Goal: Information Seeking & Learning: Learn about a topic

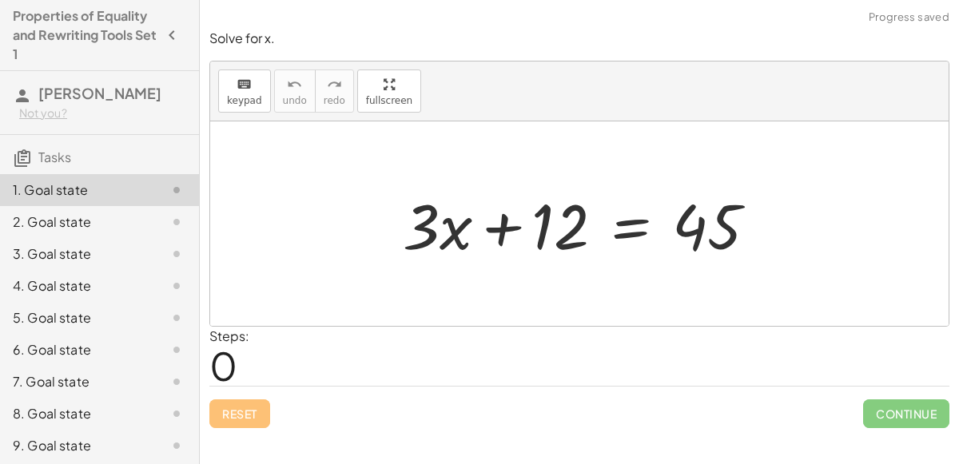
click at [631, 223] on div at bounding box center [586, 224] width 383 height 82
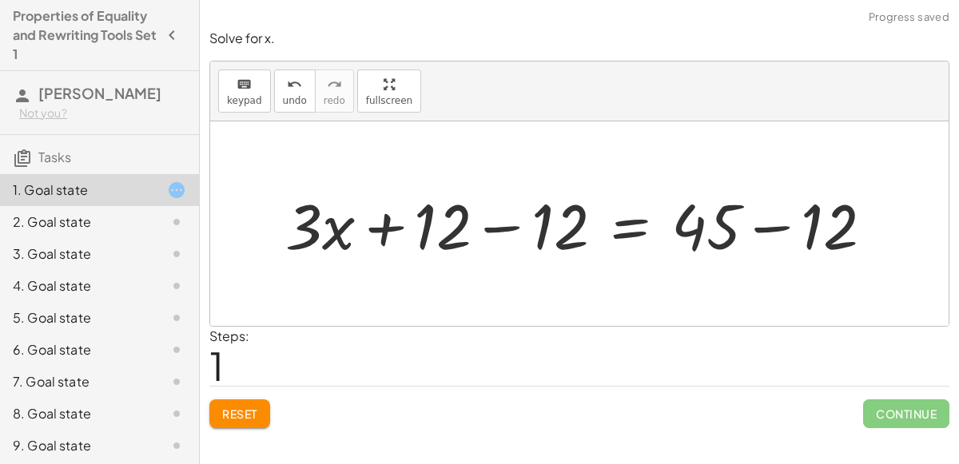
click at [443, 253] on div at bounding box center [585, 224] width 617 height 82
click at [471, 243] on div at bounding box center [585, 224] width 617 height 82
click at [483, 237] on div at bounding box center [585, 224] width 617 height 82
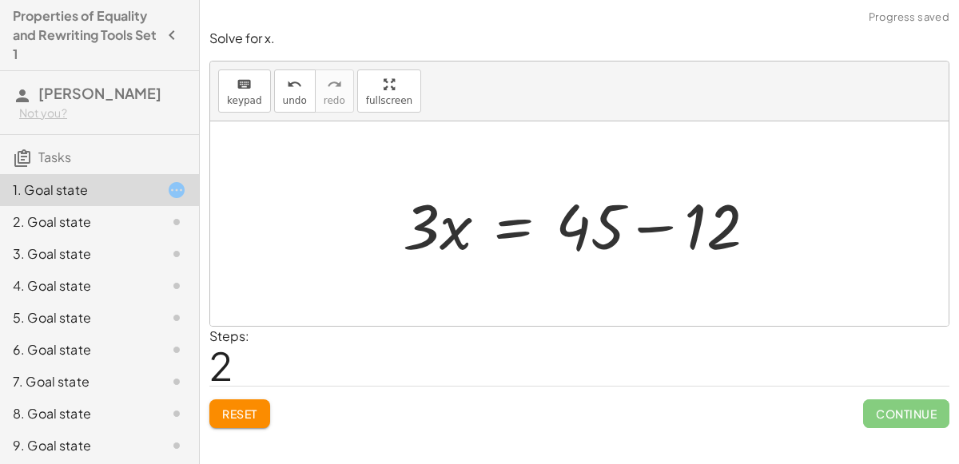
click at [653, 226] on div at bounding box center [586, 224] width 383 height 82
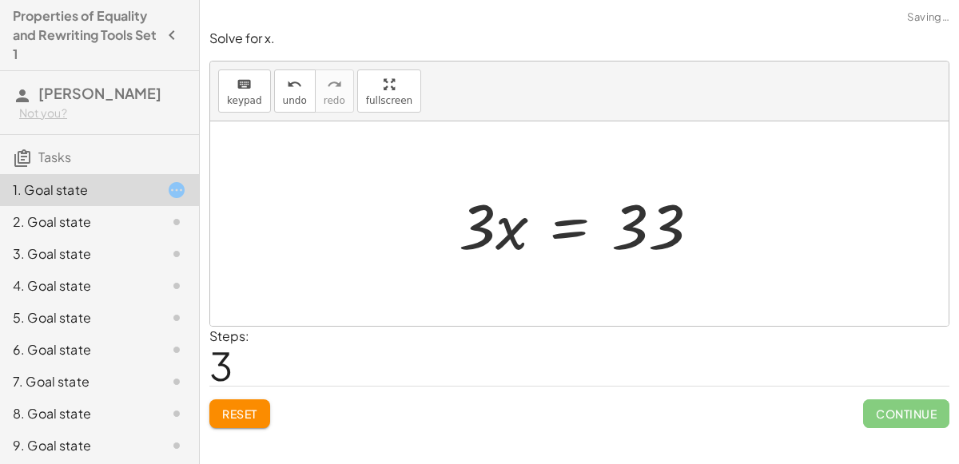
click at [513, 229] on div at bounding box center [585, 224] width 269 height 82
click at [573, 223] on div at bounding box center [585, 224] width 269 height 82
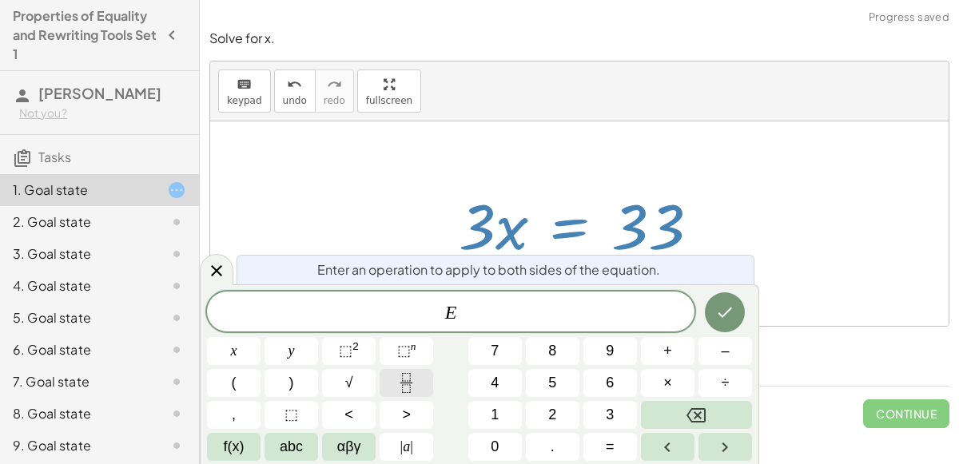
click at [423, 383] on button "Fraction" at bounding box center [407, 383] width 54 height 28
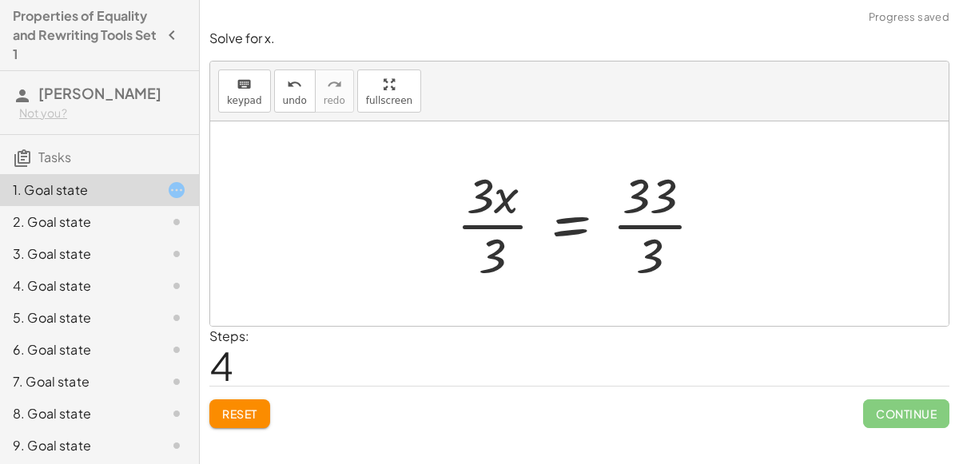
click at [655, 220] on div at bounding box center [585, 223] width 275 height 123
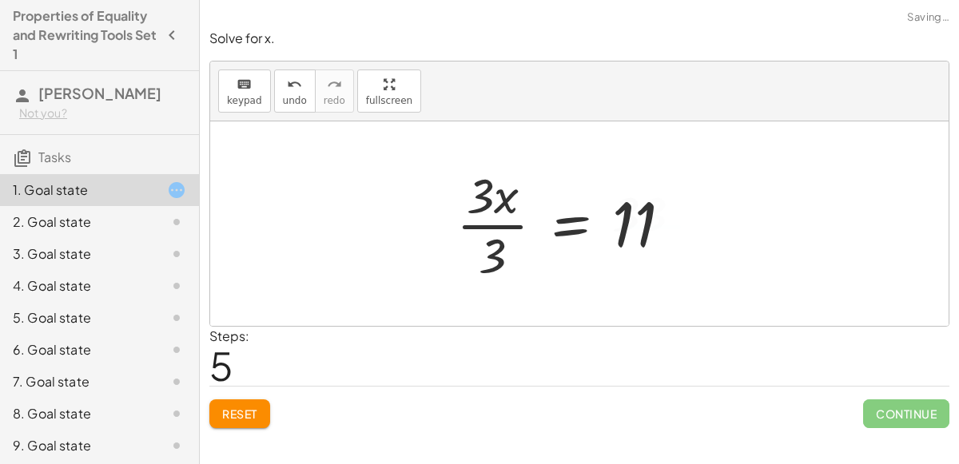
click at [492, 234] on div at bounding box center [570, 223] width 244 height 123
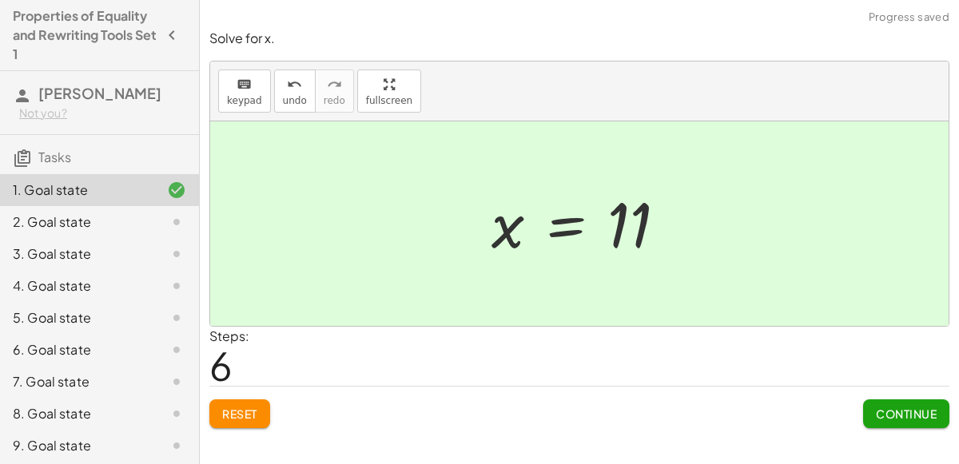
click at [925, 413] on span "Continue" at bounding box center [906, 414] width 61 height 14
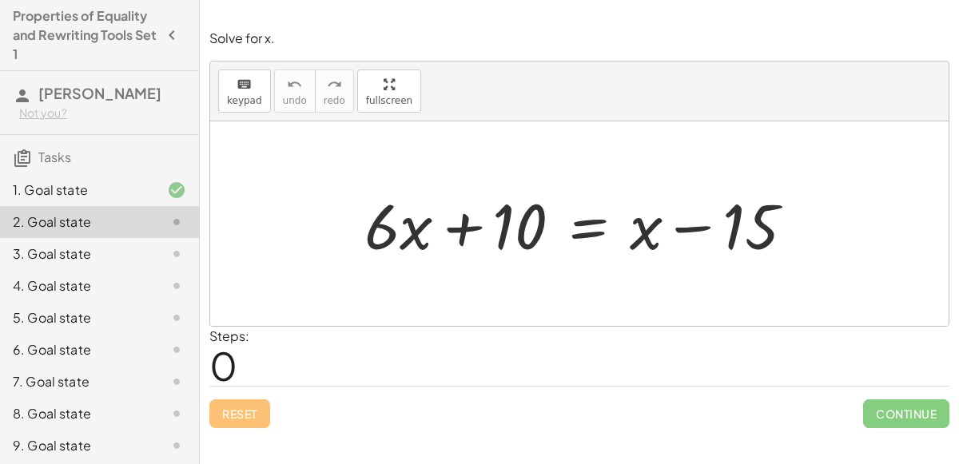
click at [675, 206] on div at bounding box center [585, 224] width 458 height 82
click at [598, 228] on div at bounding box center [585, 224] width 458 height 82
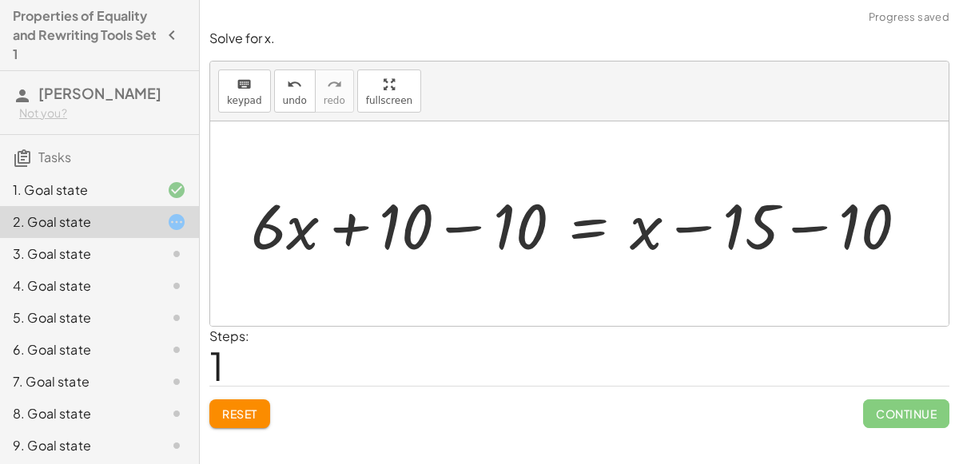
click at [464, 235] on div at bounding box center [586, 224] width 686 height 82
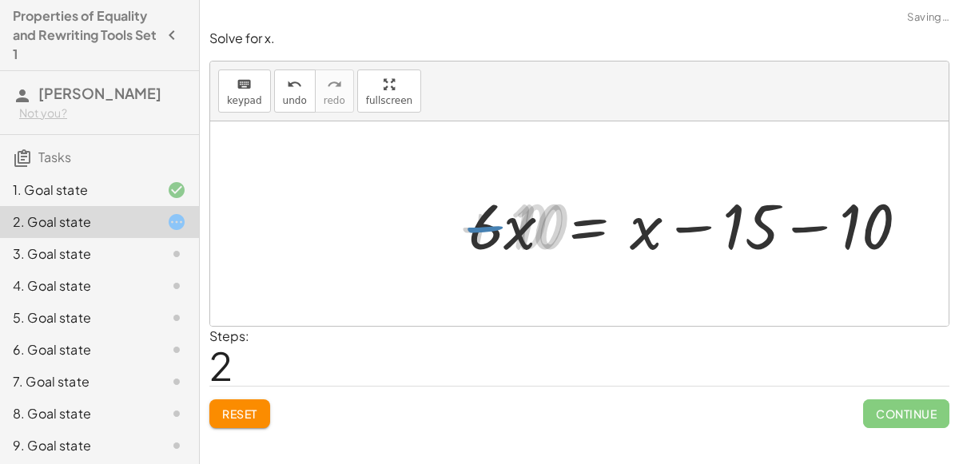
click at [744, 248] on div at bounding box center [700, 224] width 458 height 82
click at [741, 242] on div at bounding box center [700, 224] width 458 height 82
click at [697, 235] on div at bounding box center [700, 224] width 458 height 82
click at [794, 230] on div at bounding box center [700, 224] width 458 height 82
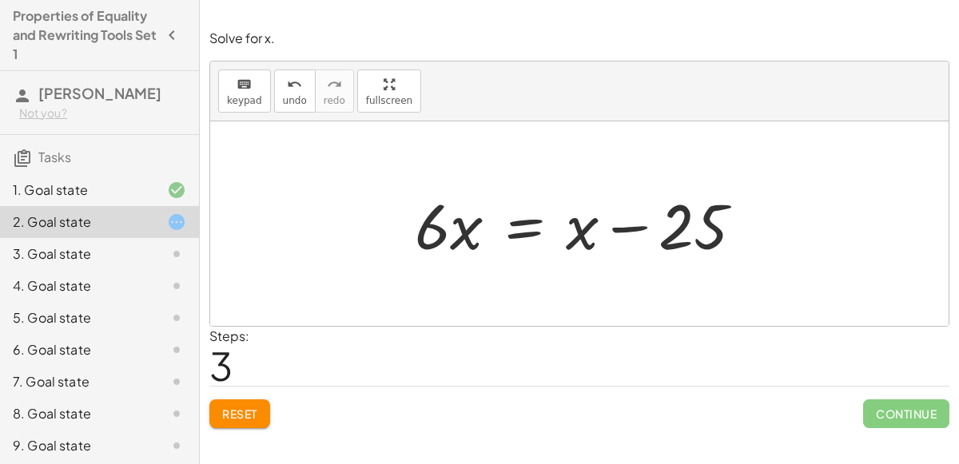
click at [529, 221] on div at bounding box center [585, 224] width 357 height 82
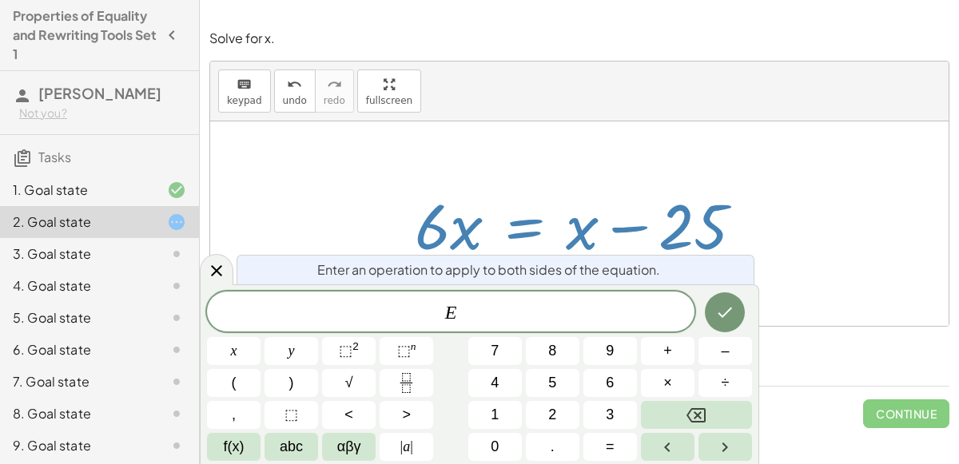
click at [529, 221] on div at bounding box center [585, 224] width 357 height 82
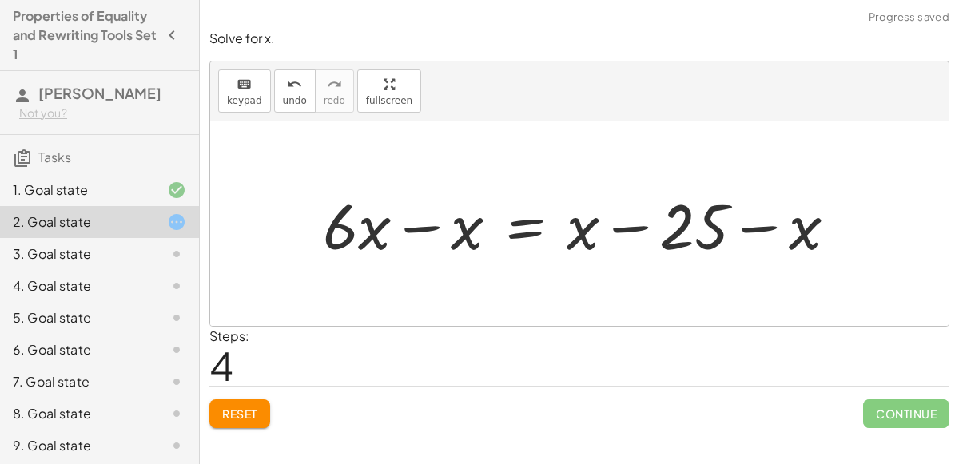
click at [426, 233] on div at bounding box center [586, 224] width 543 height 82
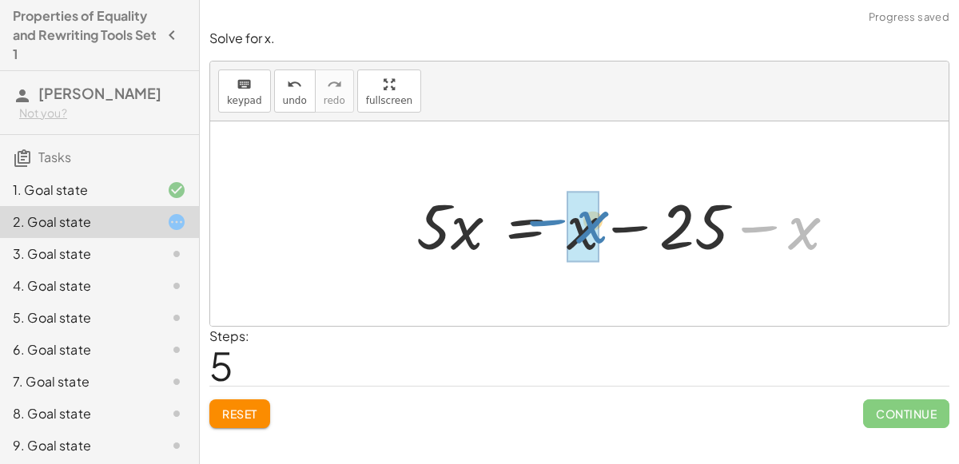
drag, startPoint x: 758, startPoint y: 220, endPoint x: 545, endPoint y: 213, distance: 213.5
click at [545, 213] on div at bounding box center [632, 224] width 448 height 82
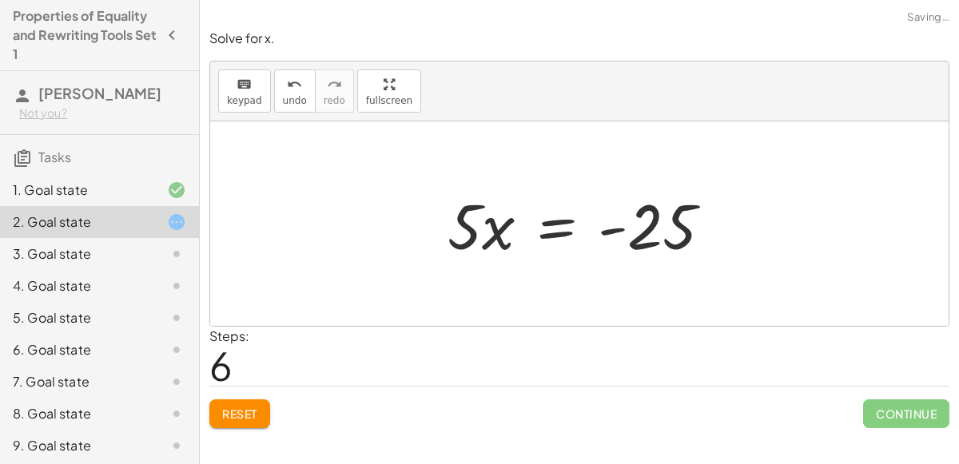
click at [547, 237] on div at bounding box center [586, 224] width 293 height 82
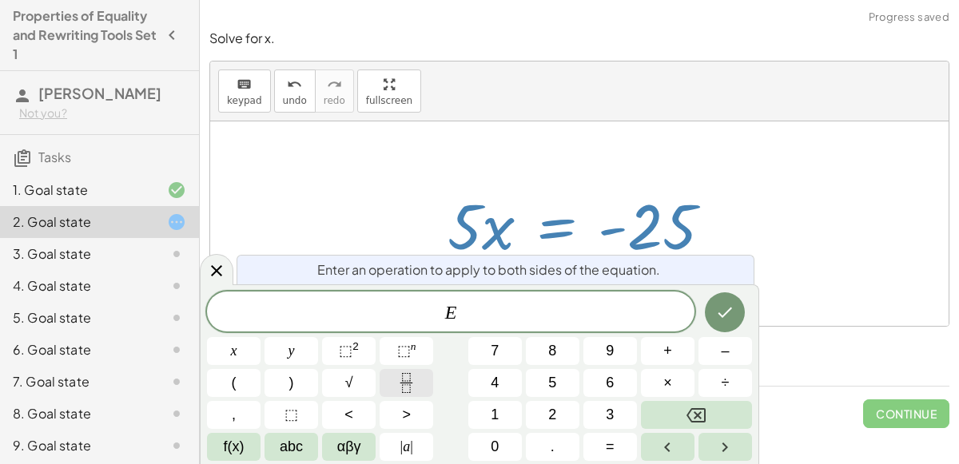
click at [407, 378] on icon "Fraction" at bounding box center [406, 383] width 20 height 20
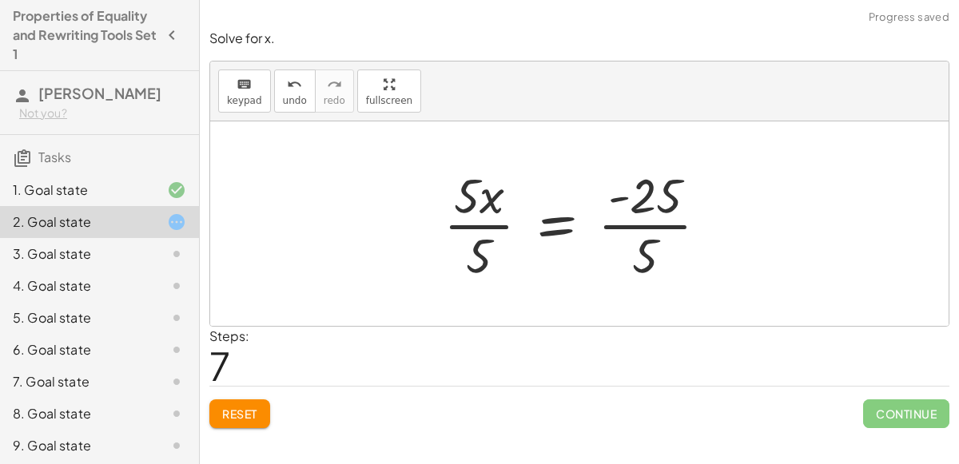
click at [407, 378] on div "Steps: 7" at bounding box center [579, 356] width 740 height 59
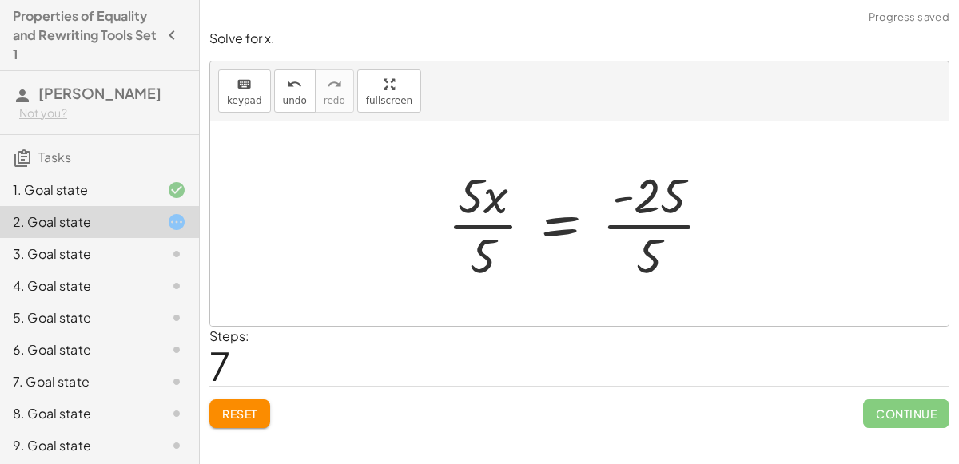
click at [488, 233] on div at bounding box center [586, 223] width 293 height 123
click at [637, 231] on div at bounding box center [605, 223] width 255 height 123
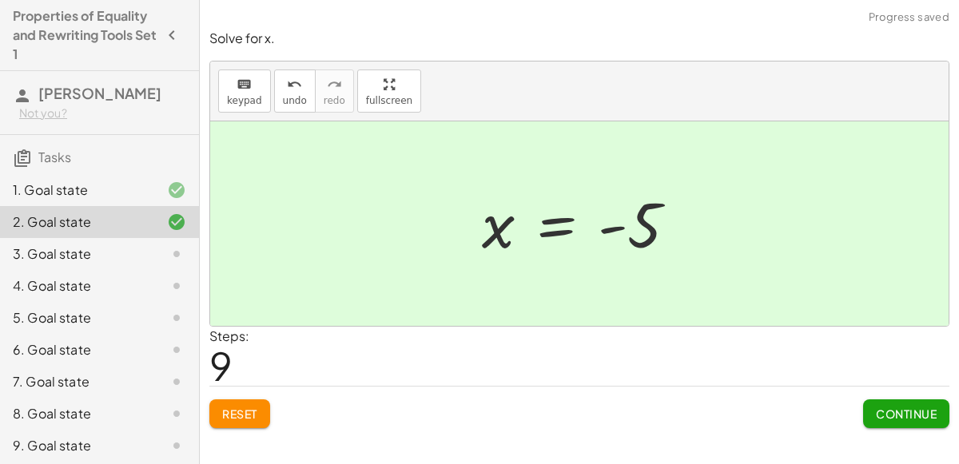
click at [899, 422] on button "Continue" at bounding box center [906, 414] width 86 height 29
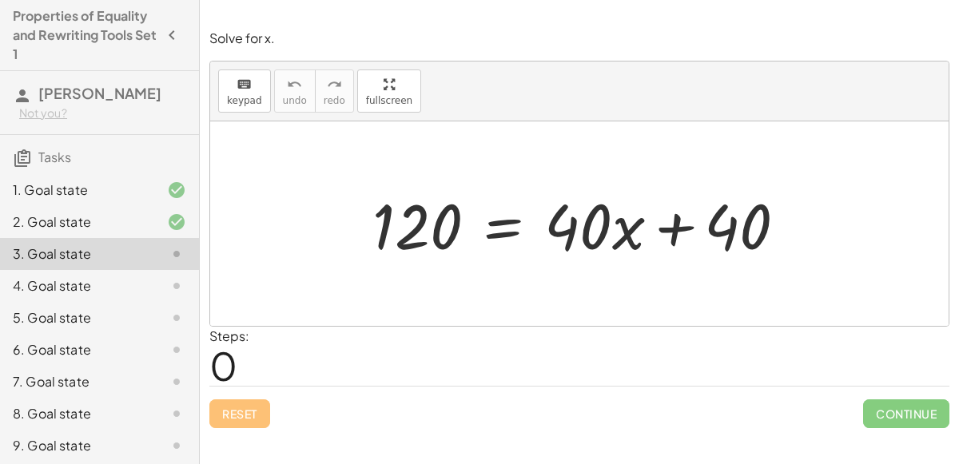
click at [505, 235] on div at bounding box center [585, 224] width 443 height 82
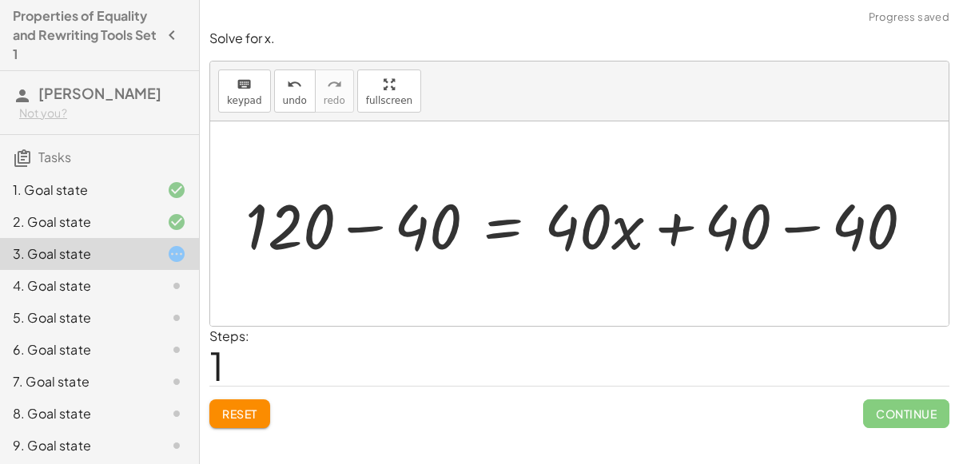
click at [352, 237] on div at bounding box center [585, 224] width 697 height 82
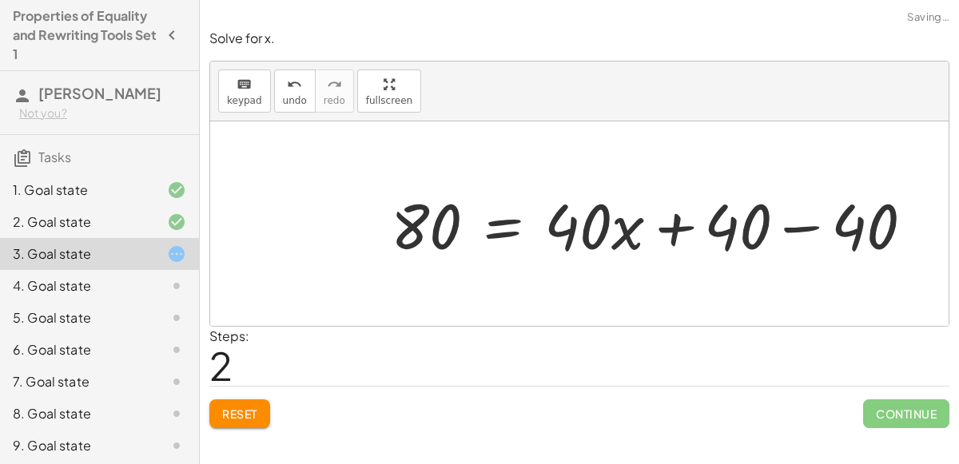
click at [787, 228] on div at bounding box center [658, 224] width 551 height 82
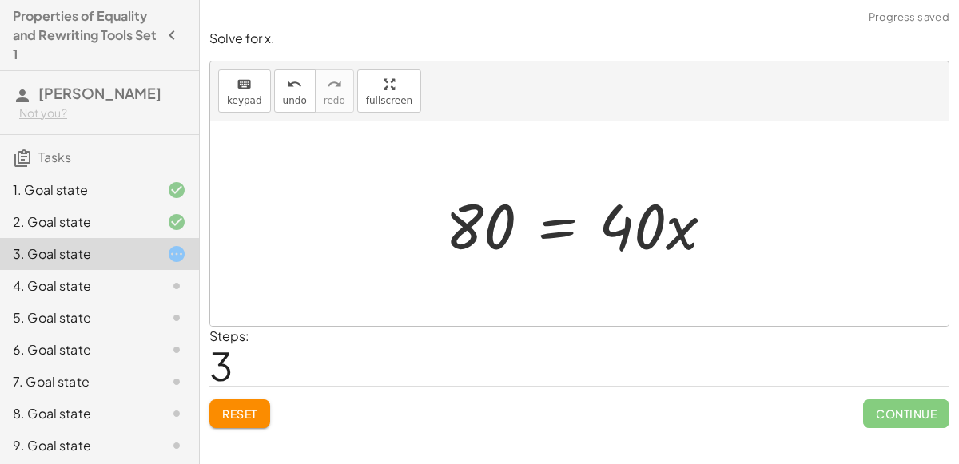
click at [565, 231] on div at bounding box center [585, 224] width 297 height 82
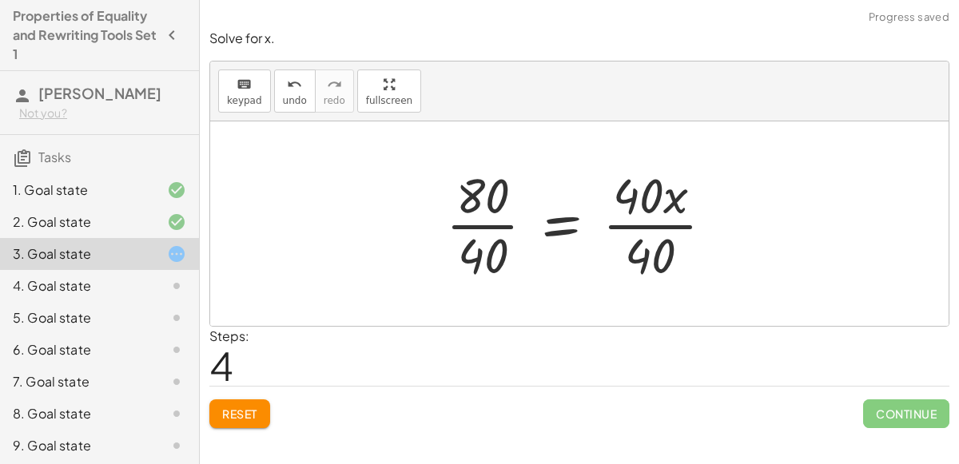
click at [464, 218] on div at bounding box center [586, 223] width 297 height 123
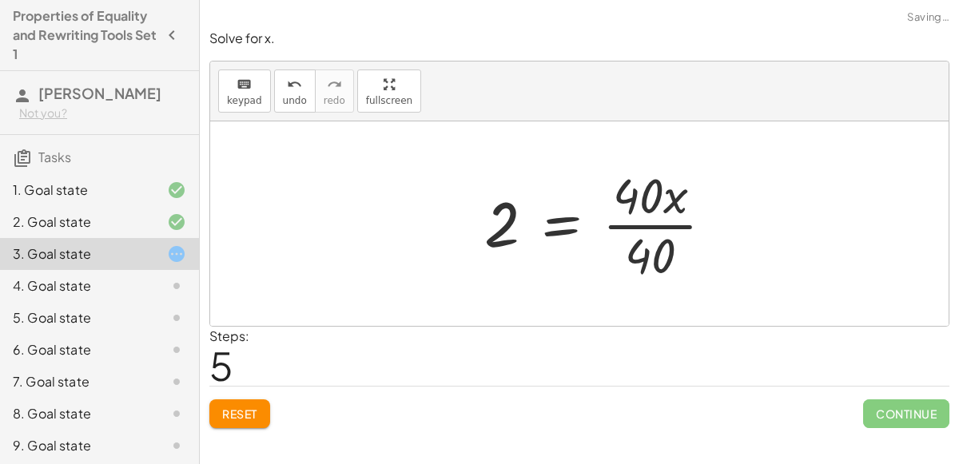
click at [629, 213] on div at bounding box center [605, 223] width 258 height 123
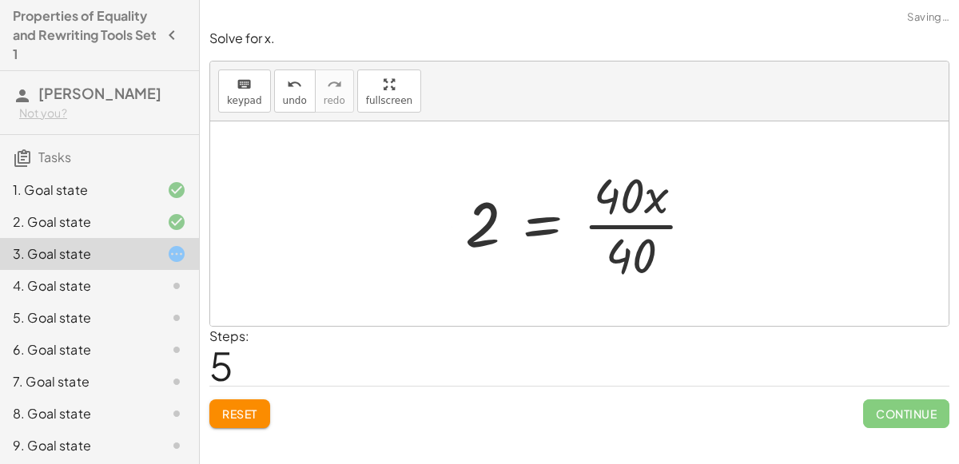
click at [633, 223] on div at bounding box center [586, 223] width 258 height 123
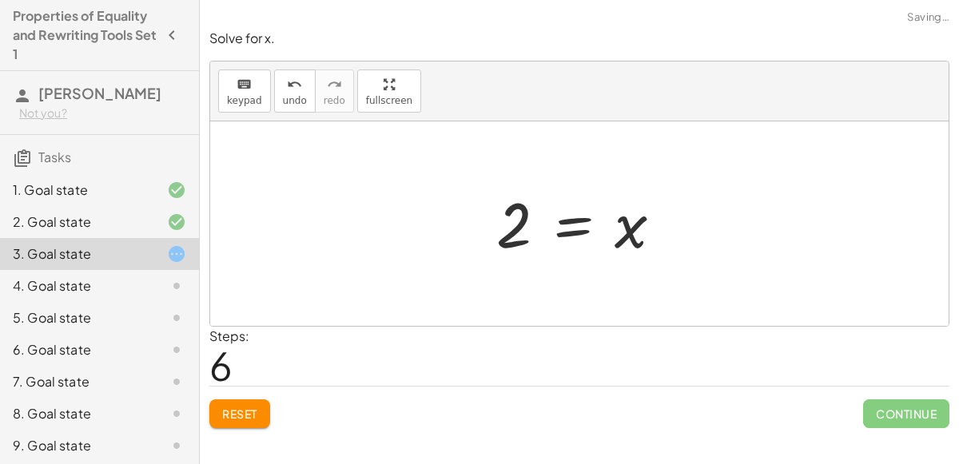
click at [529, 233] on div at bounding box center [585, 224] width 195 height 79
click at [598, 271] on div at bounding box center [579, 223] width 738 height 205
click at [634, 253] on div at bounding box center [585, 224] width 195 height 79
click at [587, 221] on div at bounding box center [585, 224] width 195 height 79
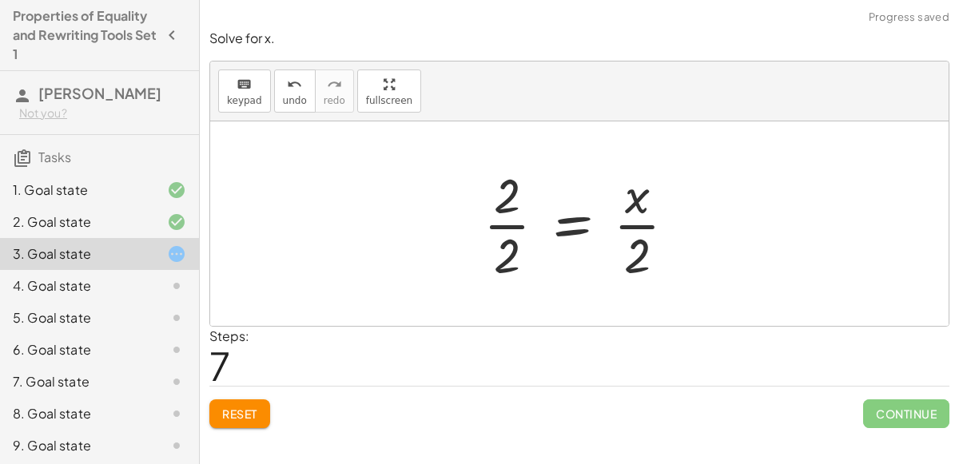
click at [511, 245] on div at bounding box center [586, 223] width 221 height 123
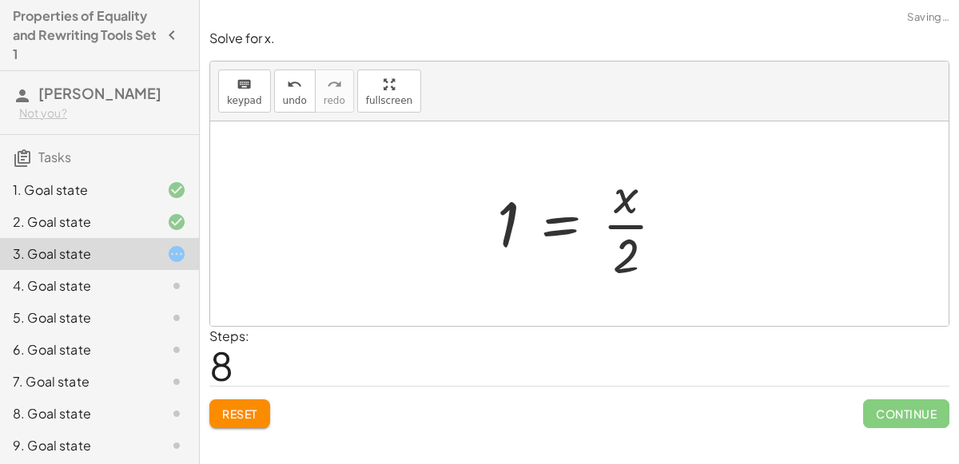
click at [629, 237] on div at bounding box center [587, 223] width 196 height 123
click at [629, 239] on div at bounding box center [586, 223] width 196 height 123
click at [559, 216] on div at bounding box center [586, 223] width 196 height 123
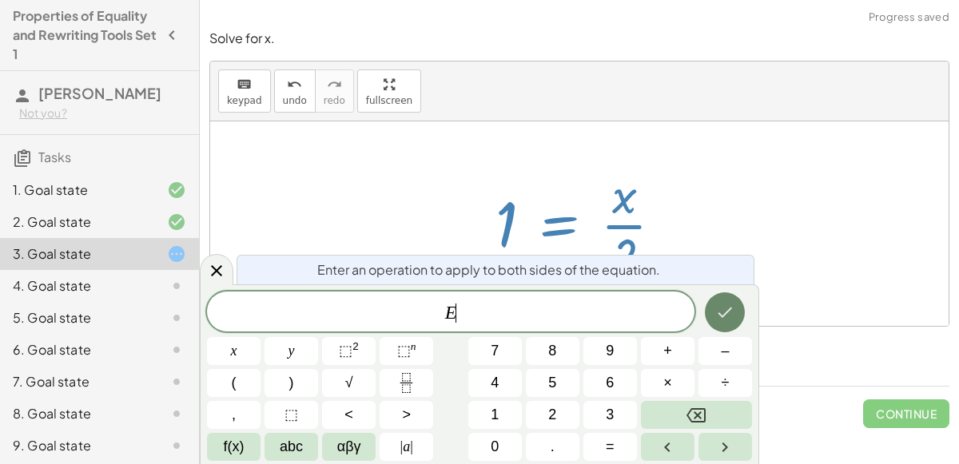
click at [728, 305] on icon "Done" at bounding box center [724, 312] width 19 height 19
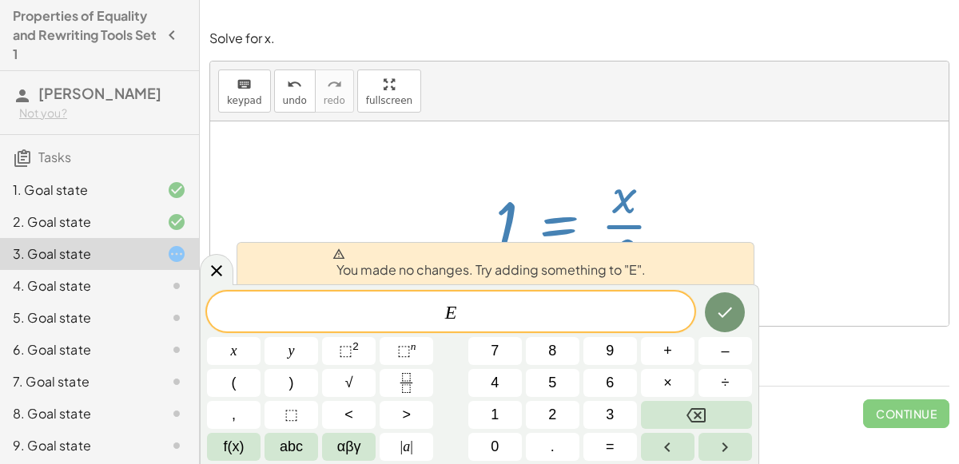
click at [610, 165] on div at bounding box center [586, 223] width 196 height 123
click at [205, 278] on div at bounding box center [217, 269] width 34 height 31
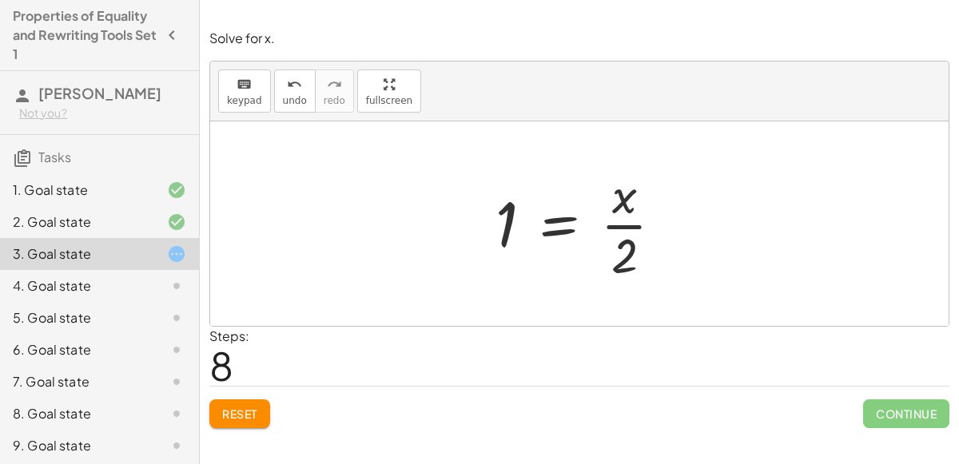
click at [237, 411] on span "Reset" at bounding box center [239, 414] width 35 height 14
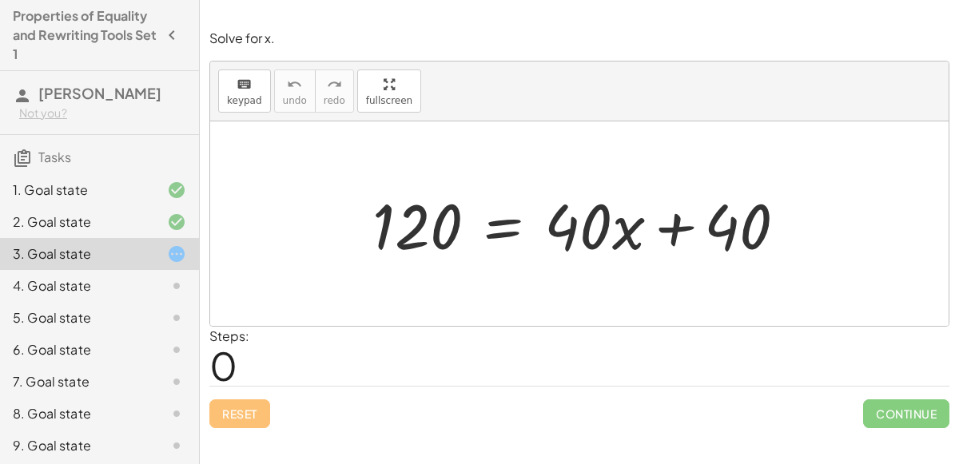
click at [667, 244] on div at bounding box center [585, 224] width 443 height 82
click at [676, 225] on div at bounding box center [585, 224] width 443 height 82
click at [508, 225] on div at bounding box center [585, 224] width 443 height 82
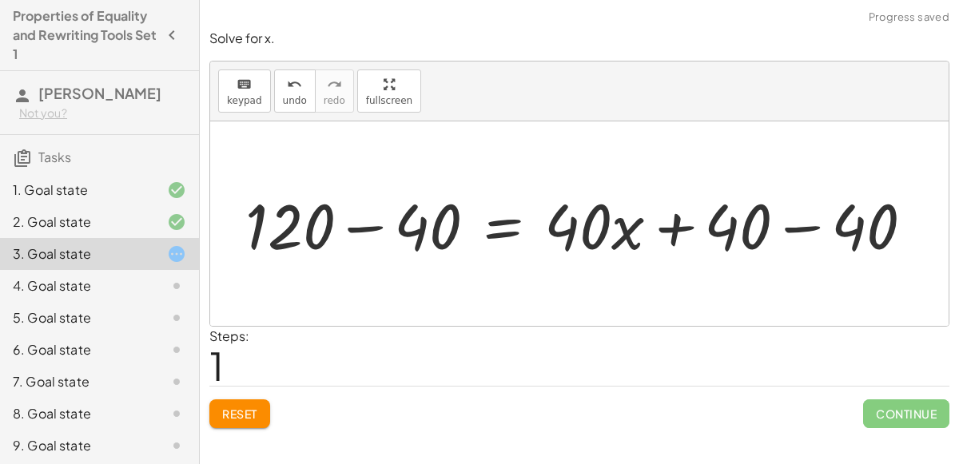
click at [346, 211] on div at bounding box center [585, 224] width 697 height 82
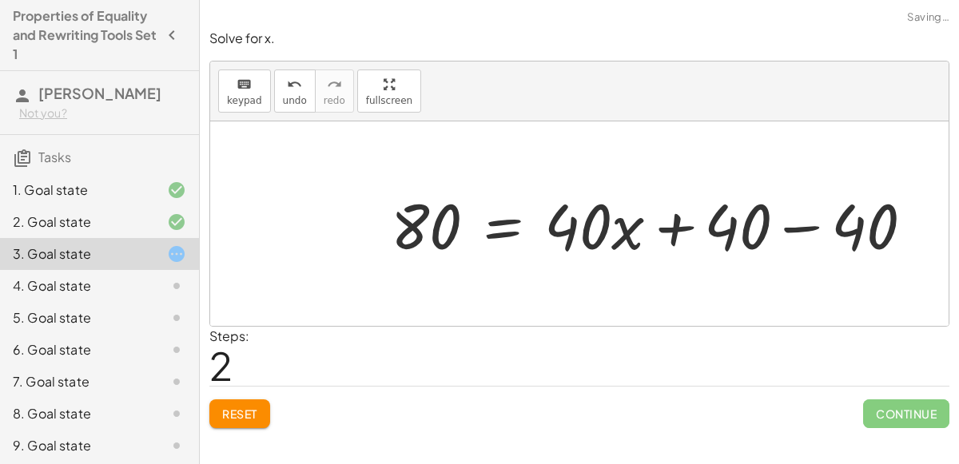
click at [807, 233] on div at bounding box center [658, 224] width 551 height 82
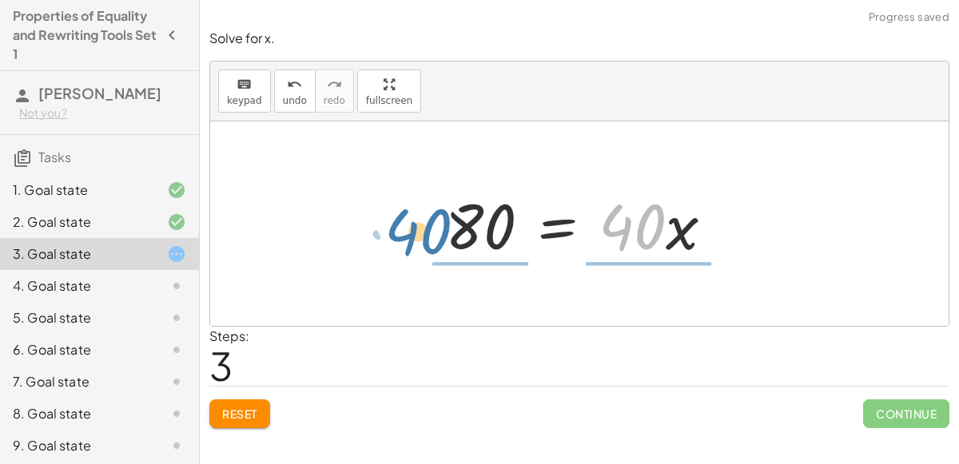
drag, startPoint x: 613, startPoint y: 242, endPoint x: 400, endPoint y: 247, distance: 213.4
click at [400, 247] on div "120 = + · 40 · x + 40 + 120 − 40 = + · 40 · x + 40 − 40 80 = + · 40 · x + 40 − …" at bounding box center [579, 223] width 738 height 205
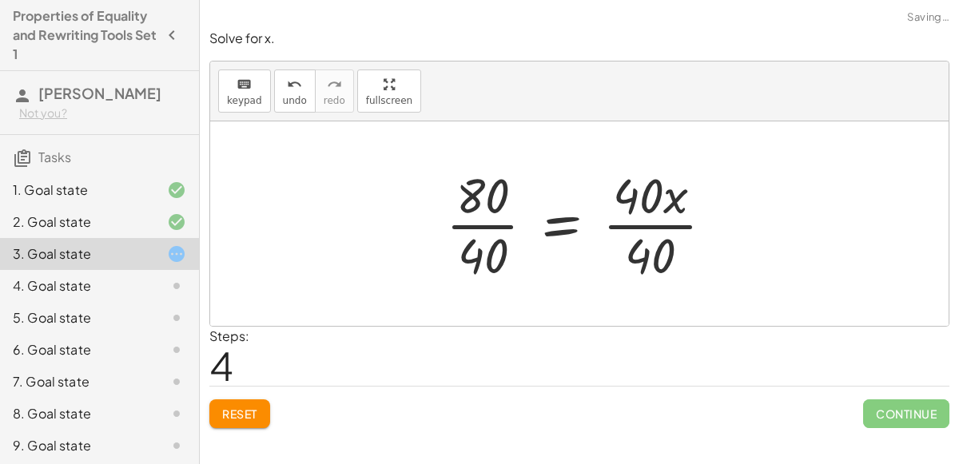
click at [480, 237] on div at bounding box center [586, 223] width 297 height 123
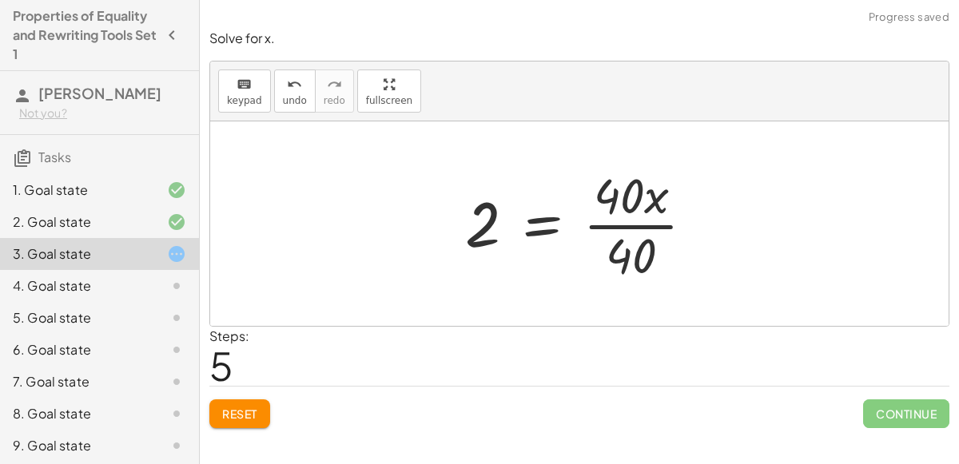
click at [614, 229] on div at bounding box center [586, 223] width 258 height 123
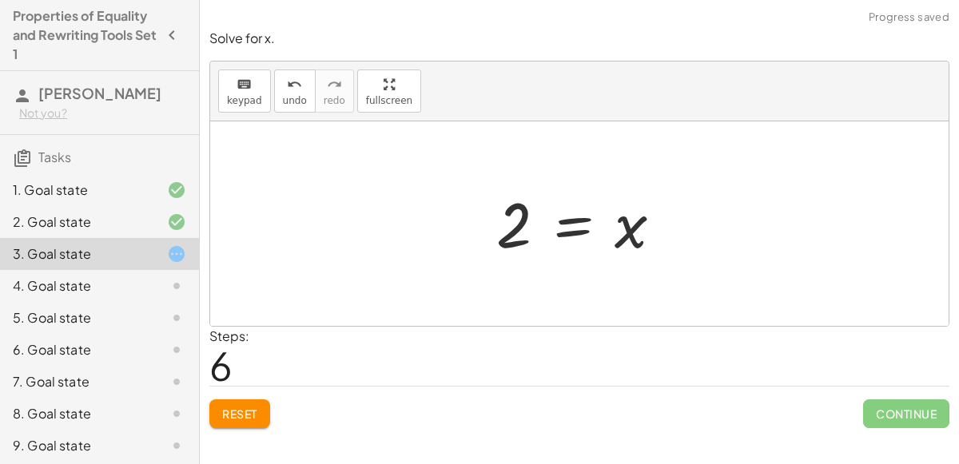
click at [550, 235] on div at bounding box center [585, 224] width 195 height 79
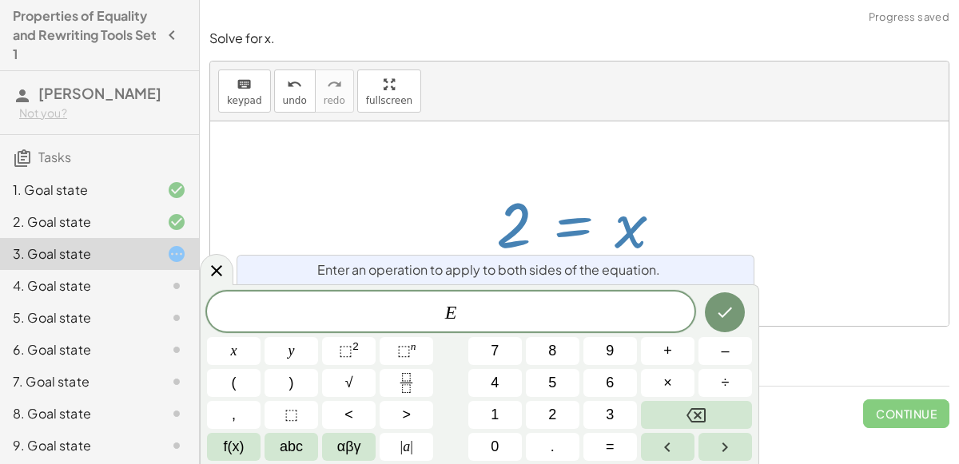
click at [559, 249] on div at bounding box center [585, 224] width 195 height 79
click at [651, 234] on div at bounding box center [585, 224] width 195 height 79
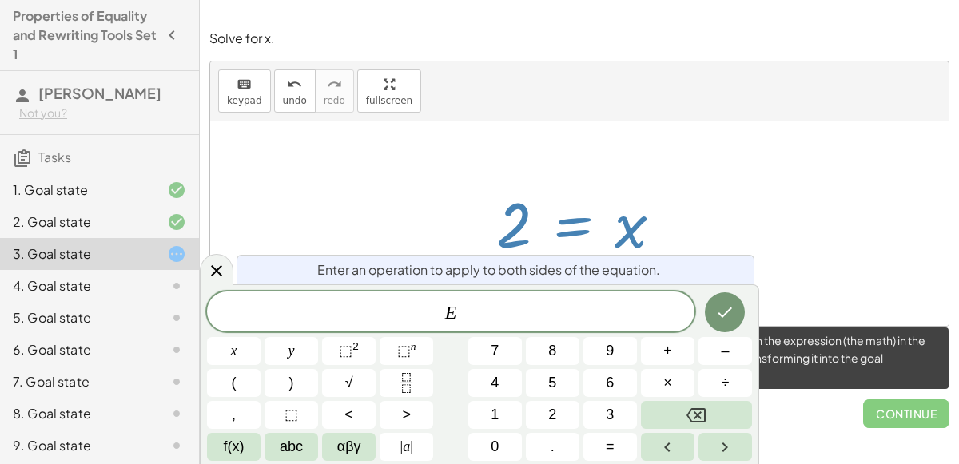
click at [863, 400] on span "Continue" at bounding box center [906, 414] width 86 height 29
click at [882, 420] on span "Continue" at bounding box center [906, 414] width 86 height 29
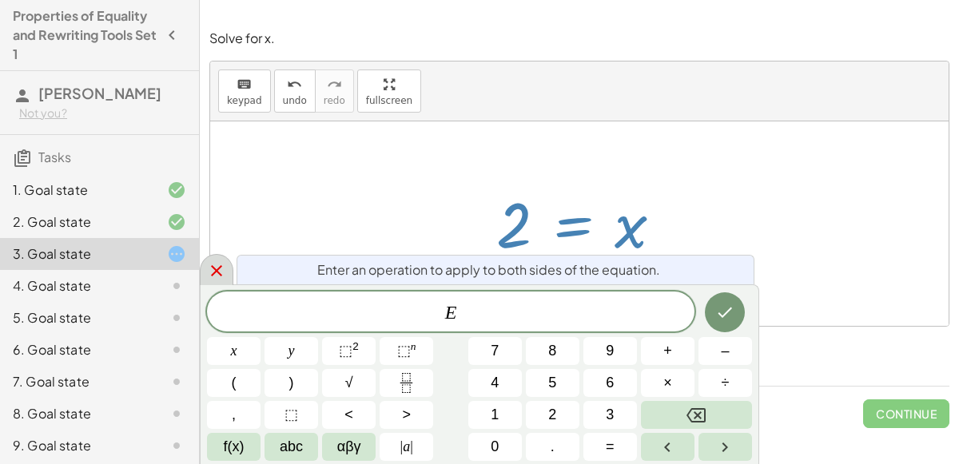
click at [222, 257] on div at bounding box center [217, 269] width 34 height 31
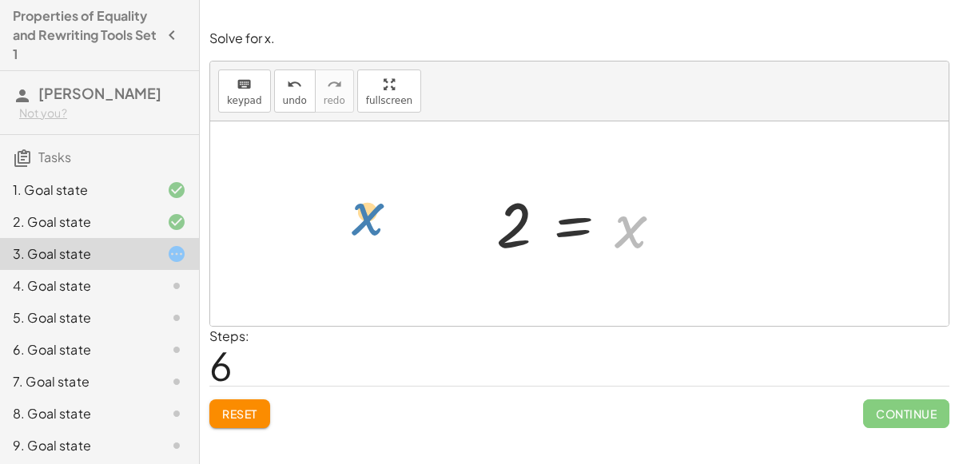
drag, startPoint x: 625, startPoint y: 228, endPoint x: 364, endPoint y: 216, distance: 261.6
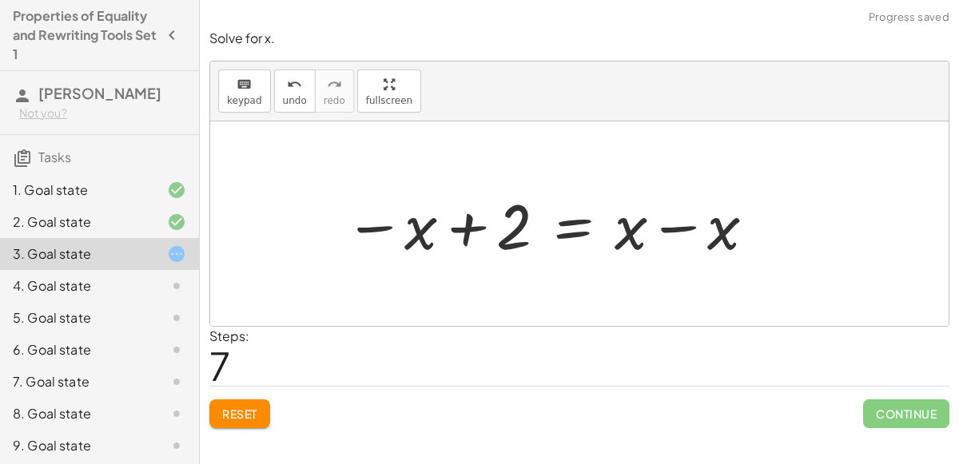
click at [671, 233] on div at bounding box center [550, 224] width 429 height 82
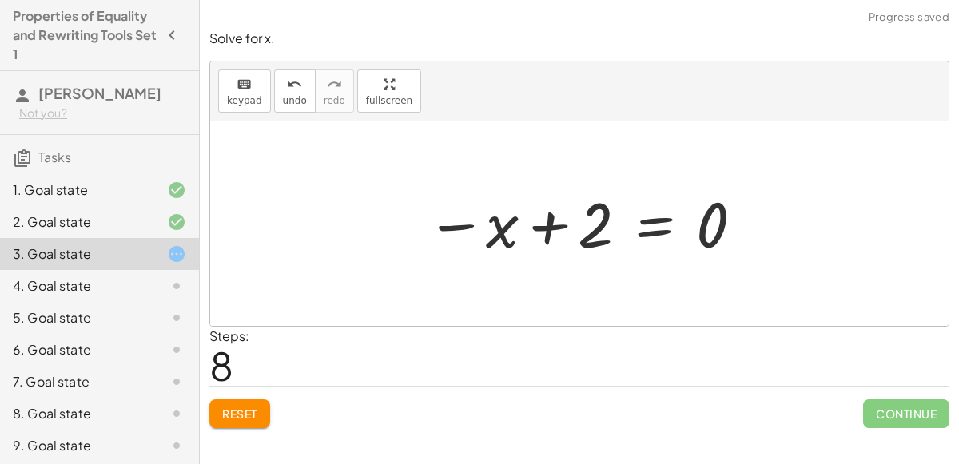
click at [550, 232] on div at bounding box center [586, 224] width 336 height 79
drag, startPoint x: 550, startPoint y: 232, endPoint x: 435, endPoint y: 264, distance: 119.4
click at [435, 264] on div "120 = + · 40 · x + 40 + 120 − 40 = + · 40 · x + 40 − 40 80 = + · 40 · x + 40 − …" at bounding box center [580, 224] width 356 height 87
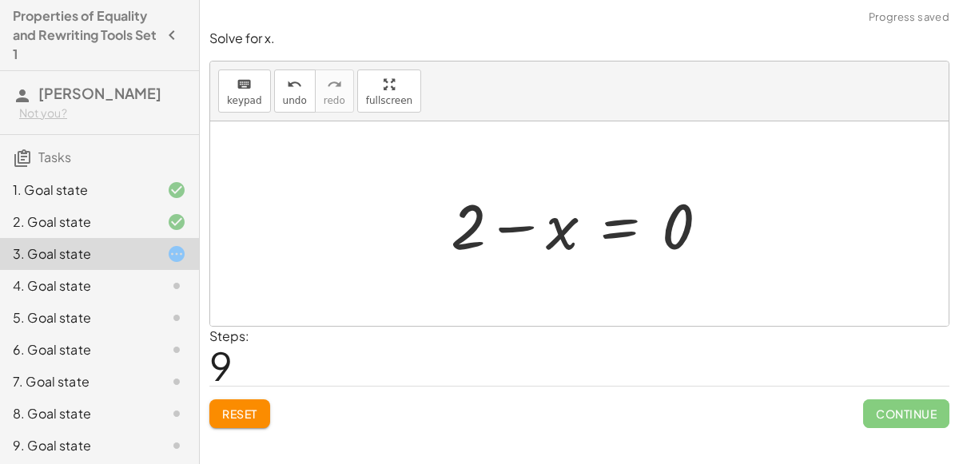
click at [517, 234] on div at bounding box center [586, 224] width 287 height 82
drag, startPoint x: 564, startPoint y: 224, endPoint x: 468, endPoint y: 256, distance: 101.9
click at [468, 256] on div at bounding box center [586, 224] width 287 height 82
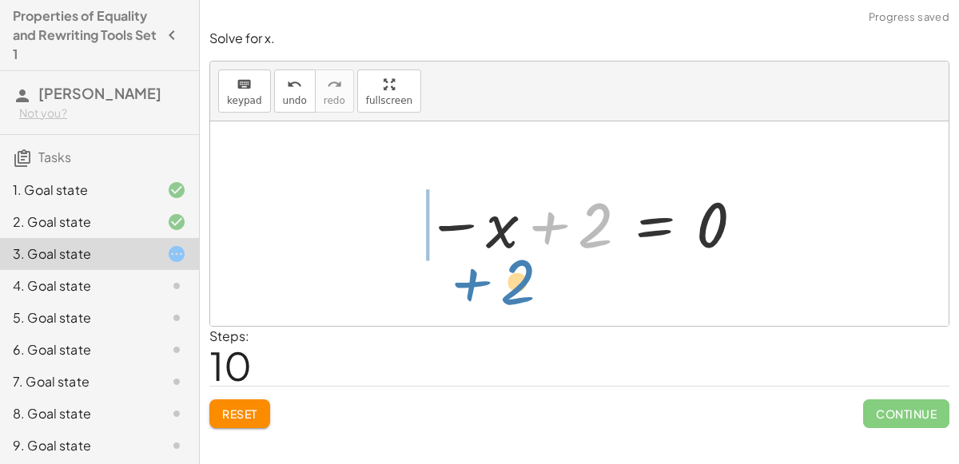
drag, startPoint x: 521, startPoint y: 225, endPoint x: 433, endPoint y: 282, distance: 104.6
click at [433, 282] on div "120 = + · 40 · x + 40 + 120 − 40 = + · 40 · x + 40 − 40 80 = + · 40 · x + 40 − …" at bounding box center [579, 223] width 738 height 205
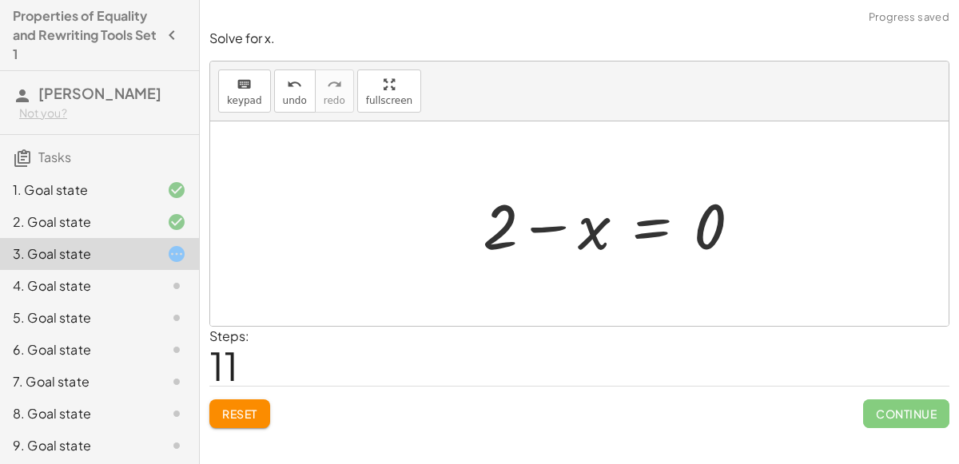
click at [584, 233] on div at bounding box center [618, 224] width 287 height 82
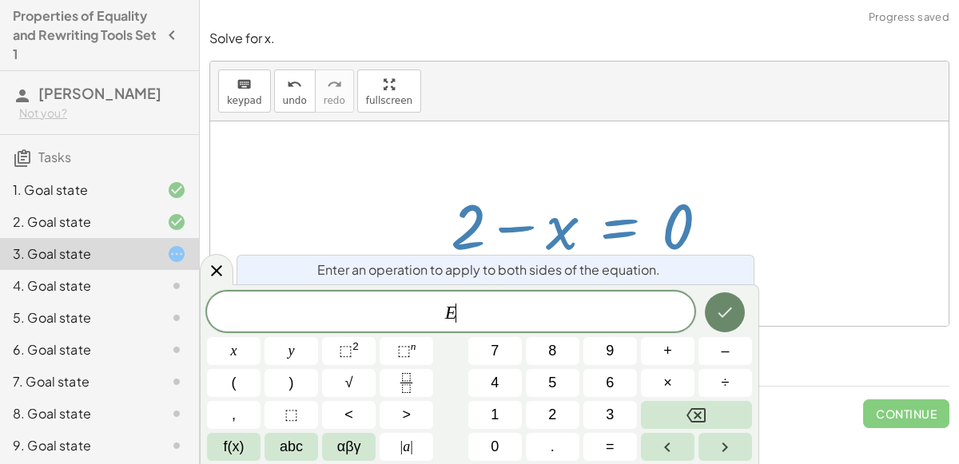
click at [712, 303] on button "Done" at bounding box center [725, 313] width 40 height 40
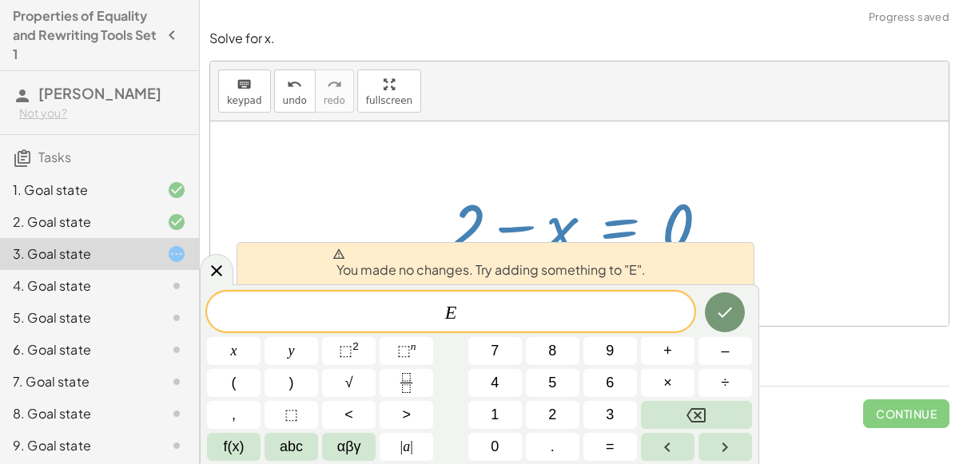
click at [424, 227] on div at bounding box center [579, 223] width 738 height 205
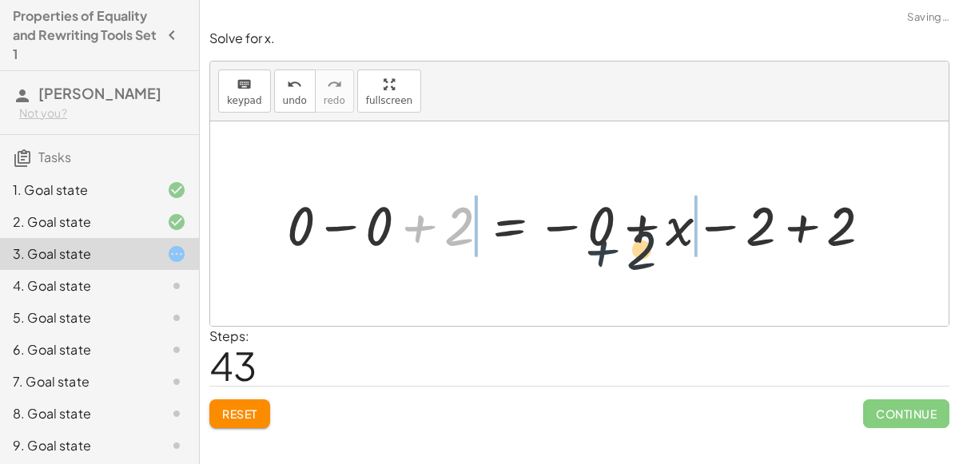
drag, startPoint x: 417, startPoint y: 226, endPoint x: 613, endPoint y: 252, distance: 197.5
click at [613, 252] on div at bounding box center [586, 224] width 614 height 72
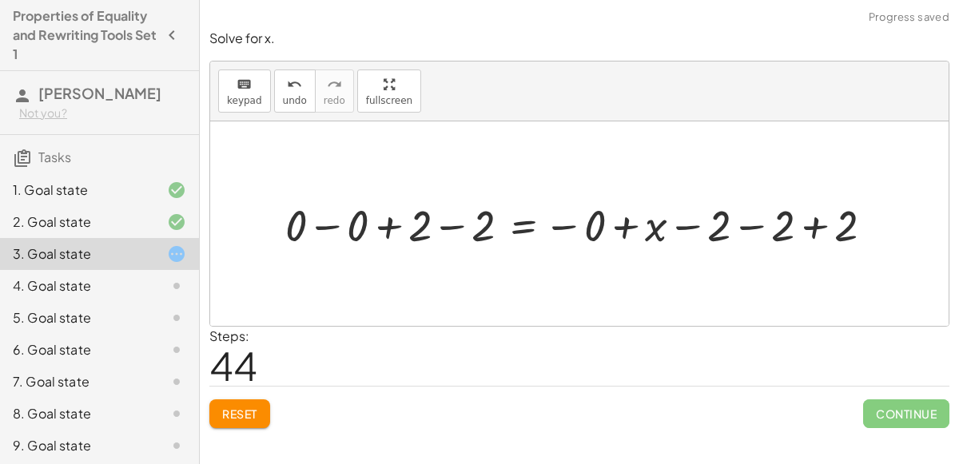
drag, startPoint x: 359, startPoint y: 255, endPoint x: 433, endPoint y: 244, distance: 75.2
click at [433, 244] on div "120 = + · 40 · x + 40 + 120 − 40 = + · 40 · x + 40 − 40 80 = + · 40 · x + 40 − …" at bounding box center [579, 224] width 637 height 66
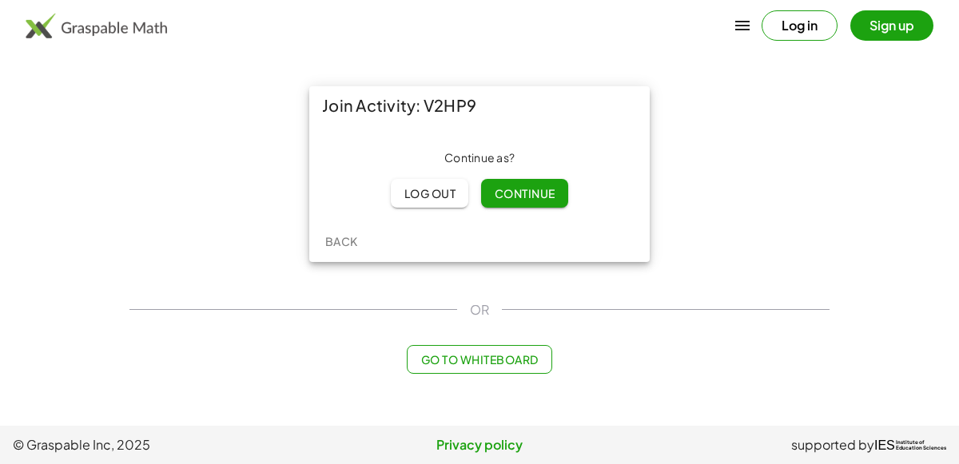
click at [536, 194] on span "Continue" at bounding box center [524, 193] width 61 height 14
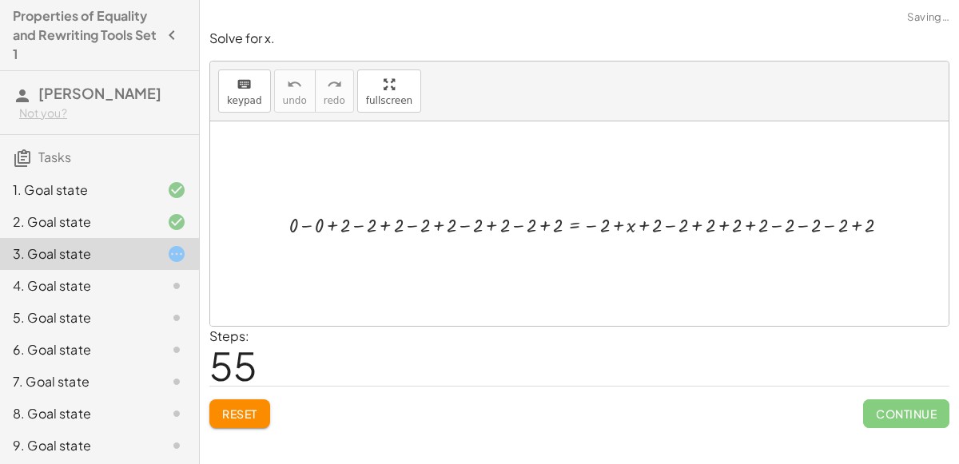
click at [818, 36] on p "Solve for x." at bounding box center [579, 39] width 740 height 18
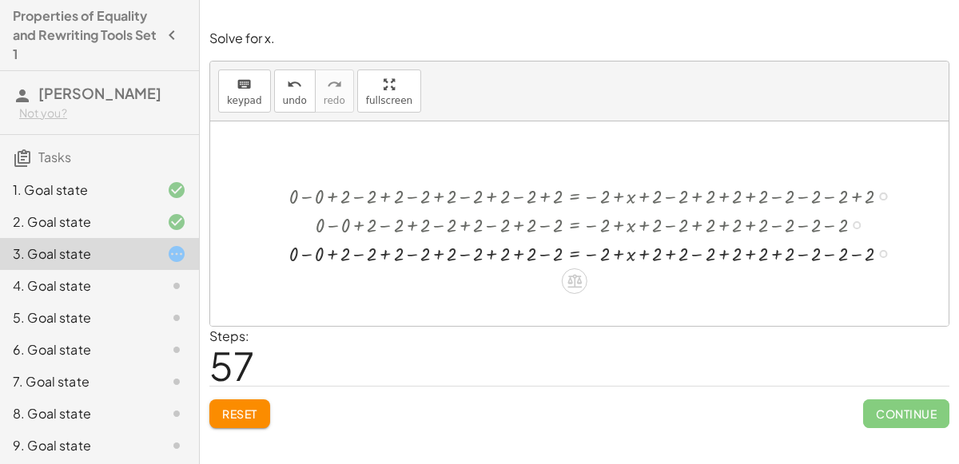
click at [616, 227] on div at bounding box center [595, 223] width 629 height 29
click at [639, 221] on div at bounding box center [595, 223] width 629 height 29
click at [638, 225] on div at bounding box center [595, 223] width 629 height 29
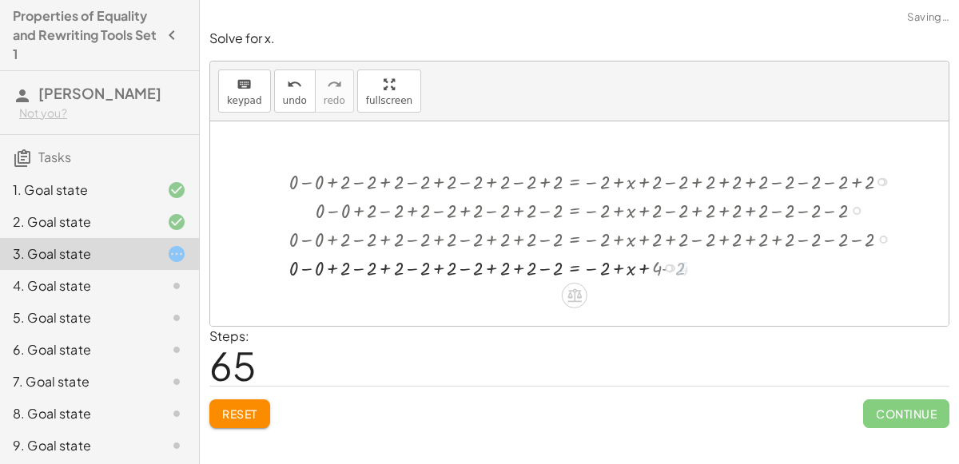
click at [750, 234] on div at bounding box center [595, 238] width 629 height 29
click at [754, 232] on div at bounding box center [595, 238] width 629 height 29
click at [774, 230] on div at bounding box center [595, 238] width 629 height 29
click at [304, 272] on div at bounding box center [595, 267] width 629 height 29
click at [320, 262] on div at bounding box center [595, 267] width 629 height 29
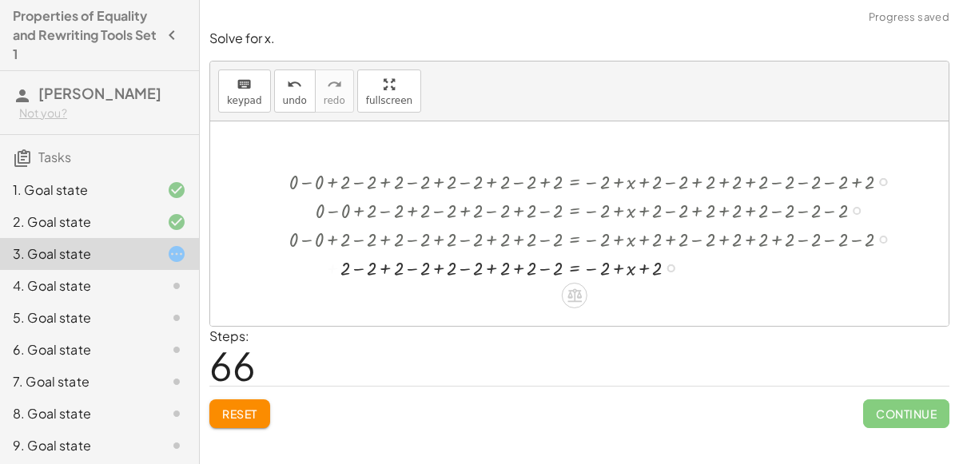
click at [347, 265] on div at bounding box center [595, 267] width 629 height 29
click at [358, 266] on div at bounding box center [595, 267] width 629 height 29
click at [403, 270] on div at bounding box center [595, 267] width 629 height 29
click at [418, 268] on div at bounding box center [595, 267] width 629 height 29
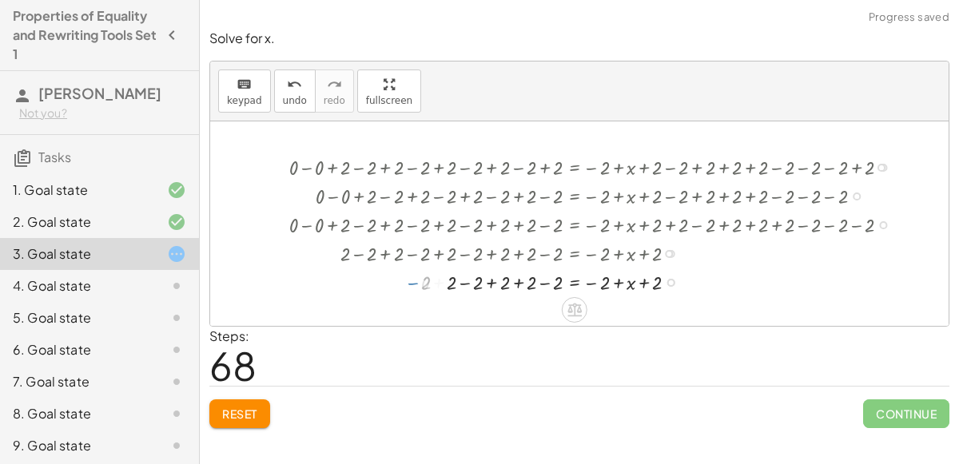
click at [432, 284] on div at bounding box center [595, 281] width 629 height 29
click at [445, 285] on div at bounding box center [595, 281] width 629 height 29
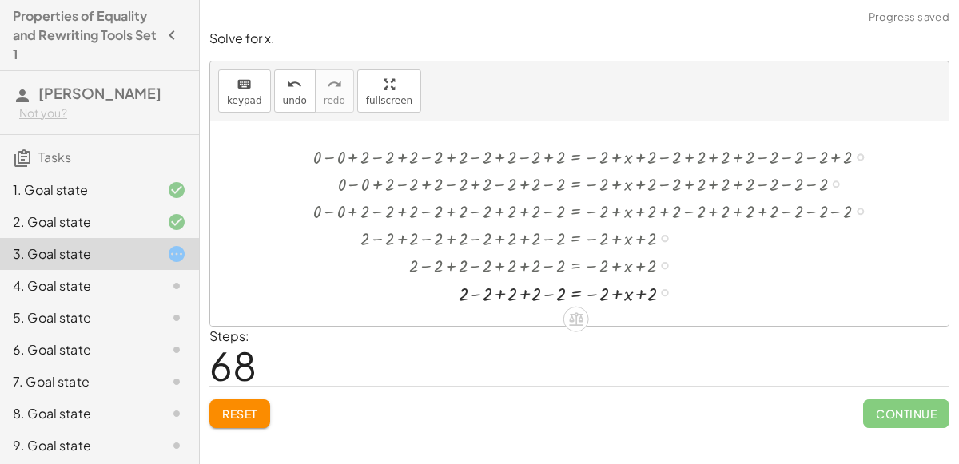
click at [473, 284] on div at bounding box center [596, 290] width 583 height 27
click at [289, 105] on button "undo undo" at bounding box center [295, 91] width 42 height 43
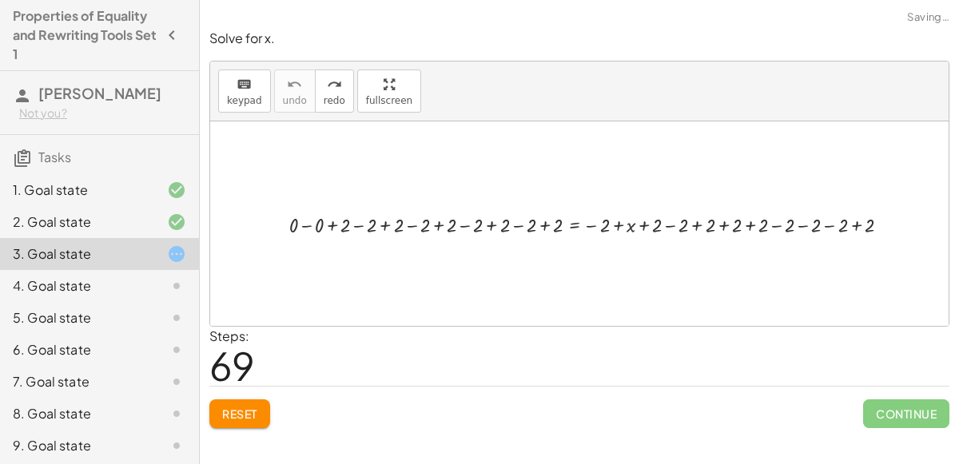
click at [238, 413] on span "Reset" at bounding box center [239, 414] width 35 height 14
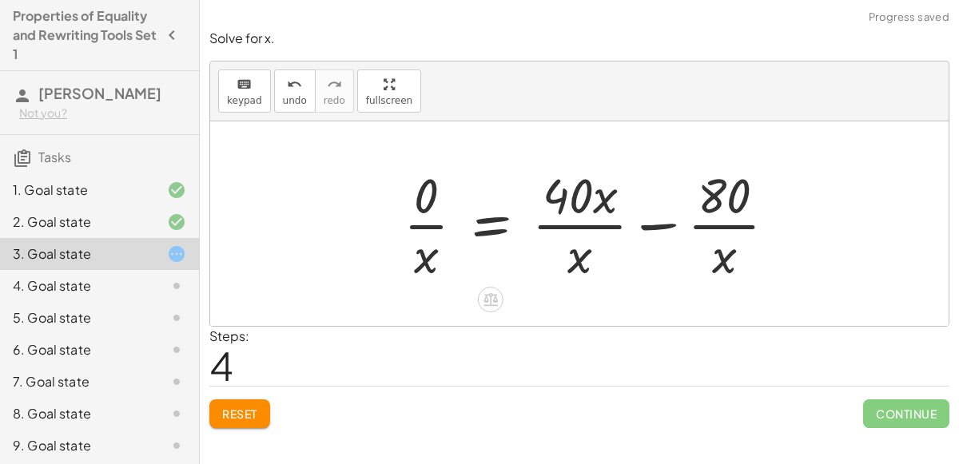
click at [266, 421] on button "Reset" at bounding box center [239, 414] width 61 height 29
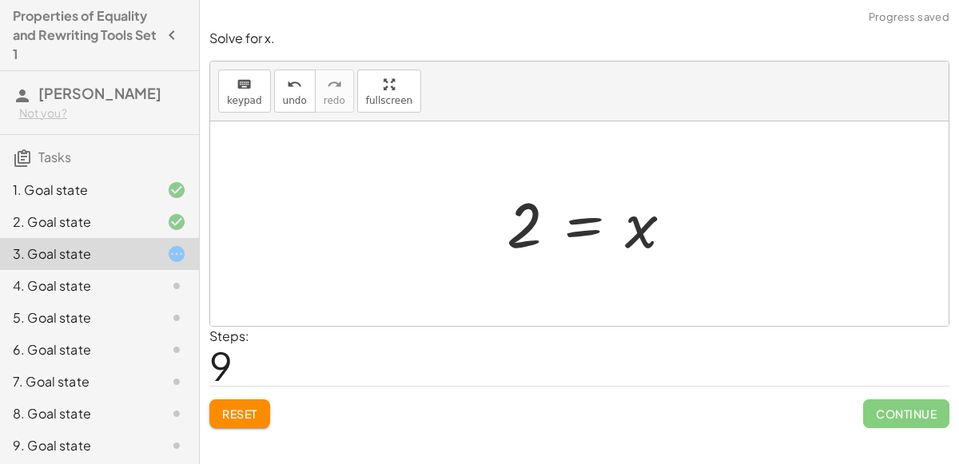
click at [256, 417] on span "Reset" at bounding box center [239, 414] width 35 height 14
click at [158, 281] on div at bounding box center [163, 286] width 45 height 19
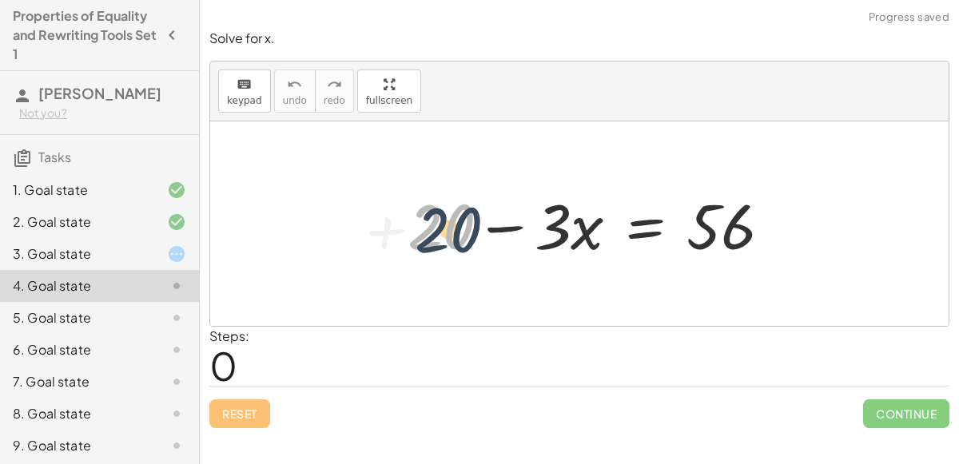
drag, startPoint x: 432, startPoint y: 237, endPoint x: 440, endPoint y: 235, distance: 8.3
click at [440, 235] on div at bounding box center [596, 224] width 393 height 82
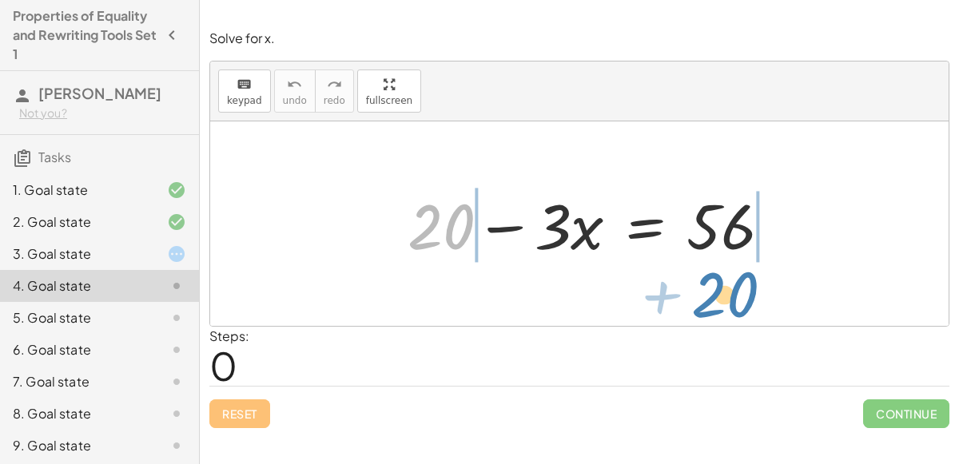
drag, startPoint x: 434, startPoint y: 217, endPoint x: 717, endPoint y: 285, distance: 291.0
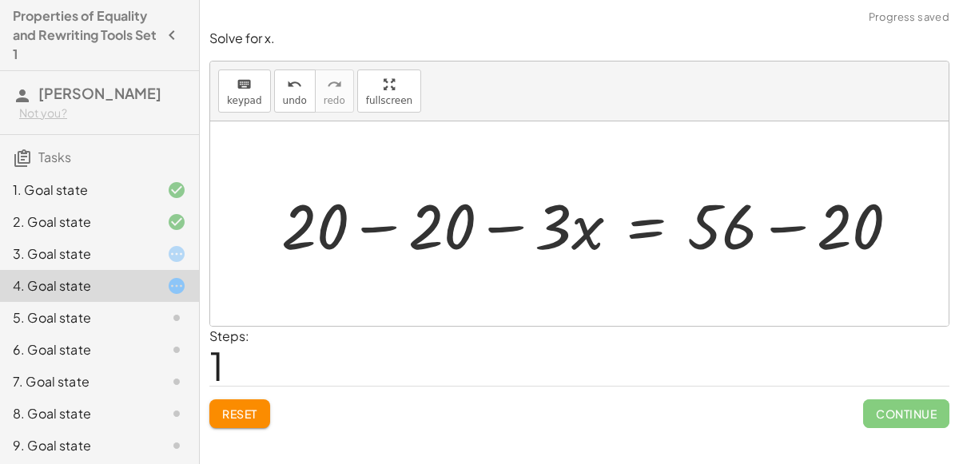
click at [742, 247] on div at bounding box center [596, 224] width 647 height 82
click at [754, 242] on div at bounding box center [596, 224] width 647 height 82
click at [769, 233] on div at bounding box center [596, 224] width 647 height 82
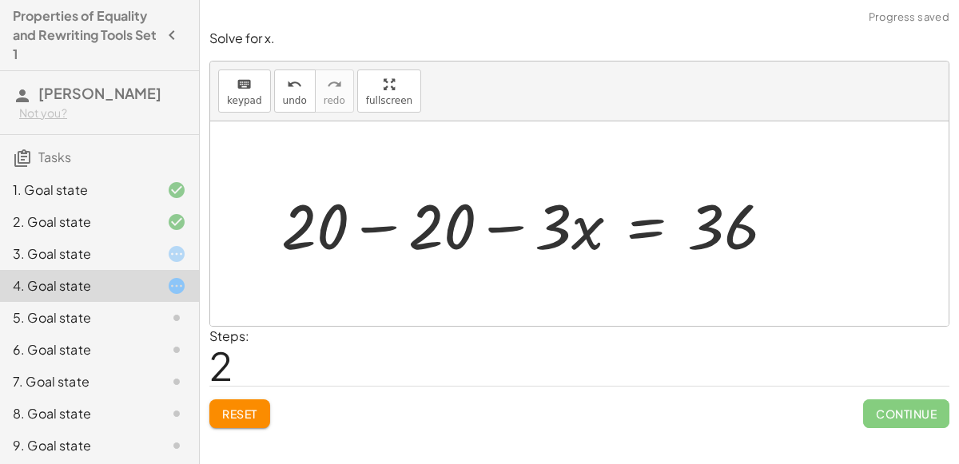
click at [392, 231] on div at bounding box center [534, 224] width 522 height 82
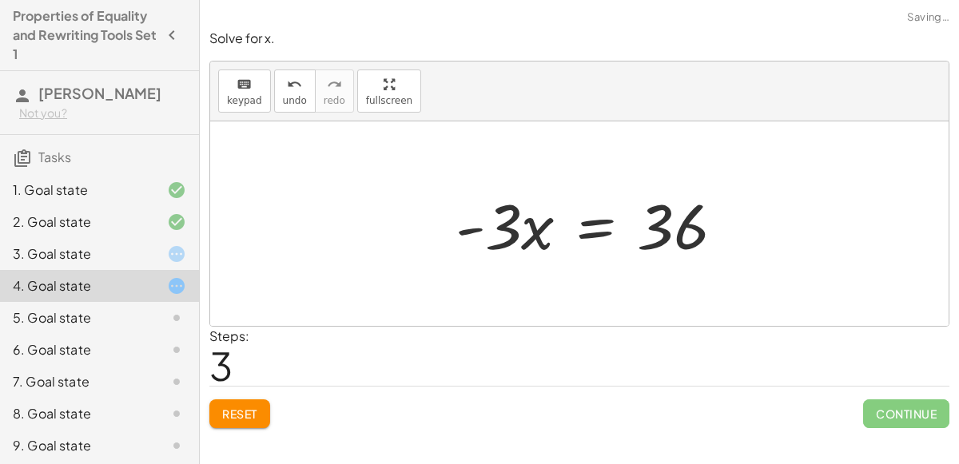
click at [593, 231] on div at bounding box center [597, 224] width 298 height 82
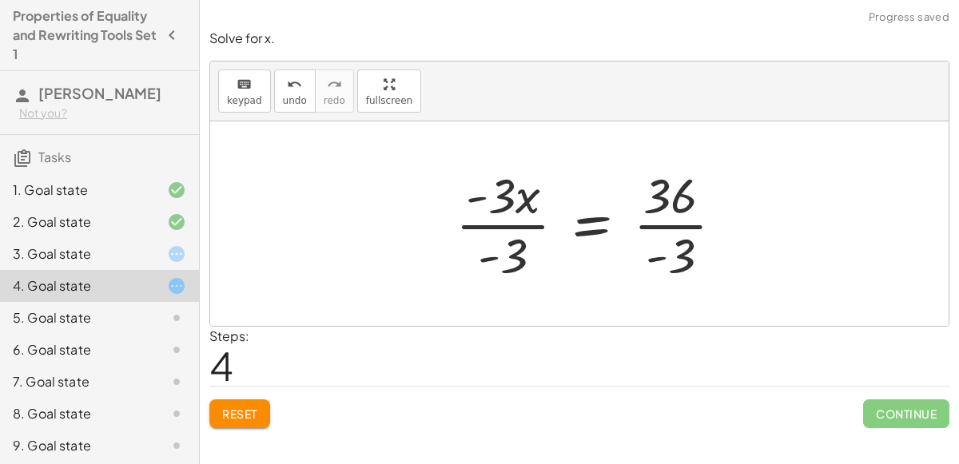
click at [693, 234] on div at bounding box center [596, 223] width 297 height 123
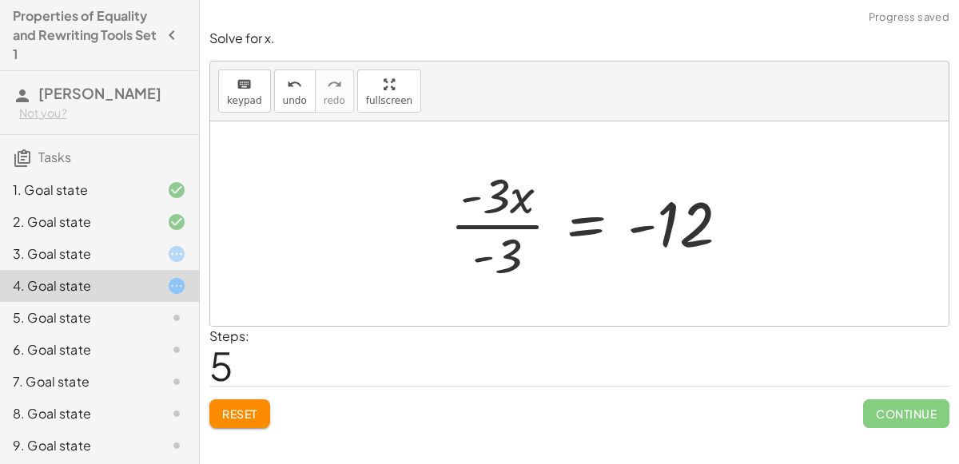
click at [486, 226] on div at bounding box center [596, 223] width 308 height 123
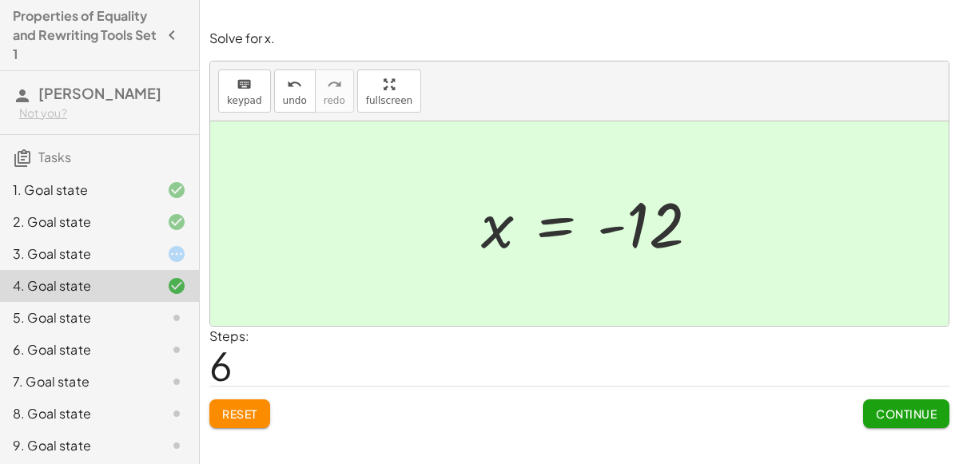
click at [47, 261] on div "3. Goal state" at bounding box center [77, 254] width 129 height 19
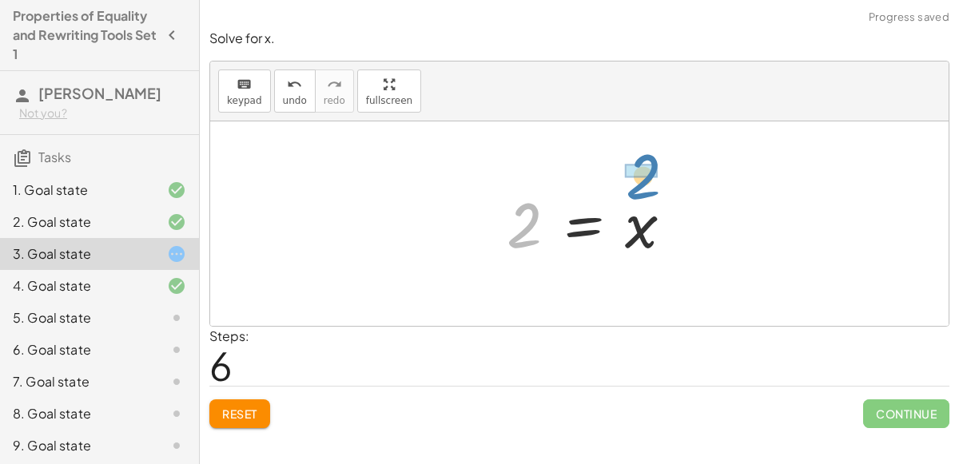
drag, startPoint x: 536, startPoint y: 205, endPoint x: 654, endPoint y: 157, distance: 126.9
click at [654, 157] on div "120 = + · 40 · x + 40 + 120 − 40 = + · 40 · x + 40 − 40 80 = + · 40 · x + 40 − …" at bounding box center [579, 223] width 738 height 205
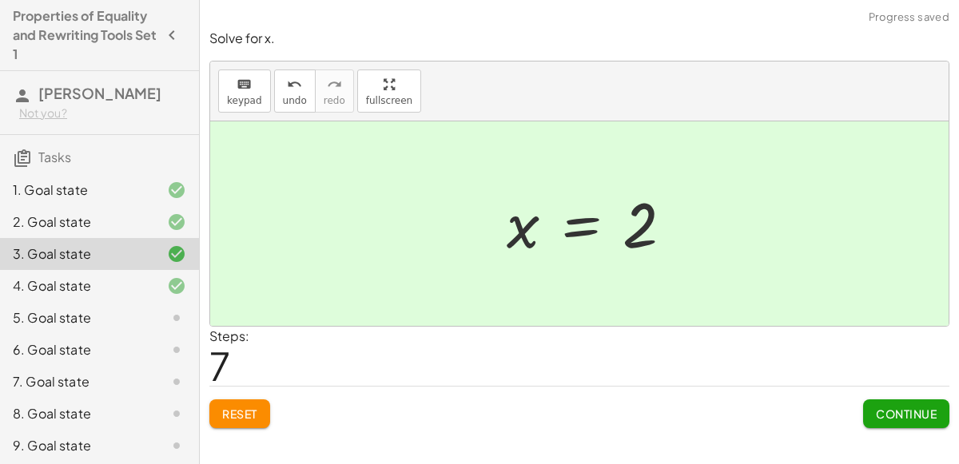
click at [890, 410] on span "Continue" at bounding box center [906, 414] width 61 height 14
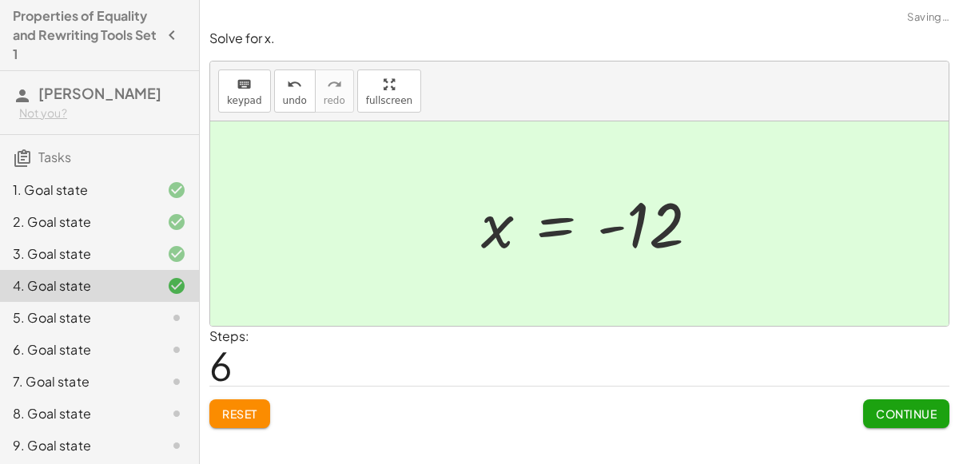
click at [890, 410] on span "Continue" at bounding box center [906, 414] width 61 height 14
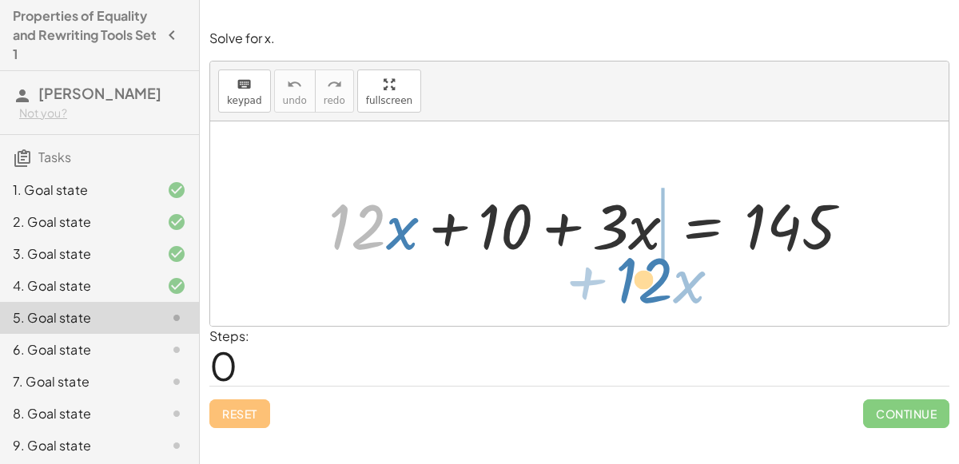
drag, startPoint x: 348, startPoint y: 231, endPoint x: 635, endPoint y: 284, distance: 291.7
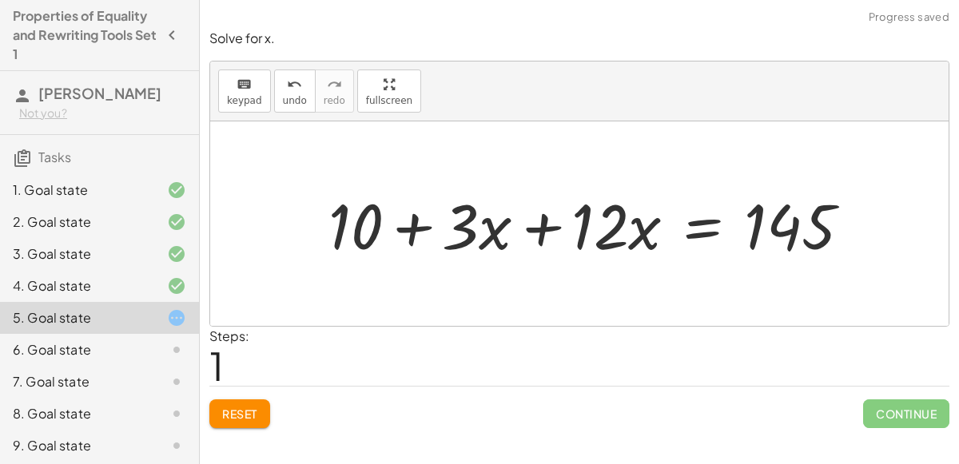
click at [513, 238] on div at bounding box center [595, 224] width 551 height 82
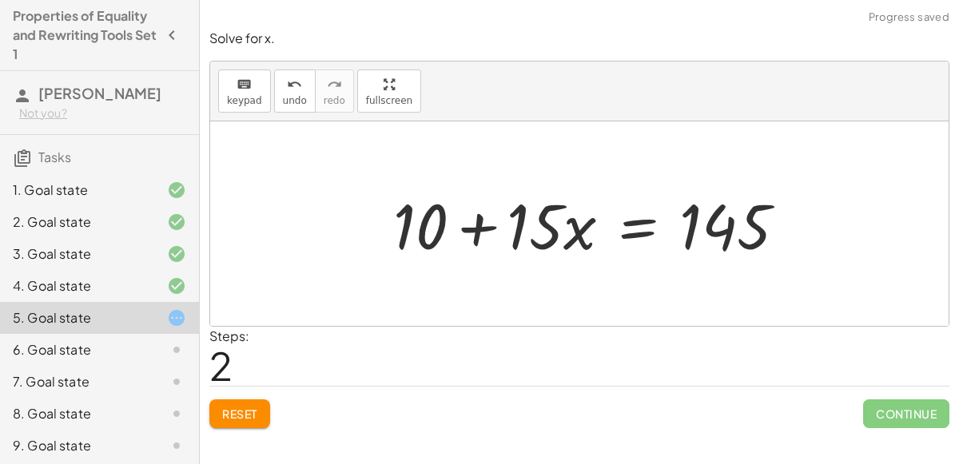
click at [638, 234] on div at bounding box center [596, 224] width 422 height 82
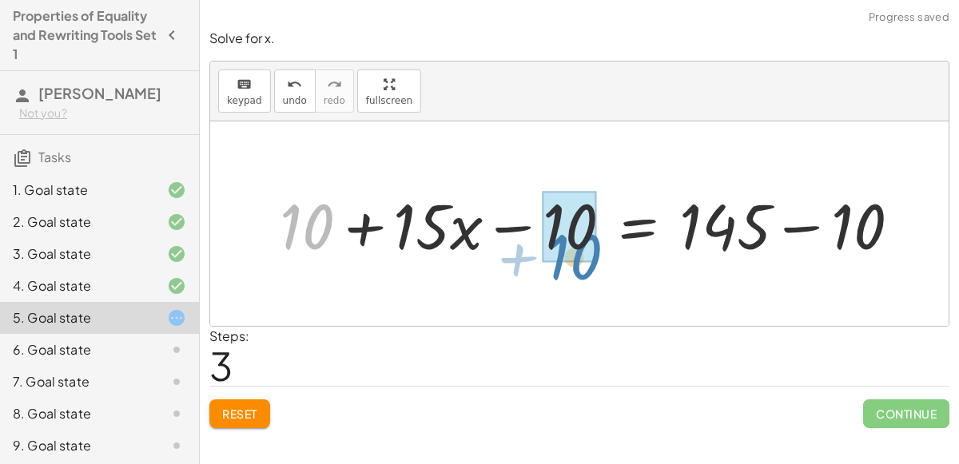
drag, startPoint x: 319, startPoint y: 220, endPoint x: 582, endPoint y: 247, distance: 264.3
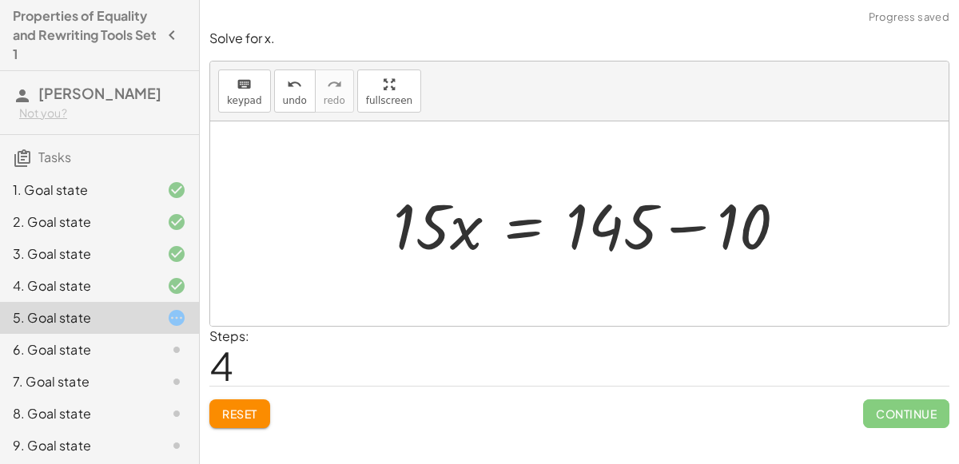
click at [691, 230] on div at bounding box center [596, 224] width 422 height 82
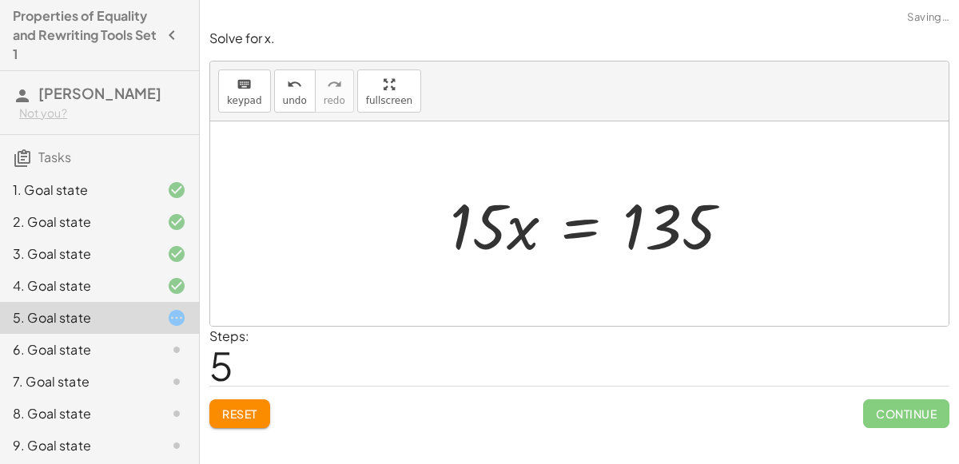
click at [576, 231] on div at bounding box center [596, 224] width 309 height 82
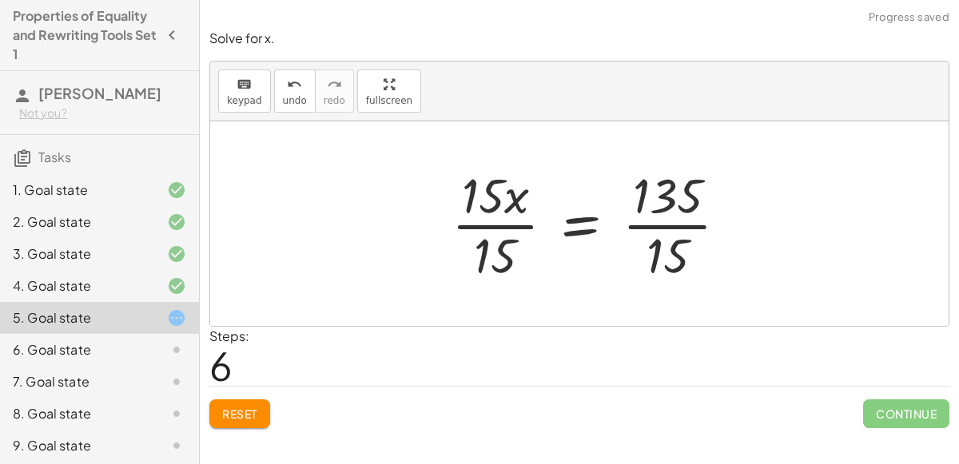
click at [496, 218] on div at bounding box center [596, 223] width 305 height 123
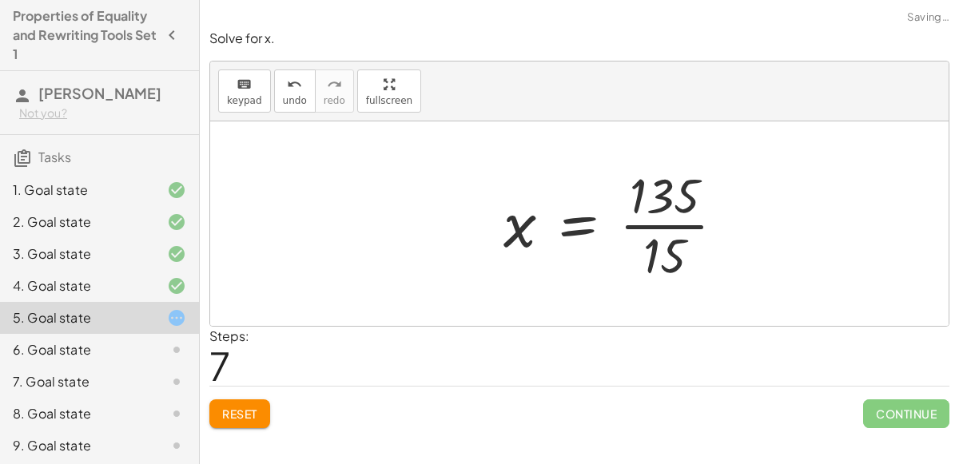
click at [666, 232] on div at bounding box center [621, 223] width 250 height 123
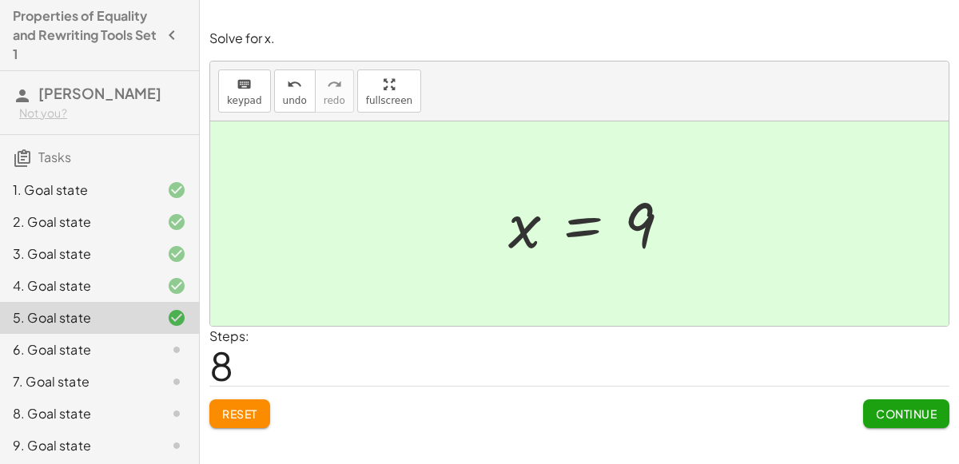
click at [870, 396] on div "Continue" at bounding box center [906, 408] width 86 height 42
click at [870, 403] on button "Continue" at bounding box center [906, 414] width 86 height 29
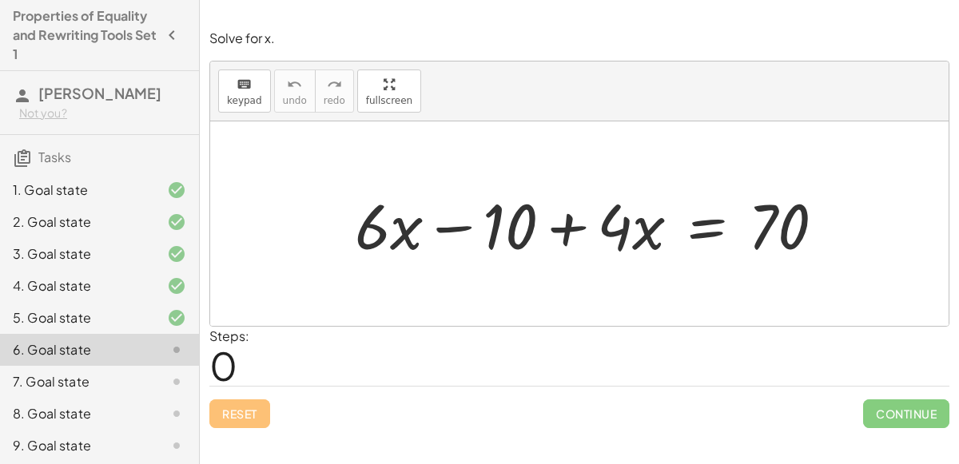
click at [113, 321] on div "5. Goal state" at bounding box center [77, 317] width 129 height 19
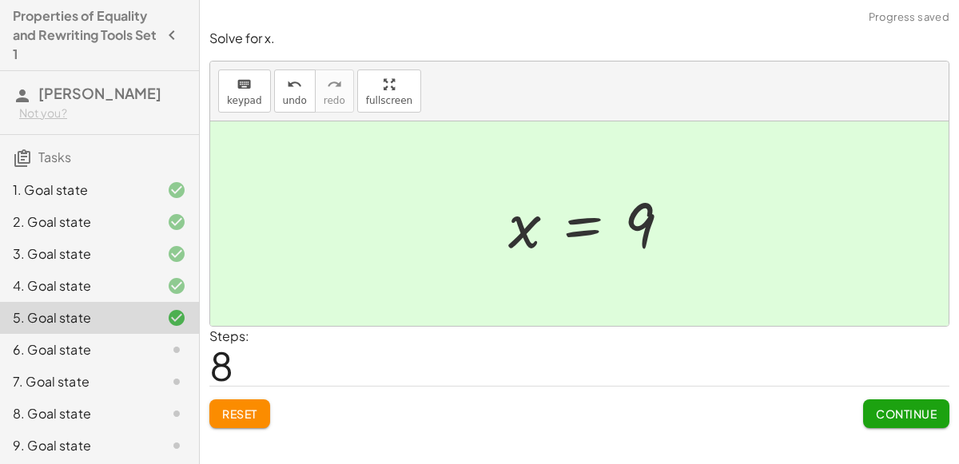
click at [98, 352] on div "6. Goal state" at bounding box center [77, 349] width 129 height 19
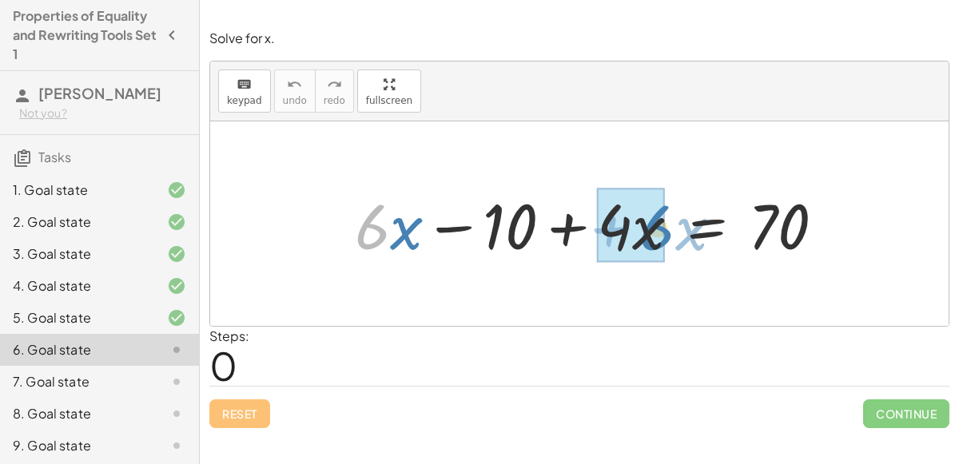
drag, startPoint x: 372, startPoint y: 219, endPoint x: 656, endPoint y: 220, distance: 283.7
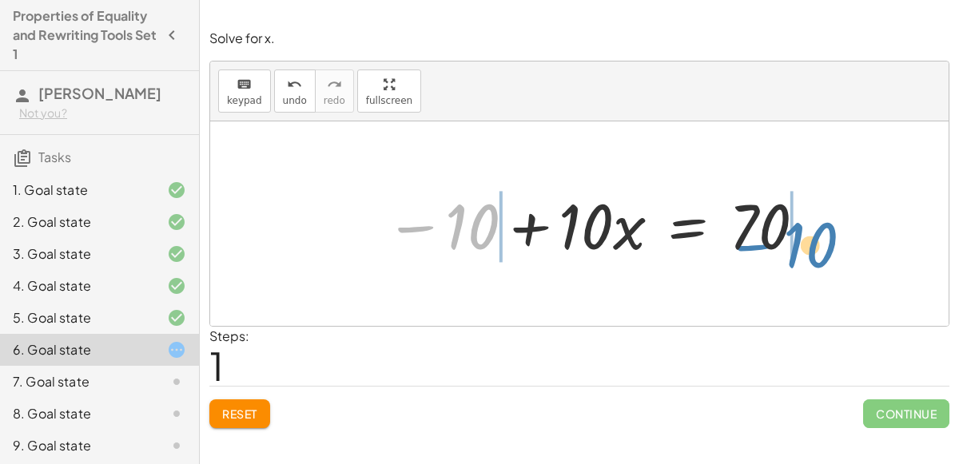
drag, startPoint x: 456, startPoint y: 229, endPoint x: 772, endPoint y: 234, distance: 316.5
click at [772, 234] on div at bounding box center [596, 224] width 438 height 82
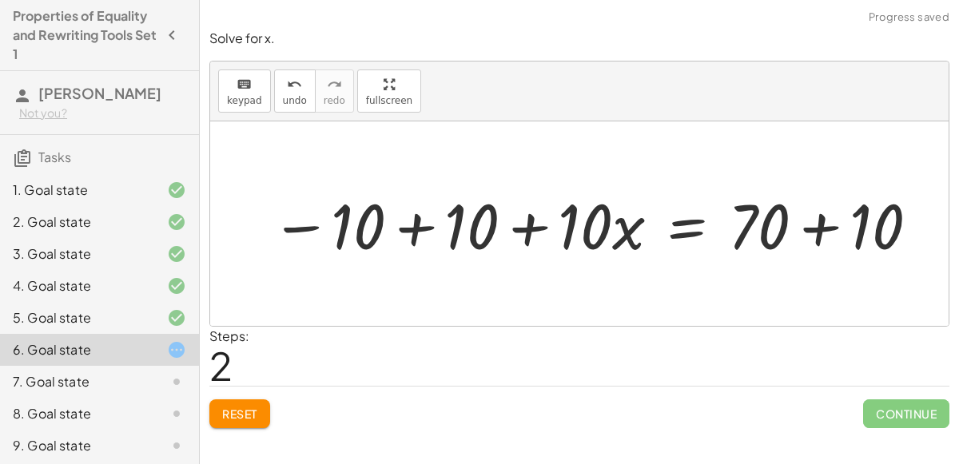
click at [806, 231] on div at bounding box center [596, 224] width 666 height 82
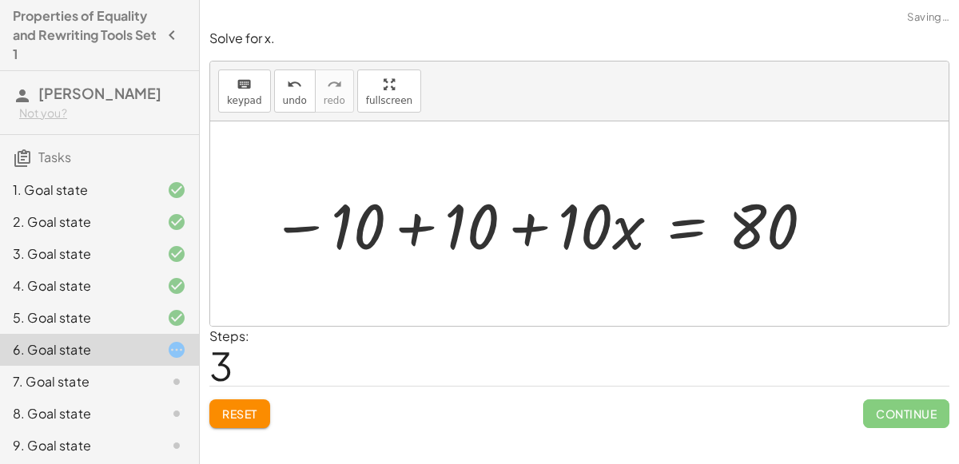
click at [416, 237] on div at bounding box center [543, 224] width 561 height 82
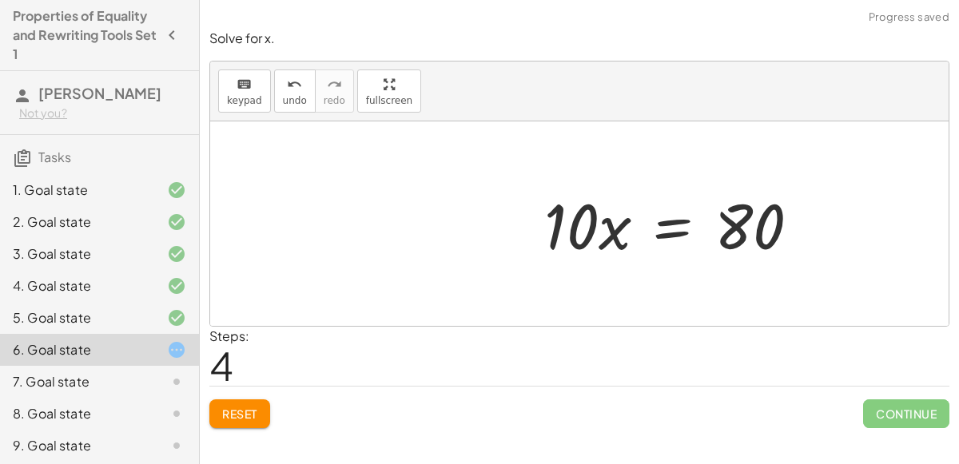
click at [675, 234] on div at bounding box center [678, 224] width 285 height 82
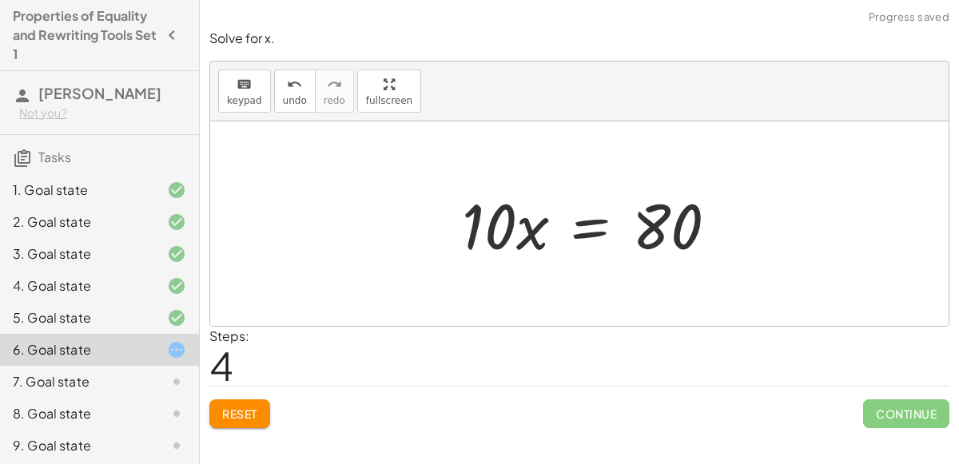
click at [582, 237] on div at bounding box center [596, 224] width 285 height 82
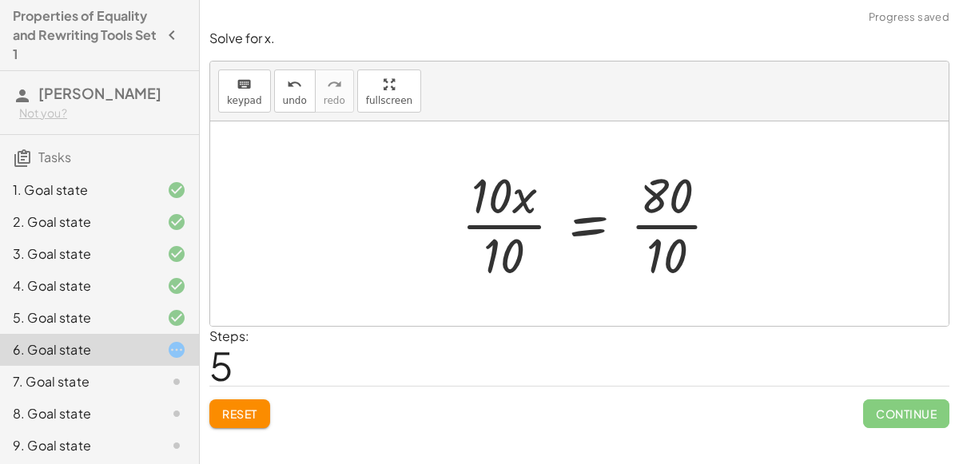
click at [504, 216] on div at bounding box center [596, 223] width 287 height 123
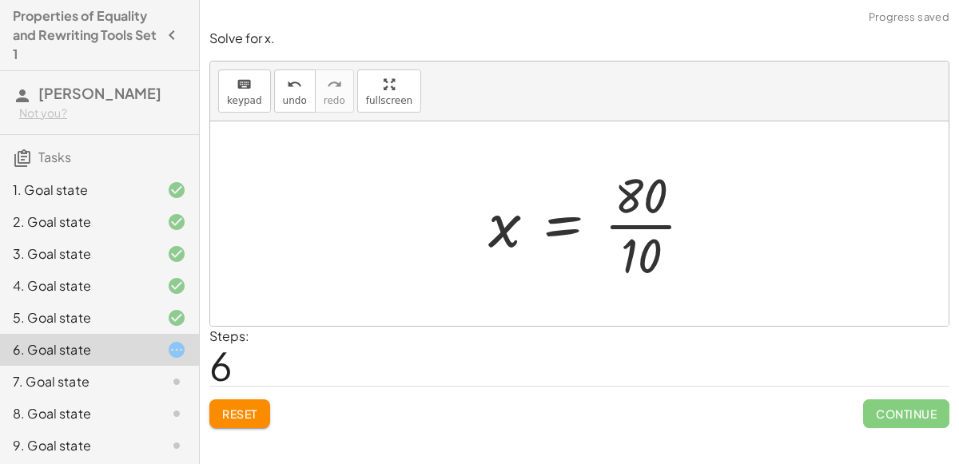
click at [672, 221] on div at bounding box center [596, 223] width 233 height 123
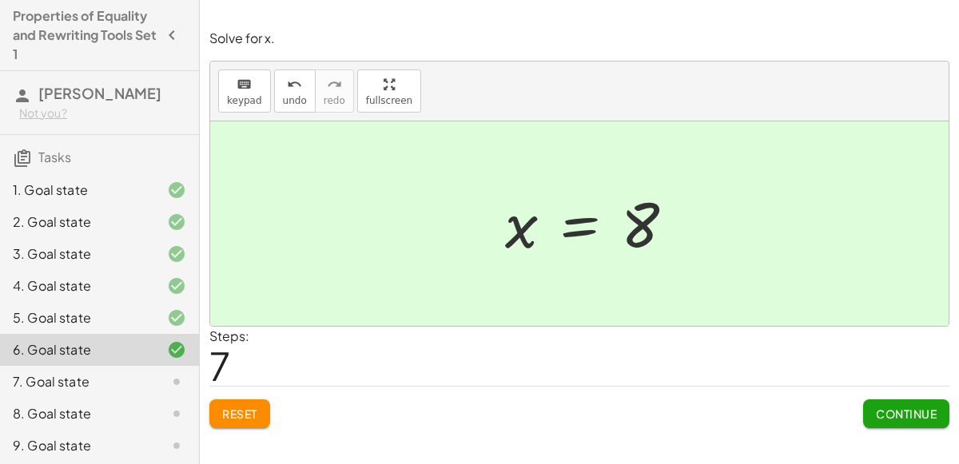
click at [896, 423] on button "Continue" at bounding box center [906, 414] width 86 height 29
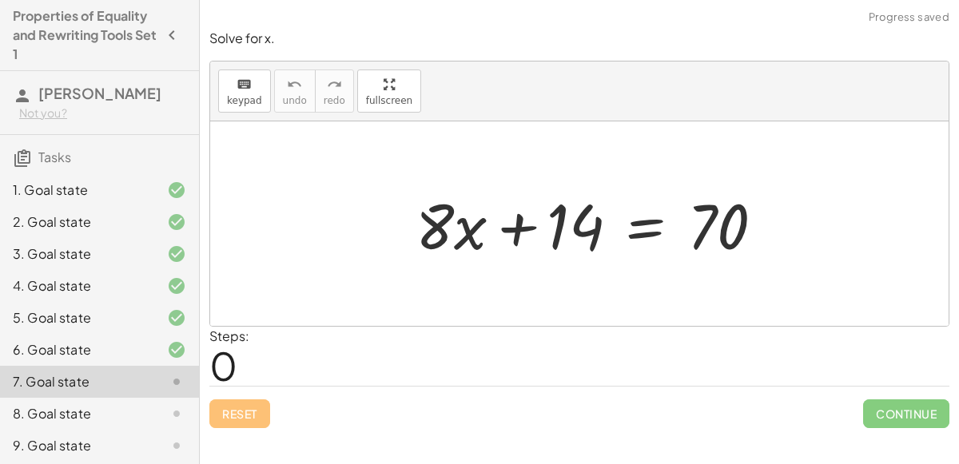
scroll to position [98, 0]
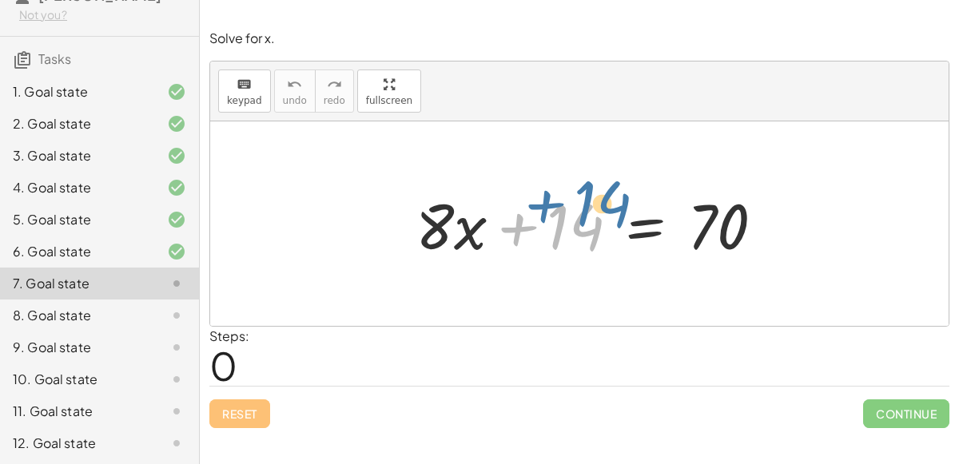
drag, startPoint x: 535, startPoint y: 233, endPoint x: 562, endPoint y: 201, distance: 40.8
click at [562, 201] on div at bounding box center [596, 224] width 376 height 82
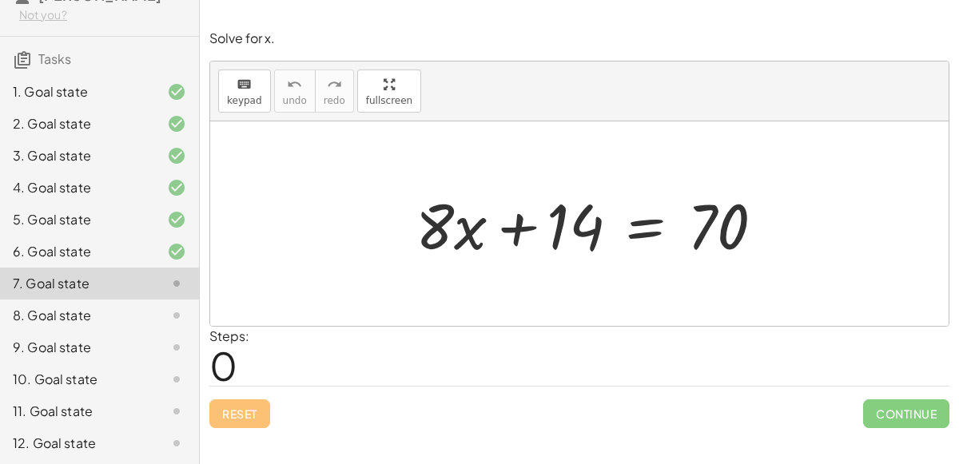
click at [651, 228] on div at bounding box center [596, 224] width 376 height 82
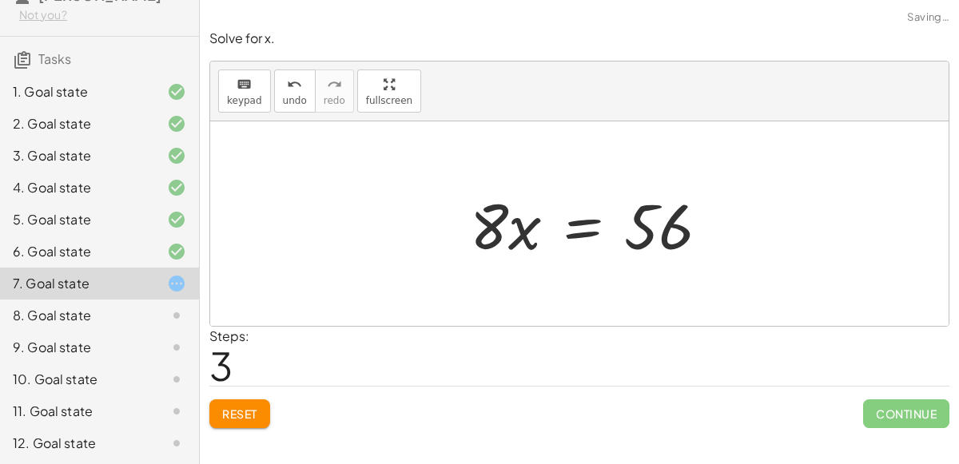
click at [575, 236] on div at bounding box center [596, 224] width 269 height 82
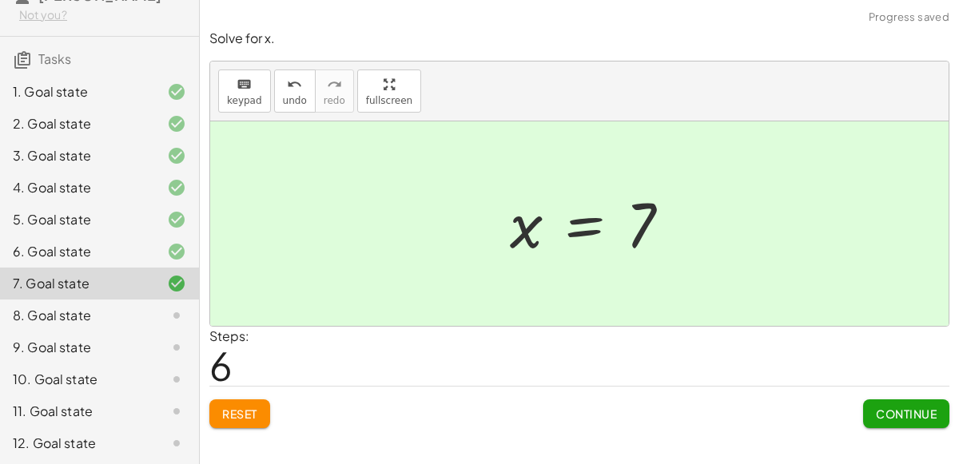
click at [915, 413] on span "Continue" at bounding box center [906, 414] width 61 height 14
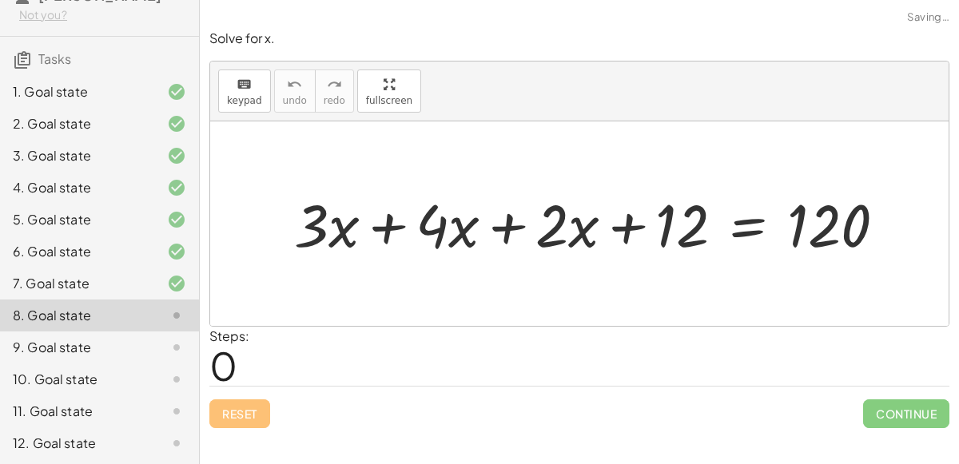
click at [384, 213] on div at bounding box center [596, 224] width 621 height 78
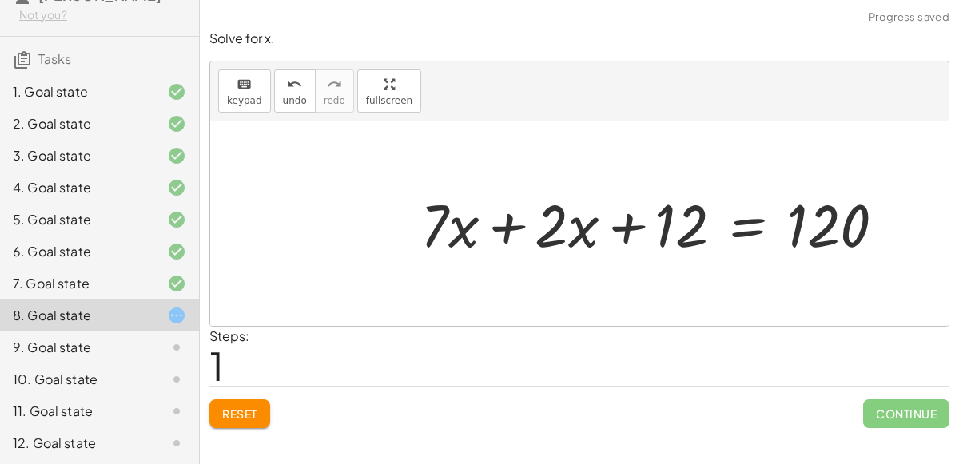
click at [500, 228] on div at bounding box center [659, 224] width 494 height 78
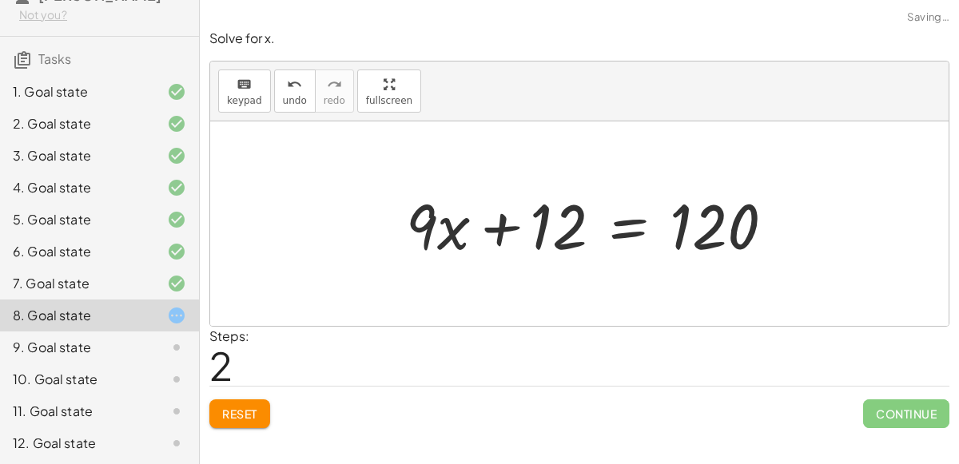
click at [625, 230] on div at bounding box center [596, 224] width 397 height 82
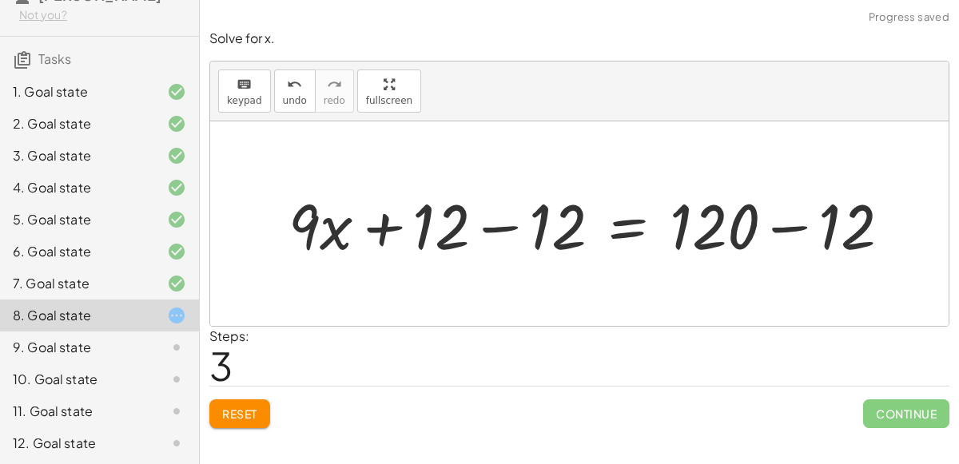
click at [508, 232] on div at bounding box center [596, 224] width 631 height 82
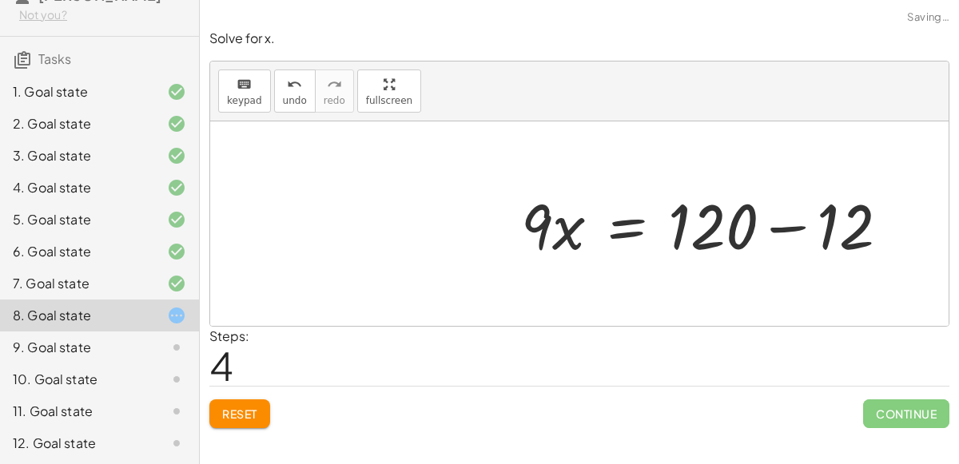
click at [769, 221] on div at bounding box center [711, 224] width 397 height 82
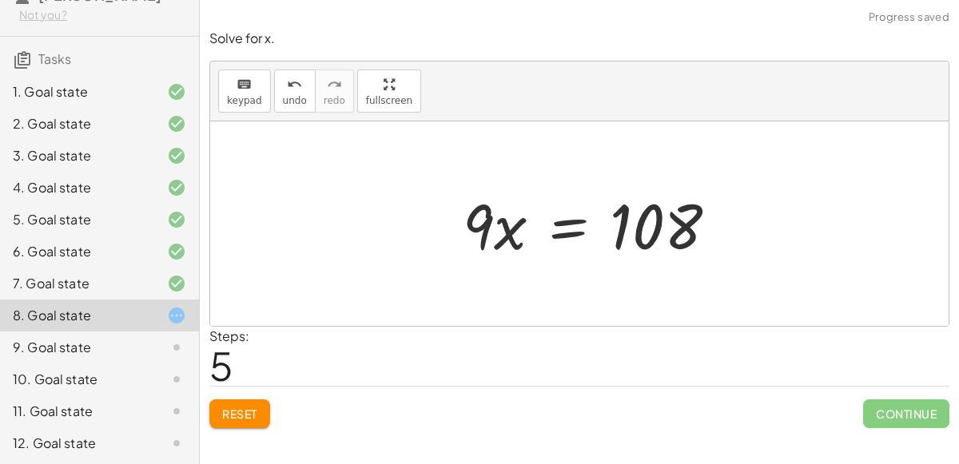
click at [565, 237] on div at bounding box center [597, 224] width 284 height 82
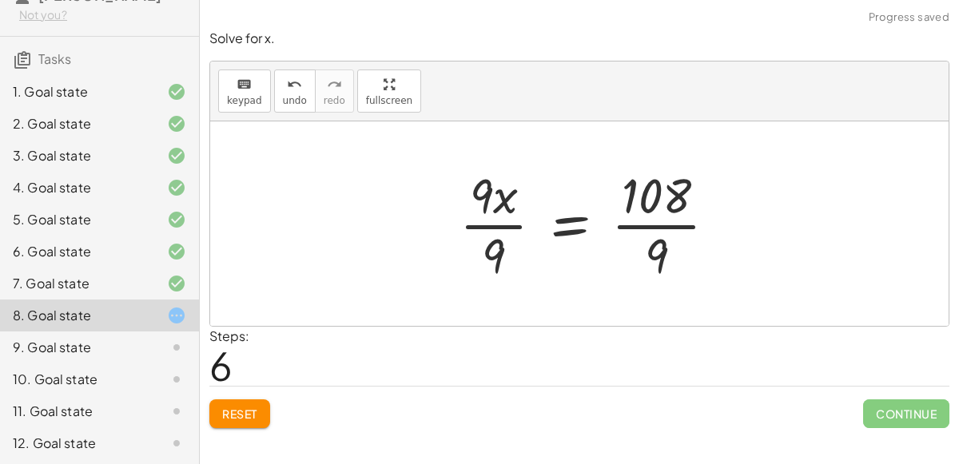
click at [480, 230] on div at bounding box center [595, 223] width 286 height 123
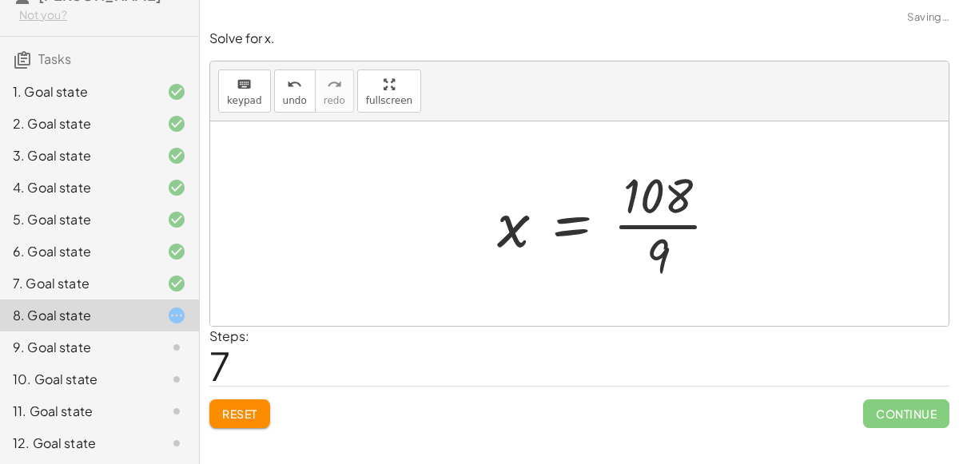
click at [656, 235] on div at bounding box center [614, 223] width 250 height 123
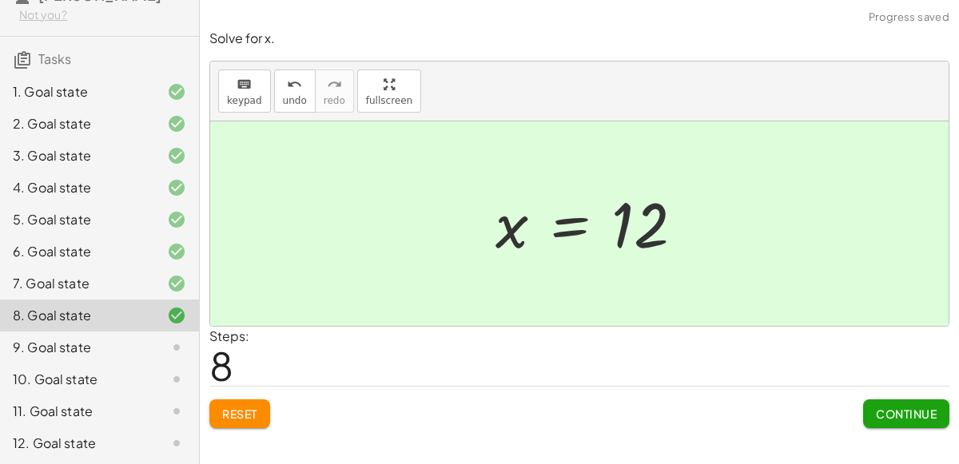
click at [919, 427] on div "Solve for x. keyboard keypad undo undo redo redo fullscreen + · 3 · x + · 4 · x…" at bounding box center [579, 229] width 759 height 418
click at [918, 418] on span "Continue" at bounding box center [906, 414] width 61 height 14
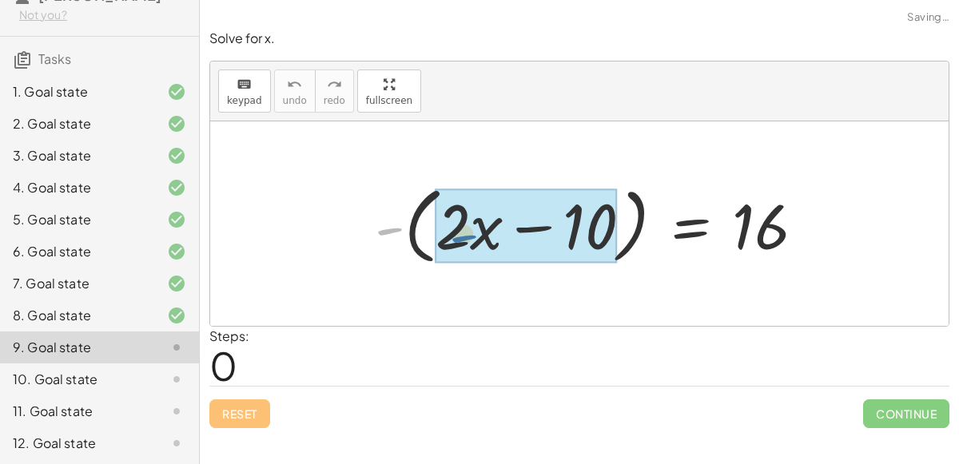
drag, startPoint x: 374, startPoint y: 231, endPoint x: 446, endPoint y: 237, distance: 72.1
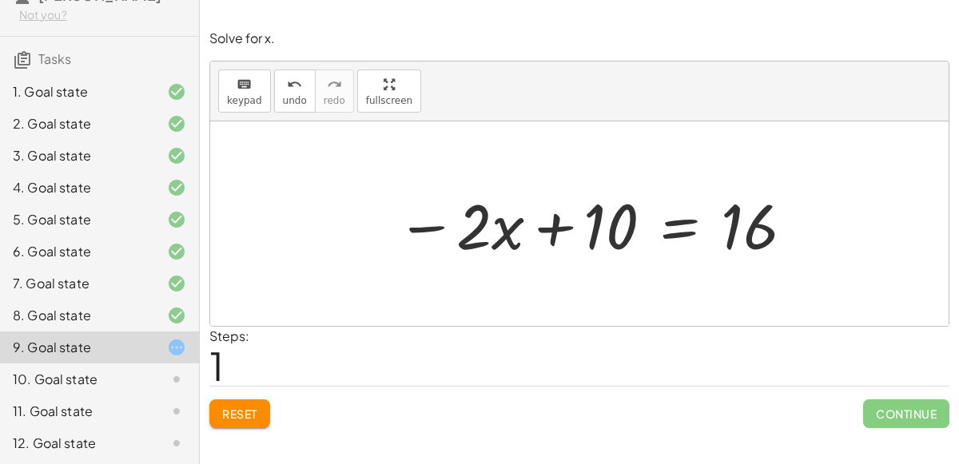
click at [669, 237] on div at bounding box center [596, 224] width 416 height 82
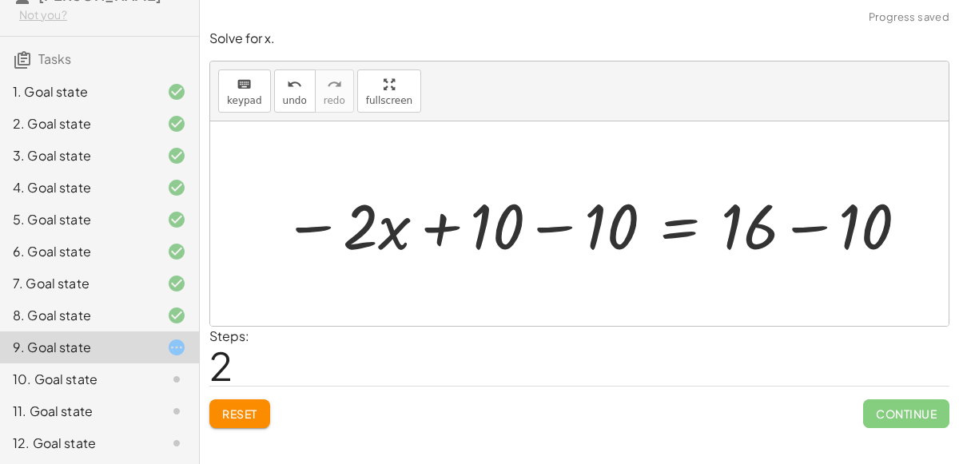
click at [547, 225] on div at bounding box center [596, 224] width 643 height 82
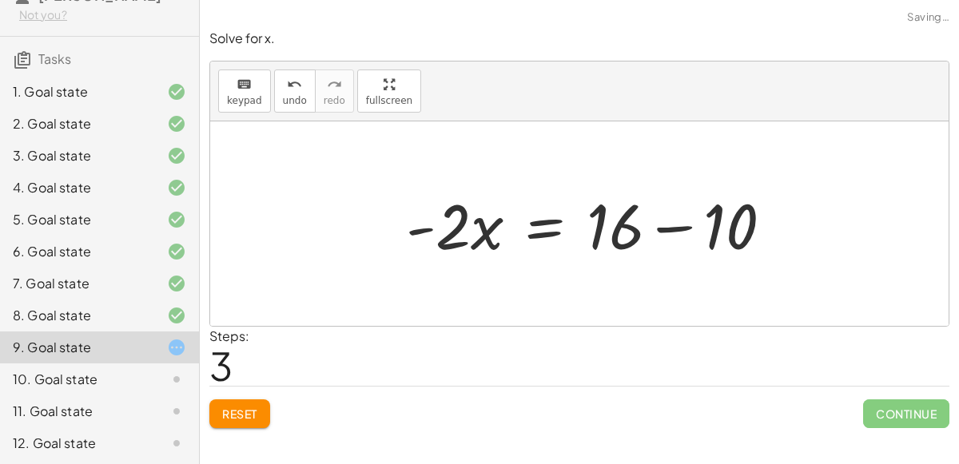
click at [789, 241] on div at bounding box center [596, 224] width 396 height 82
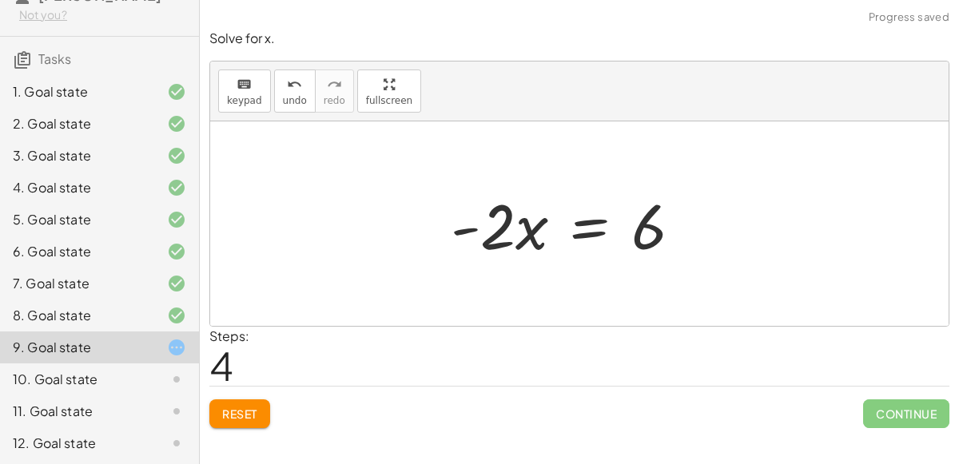
click at [554, 246] on div at bounding box center [573, 224] width 260 height 82
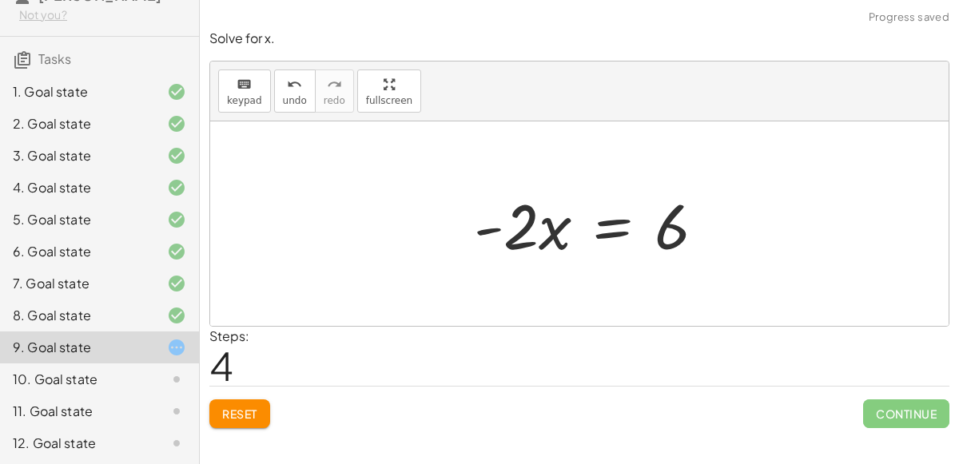
click at [594, 238] on div at bounding box center [596, 224] width 260 height 82
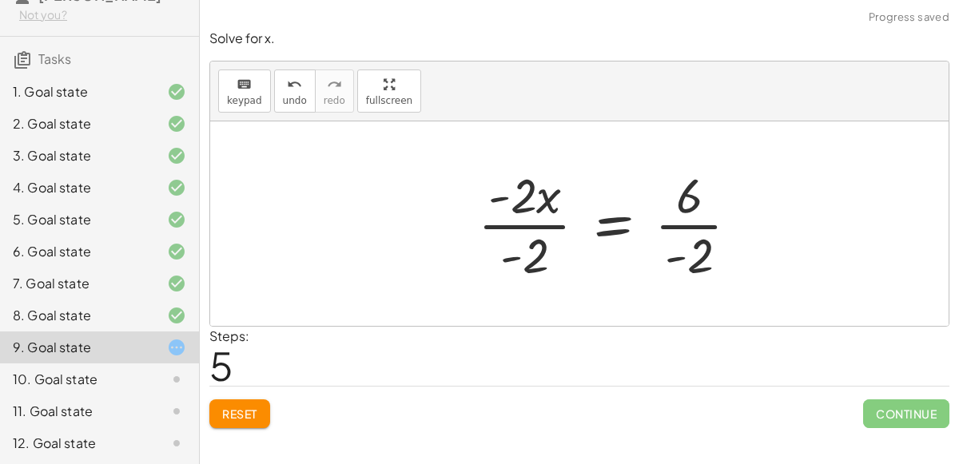
click at [504, 231] on div at bounding box center [615, 223] width 290 height 123
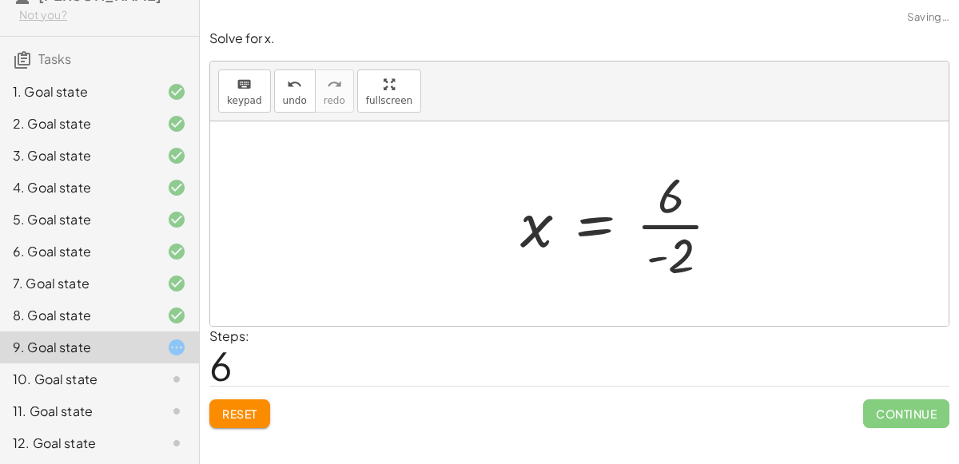
click at [663, 238] on div at bounding box center [626, 223] width 229 height 123
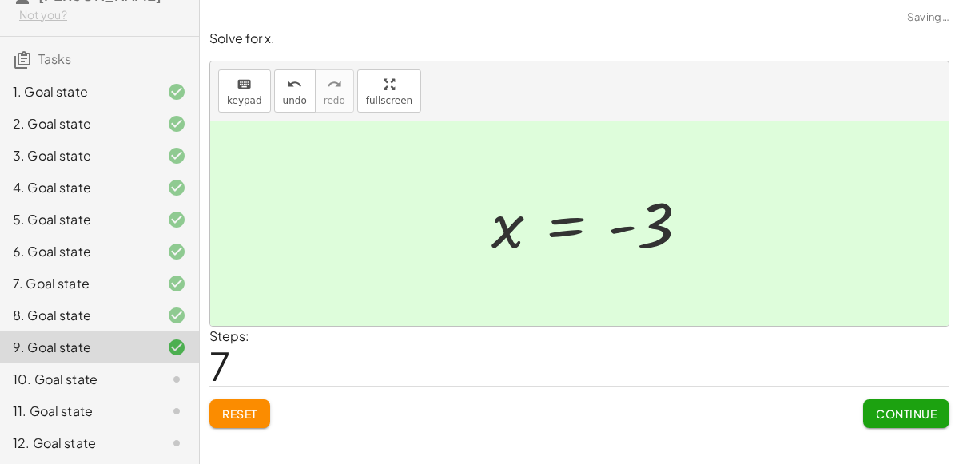
click at [874, 417] on button "Continue" at bounding box center [906, 414] width 86 height 29
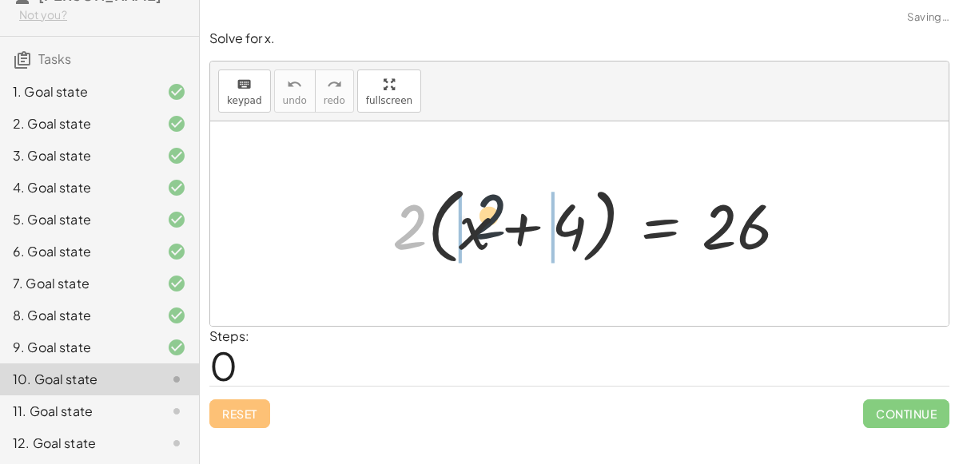
drag, startPoint x: 412, startPoint y: 244, endPoint x: 505, endPoint y: 234, distance: 94.0
click at [505, 234] on div at bounding box center [596, 224] width 424 height 92
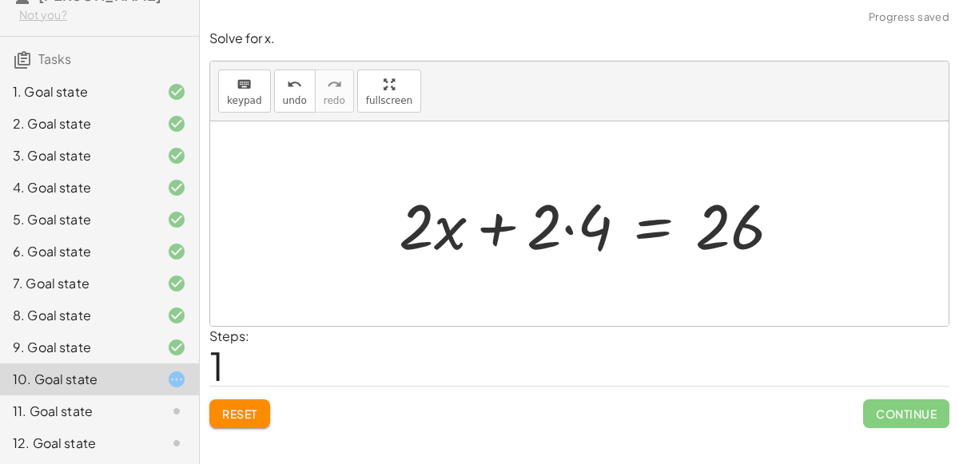
click at [549, 236] on div at bounding box center [596, 224] width 411 height 82
click at [575, 232] on div at bounding box center [596, 224] width 411 height 82
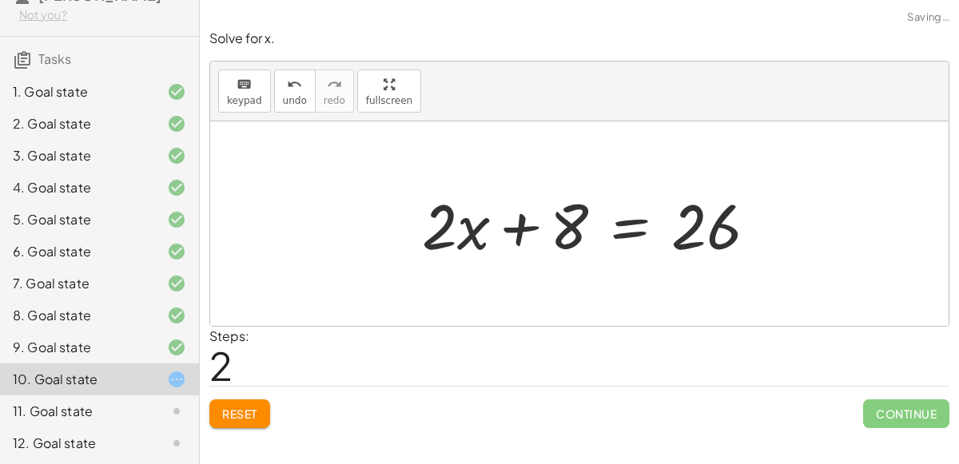
click at [651, 236] on div at bounding box center [596, 224] width 364 height 82
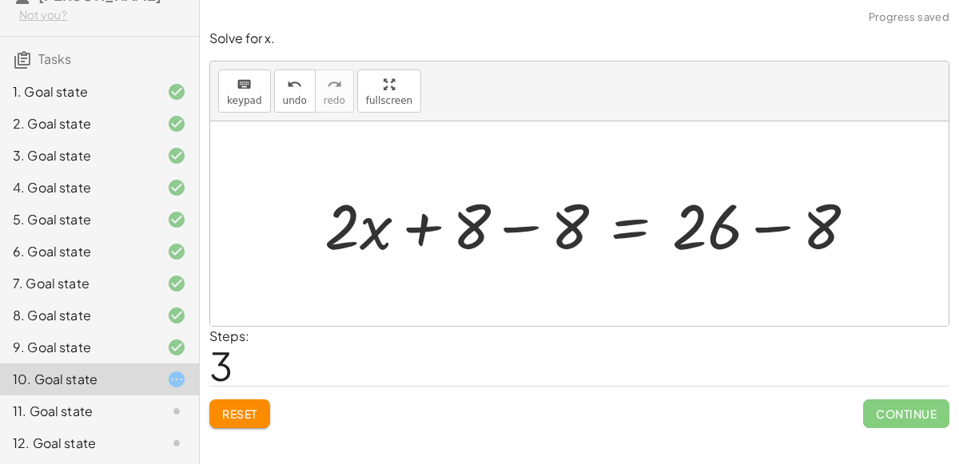
click at [517, 230] on div at bounding box center [596, 224] width 560 height 82
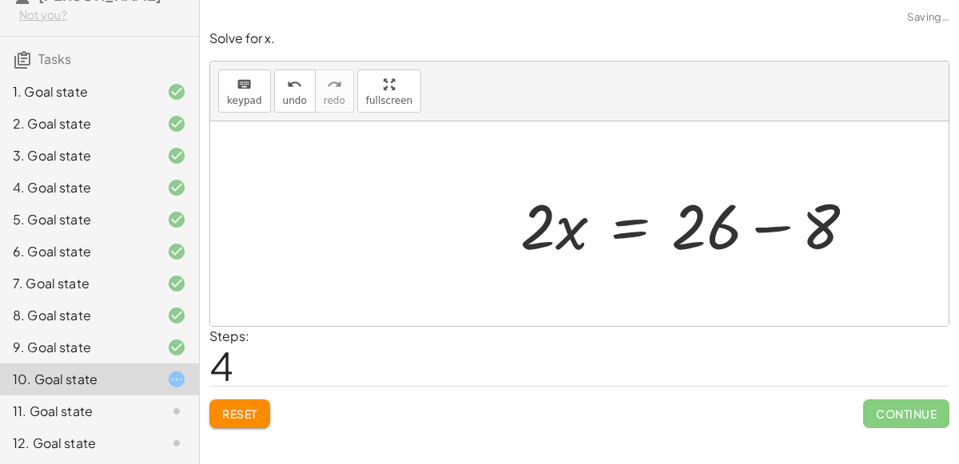
click at [757, 225] on div at bounding box center [694, 224] width 364 height 82
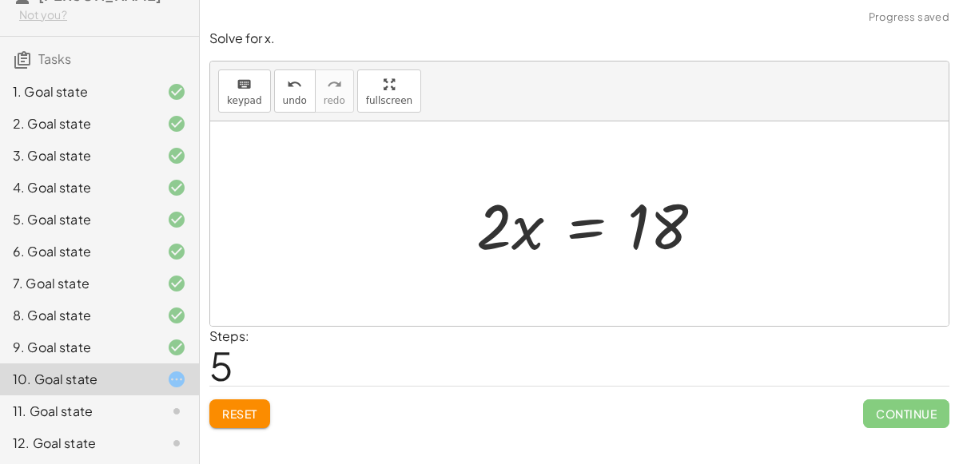
click at [585, 220] on div at bounding box center [596, 224] width 256 height 82
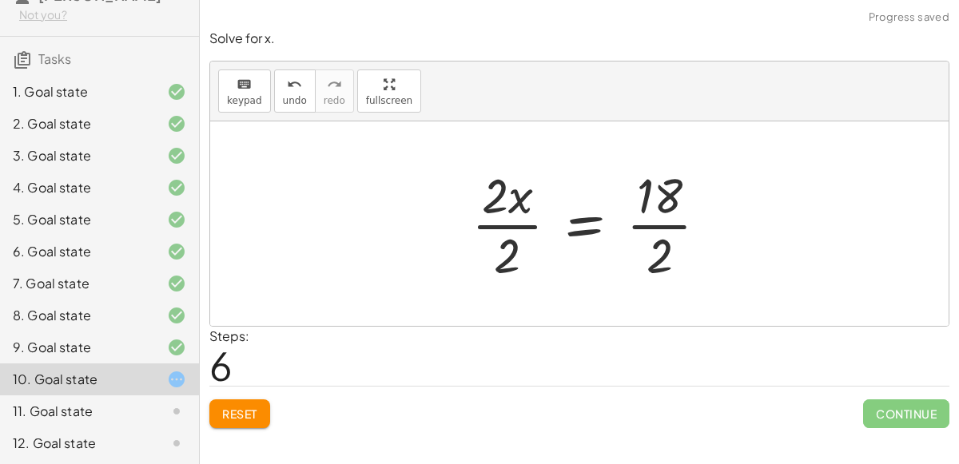
click at [668, 222] on div at bounding box center [596, 223] width 265 height 123
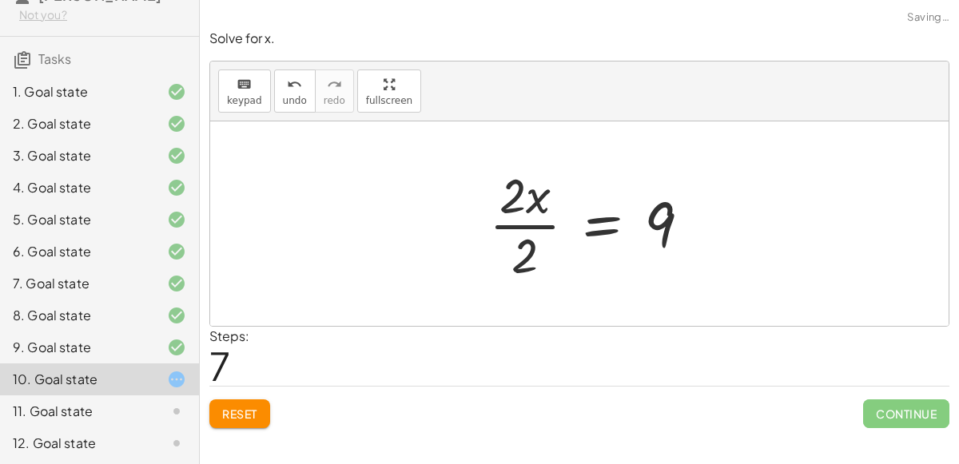
click at [502, 237] on div at bounding box center [596, 223] width 230 height 123
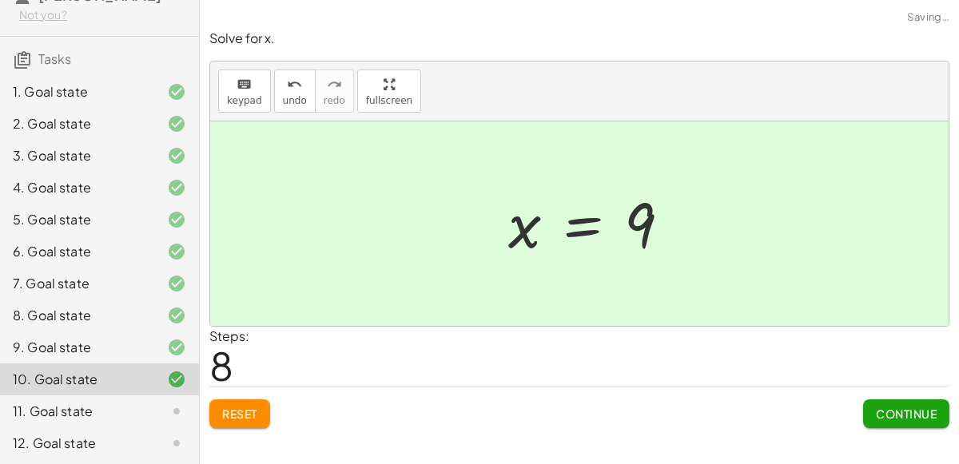
click at [898, 416] on span "Continue" at bounding box center [906, 414] width 61 height 14
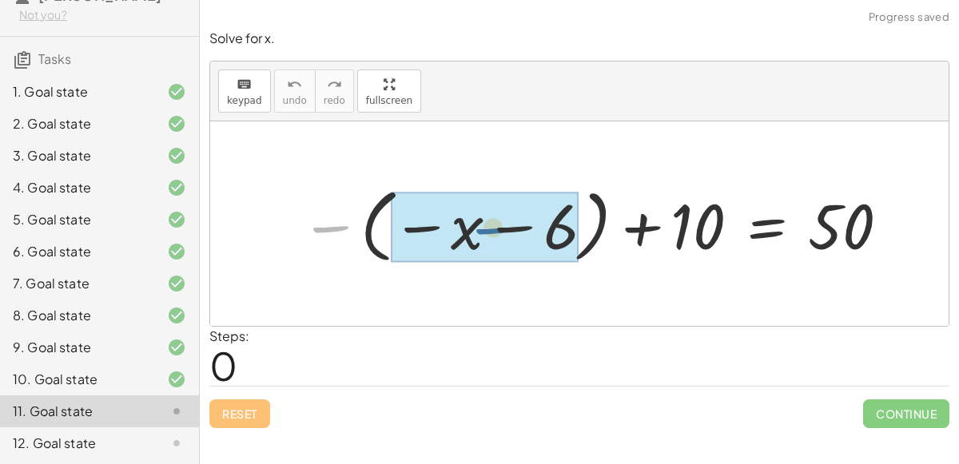
drag, startPoint x: 323, startPoint y: 235, endPoint x: 486, endPoint y: 237, distance: 163.0
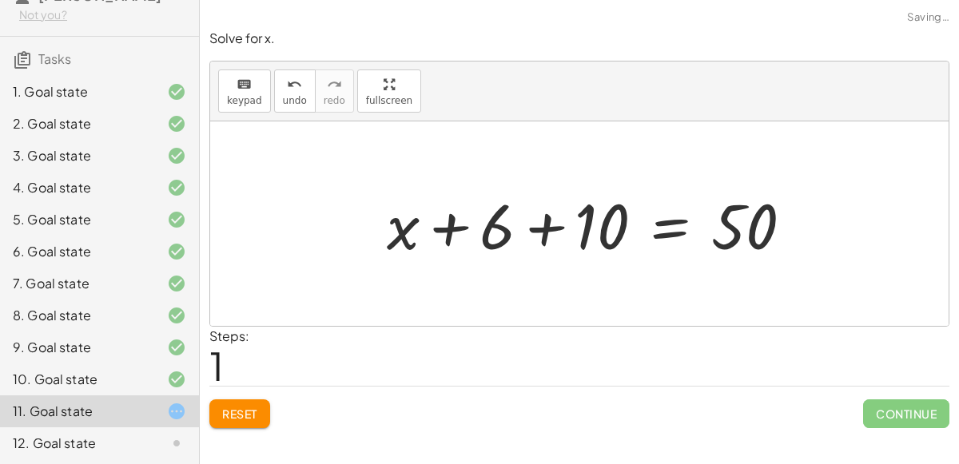
click at [533, 235] on div at bounding box center [596, 224] width 435 height 82
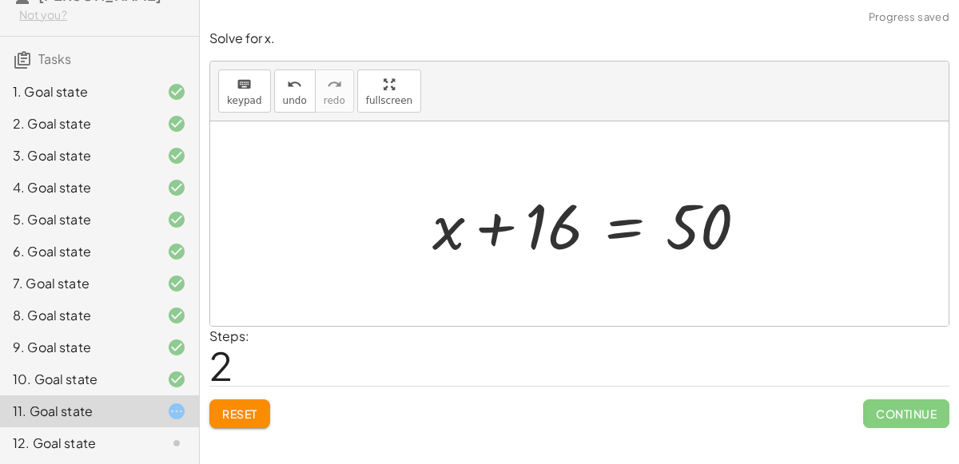
click at [611, 241] on div at bounding box center [596, 224] width 344 height 82
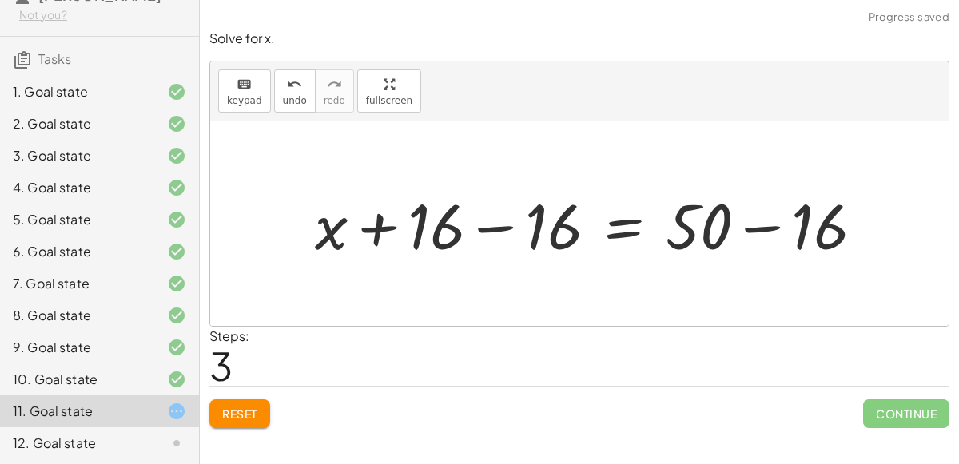
click at [471, 238] on div at bounding box center [596, 224] width 578 height 82
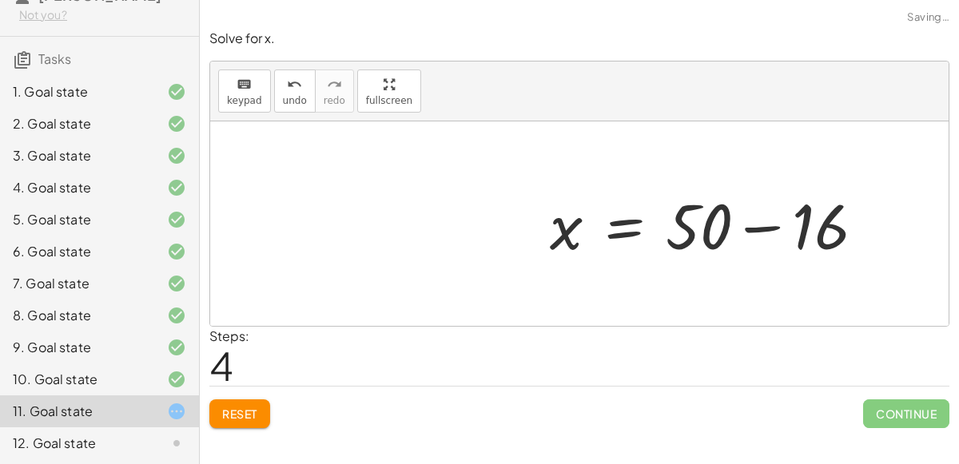
click at [763, 224] on div at bounding box center [714, 224] width 344 height 82
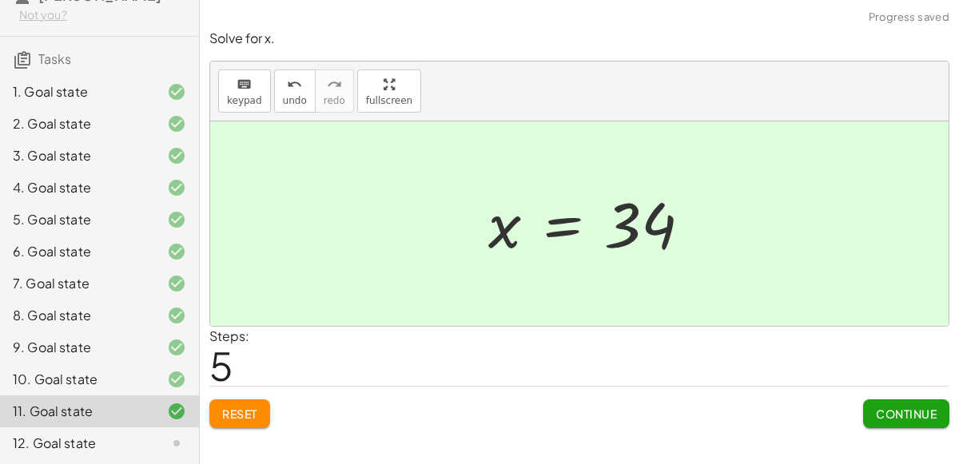
click at [887, 404] on button "Continue" at bounding box center [906, 414] width 86 height 29
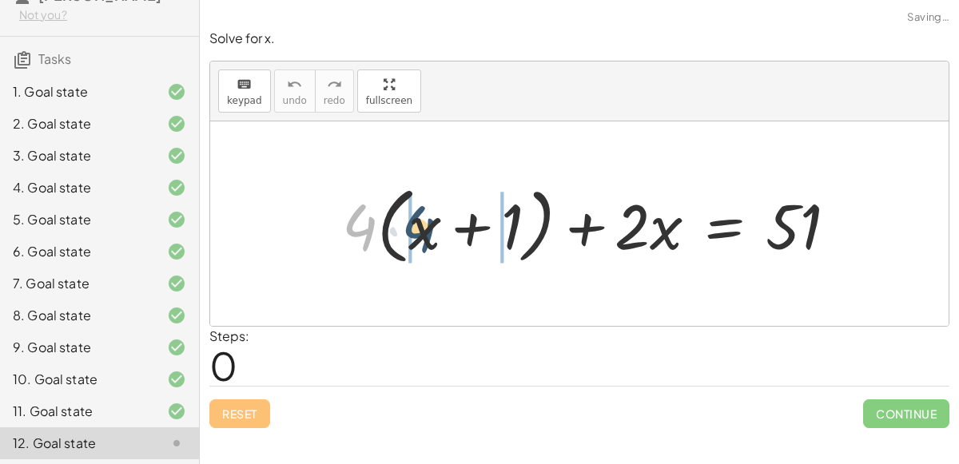
drag, startPoint x: 367, startPoint y: 246, endPoint x: 428, endPoint y: 248, distance: 60.8
click at [428, 248] on div at bounding box center [596, 224] width 524 height 92
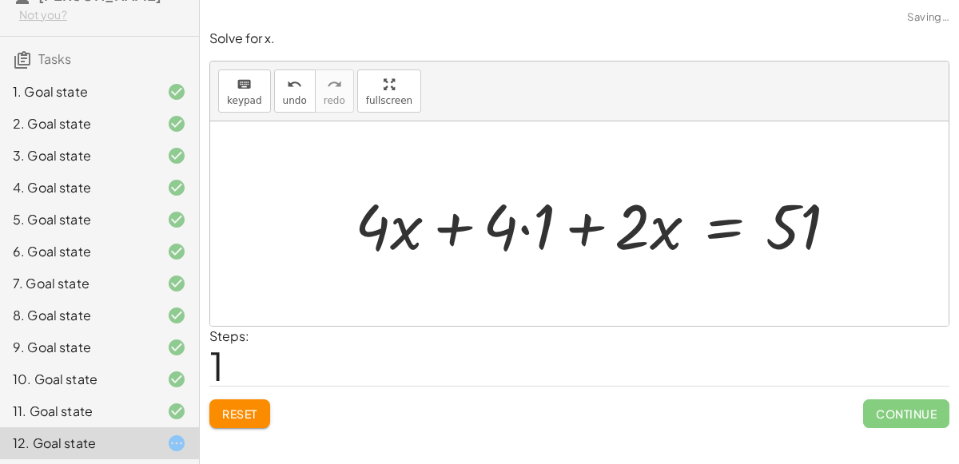
click at [515, 244] on div at bounding box center [602, 224] width 511 height 82
click at [521, 237] on div at bounding box center [602, 224] width 511 height 82
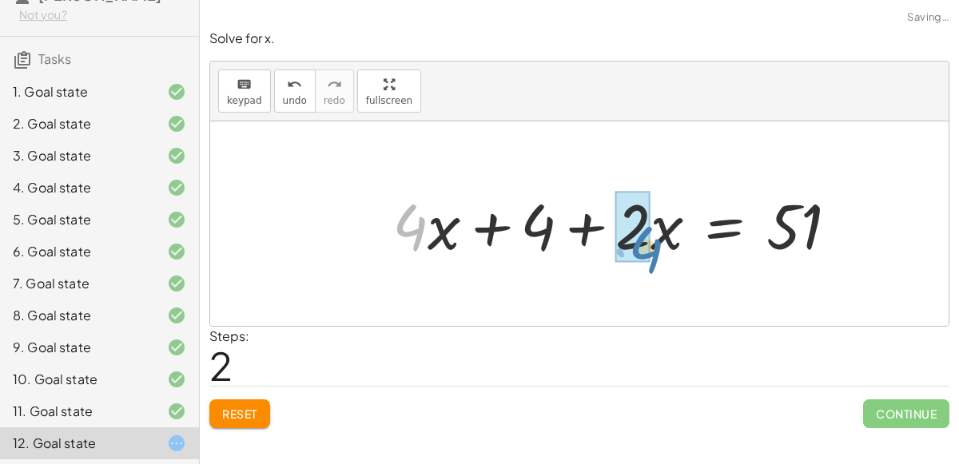
drag, startPoint x: 416, startPoint y: 234, endPoint x: 651, endPoint y: 257, distance: 236.0
click at [651, 257] on div at bounding box center [621, 224] width 474 height 82
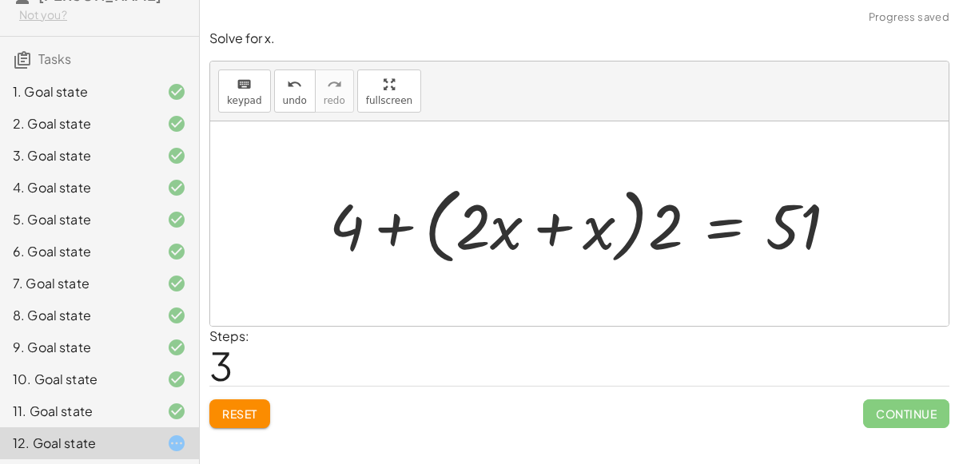
click at [431, 233] on div at bounding box center [589, 224] width 537 height 92
click at [471, 242] on div at bounding box center [589, 224] width 537 height 92
click at [408, 233] on div at bounding box center [589, 224] width 537 height 92
click at [434, 230] on div at bounding box center [589, 224] width 537 height 92
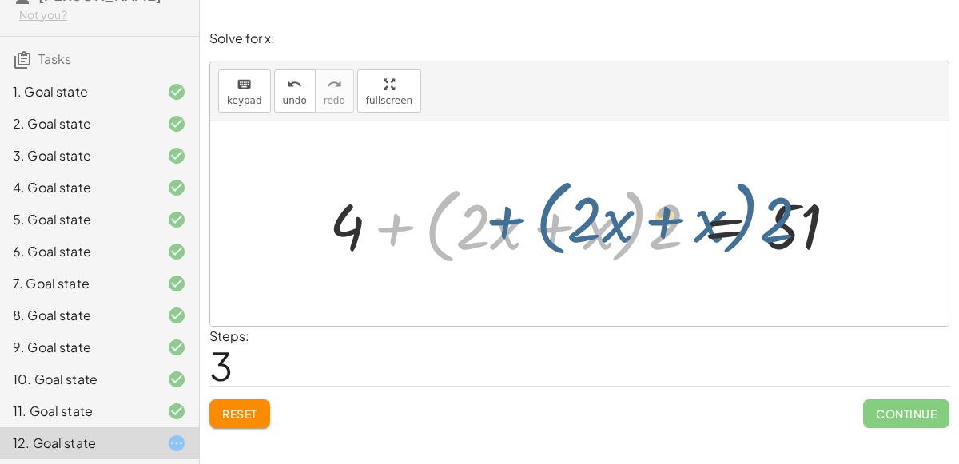
drag, startPoint x: 364, startPoint y: 228, endPoint x: 352, endPoint y: 209, distance: 22.6
click at [352, 209] on div at bounding box center [589, 224] width 537 height 92
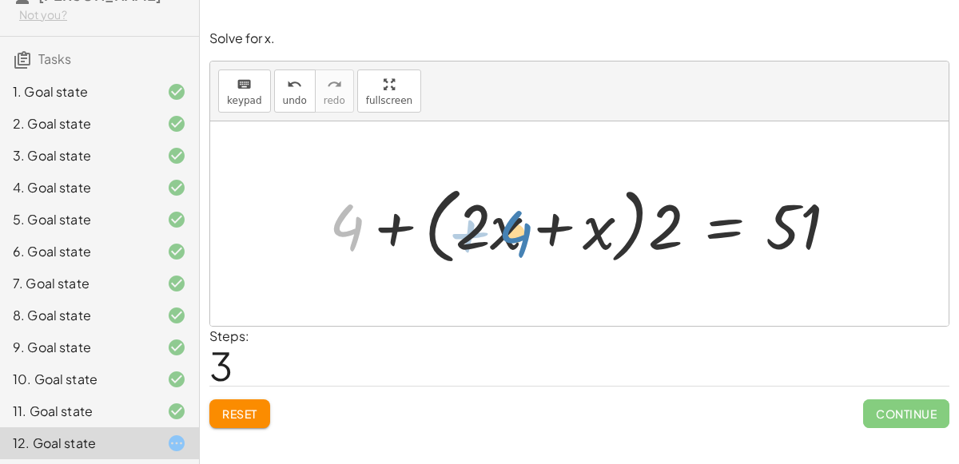
drag, startPoint x: 335, startPoint y: 213, endPoint x: 530, endPoint y: 212, distance: 195.0
click at [530, 212] on div at bounding box center [589, 224] width 537 height 92
click at [209, 410] on button "Reset" at bounding box center [239, 414] width 61 height 29
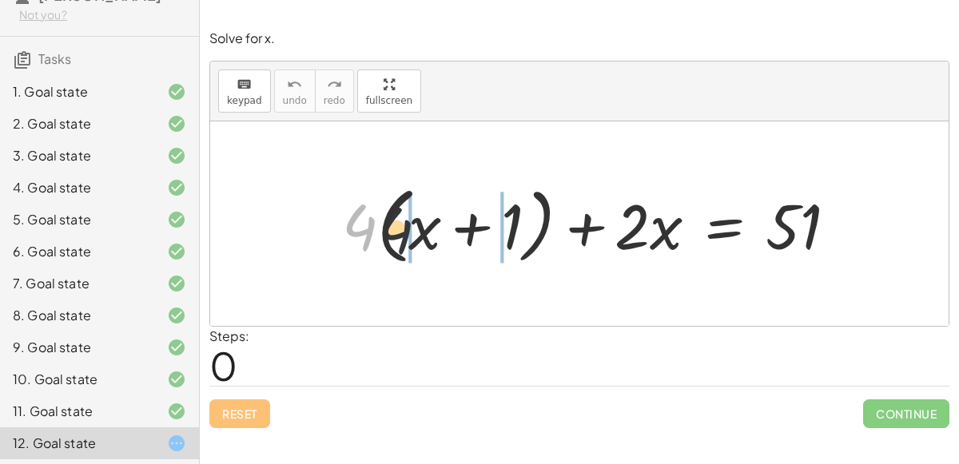
drag, startPoint x: 368, startPoint y: 221, endPoint x: 482, endPoint y: 228, distance: 114.5
click at [482, 228] on div at bounding box center [596, 224] width 524 height 92
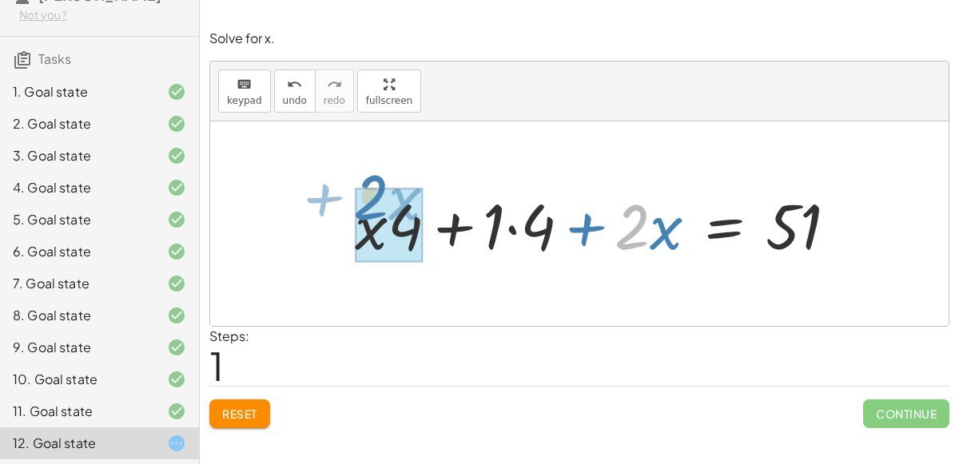
drag, startPoint x: 626, startPoint y: 233, endPoint x: 372, endPoint y: 205, distance: 255.7
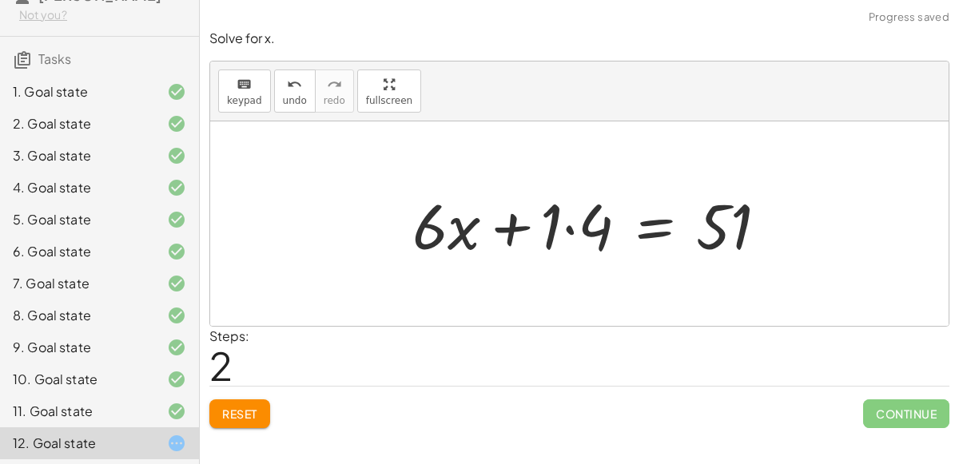
click at [563, 233] on div at bounding box center [596, 224] width 384 height 82
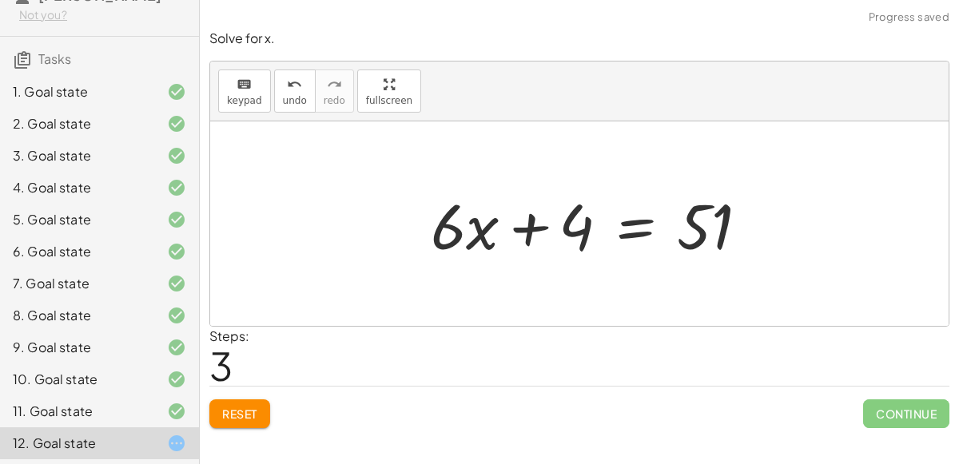
click at [620, 218] on div at bounding box center [596, 224] width 347 height 82
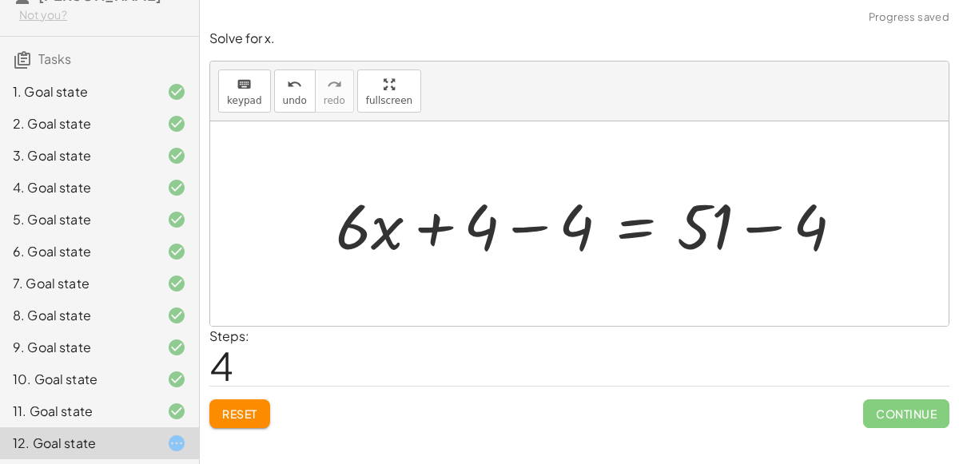
click at [527, 227] on div at bounding box center [596, 224] width 536 height 82
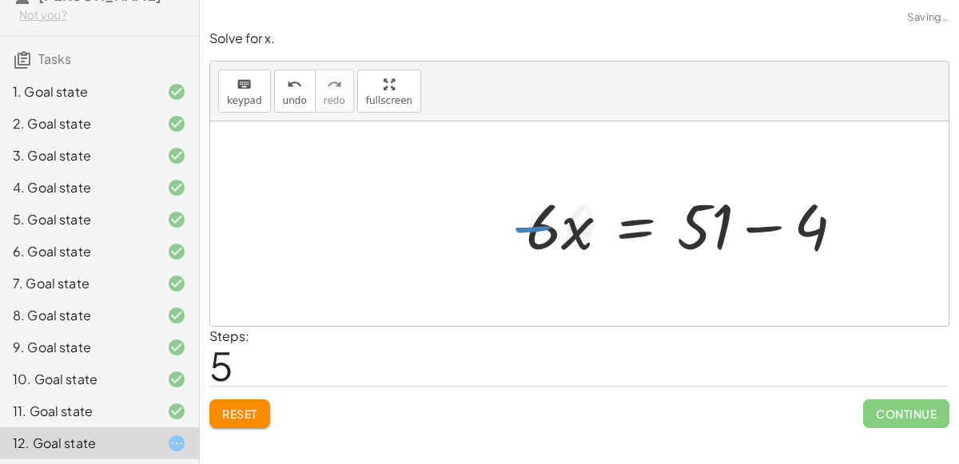
click at [773, 230] on div at bounding box center [691, 224] width 347 height 82
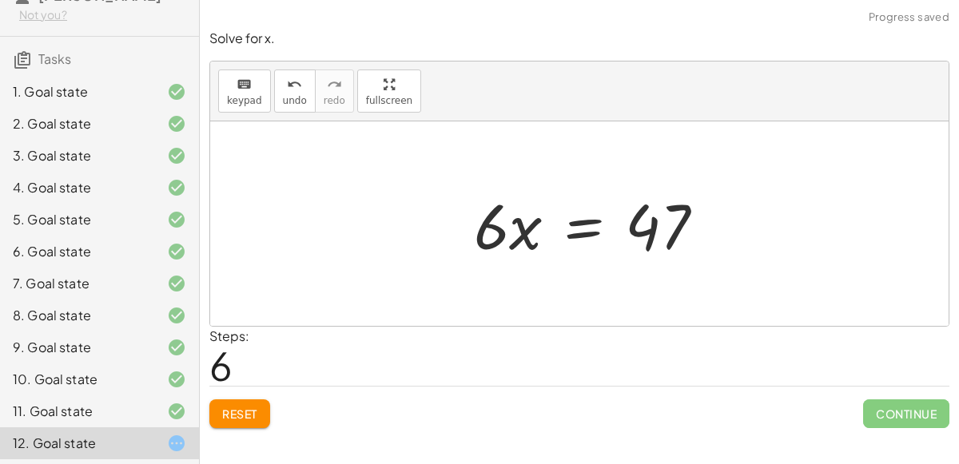
click at [581, 216] on div at bounding box center [596, 224] width 260 height 82
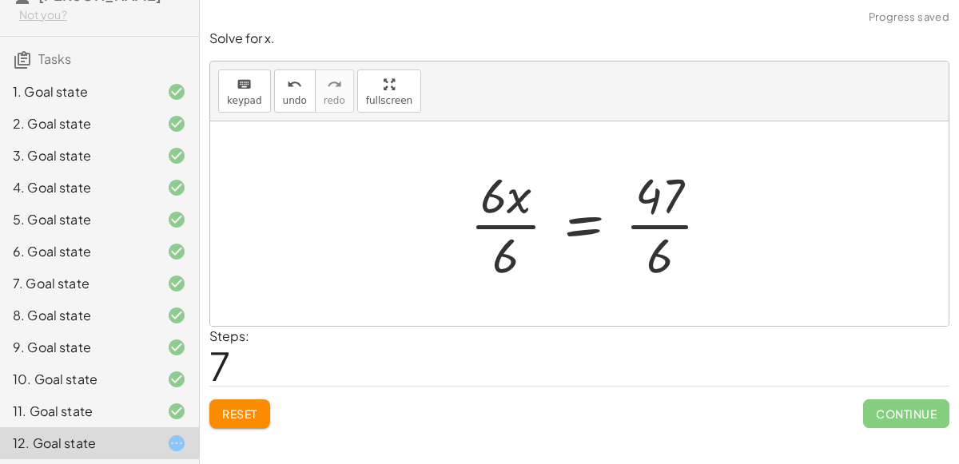
click at [526, 223] on div at bounding box center [596, 223] width 269 height 123
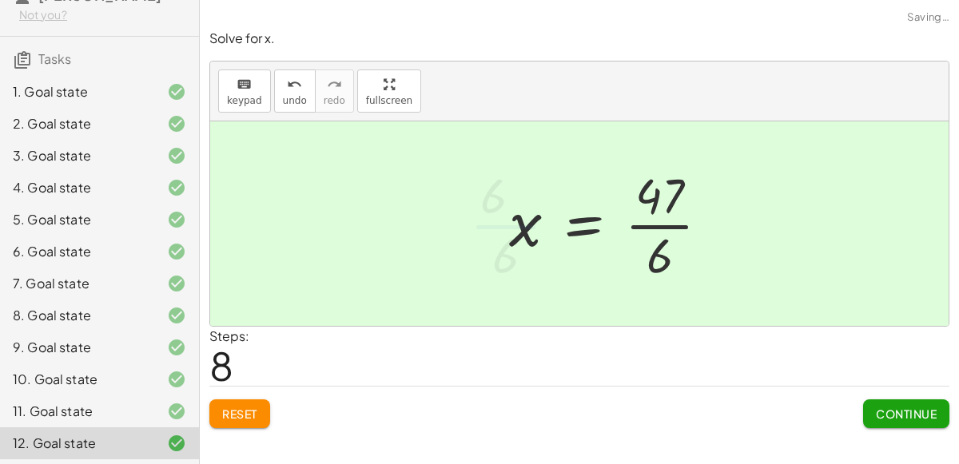
click at [647, 220] on div at bounding box center [615, 223] width 229 height 123
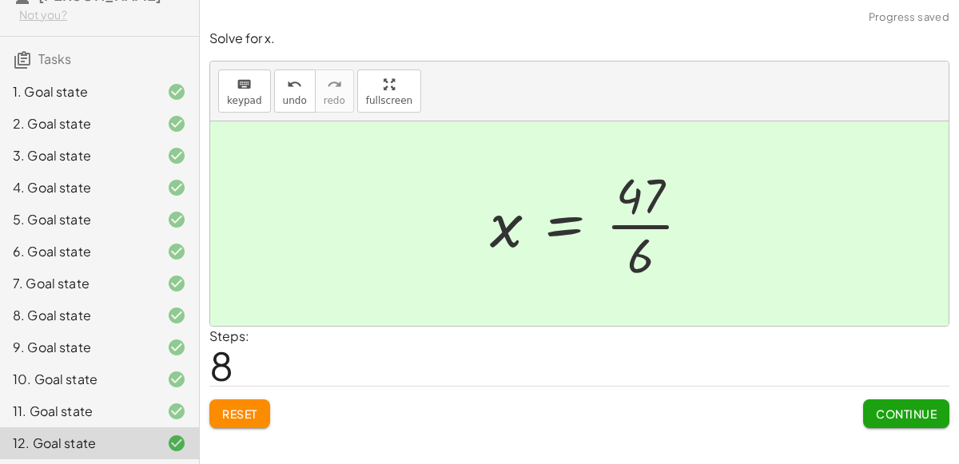
click at [868, 415] on button "Continue" at bounding box center [906, 414] width 86 height 29
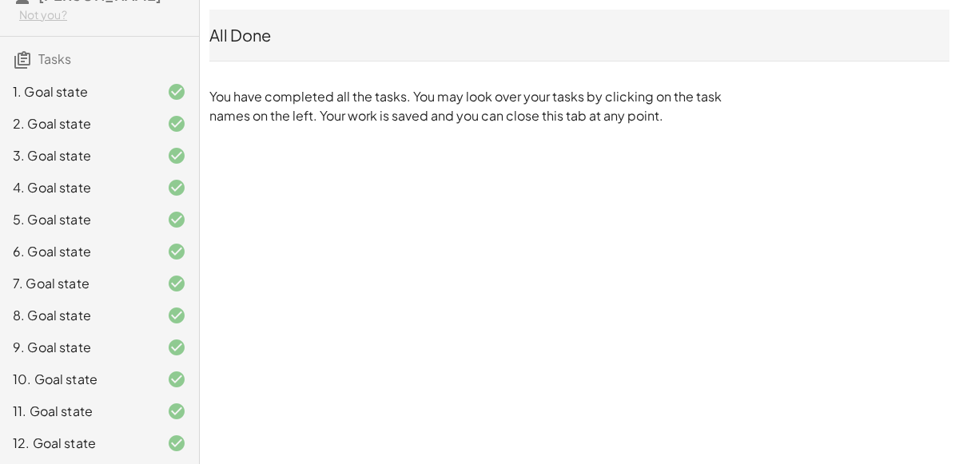
click at [54, 221] on div "5. Goal state" at bounding box center [77, 219] width 129 height 19
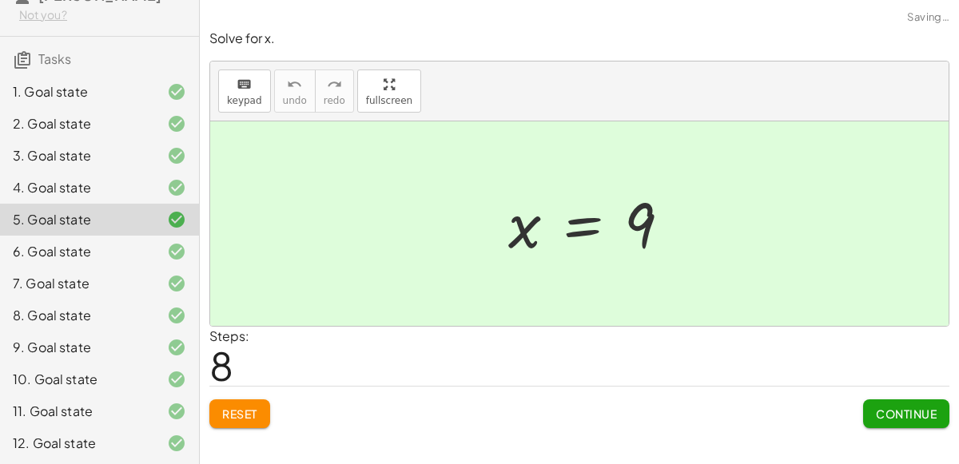
click at [54, 221] on div "5. Goal state" at bounding box center [77, 219] width 129 height 19
click at [217, 403] on button "Reset" at bounding box center [239, 414] width 61 height 29
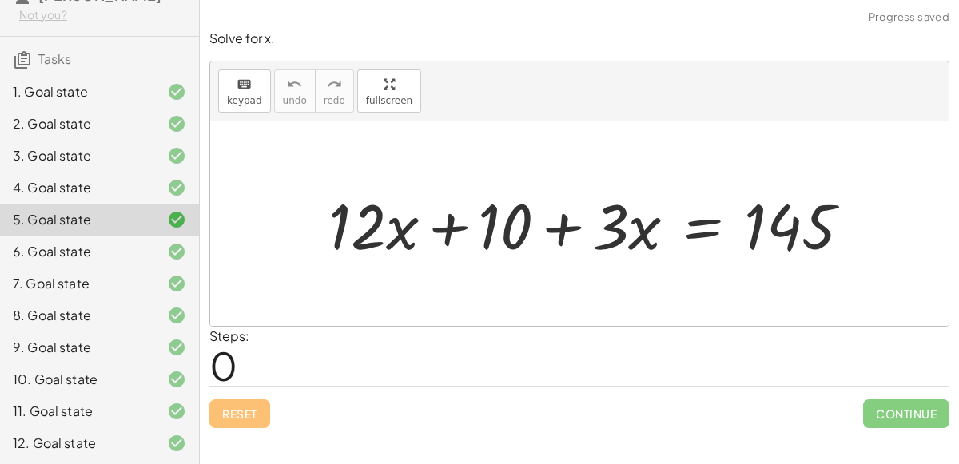
click at [133, 274] on div "7. Goal state" at bounding box center [77, 283] width 129 height 19
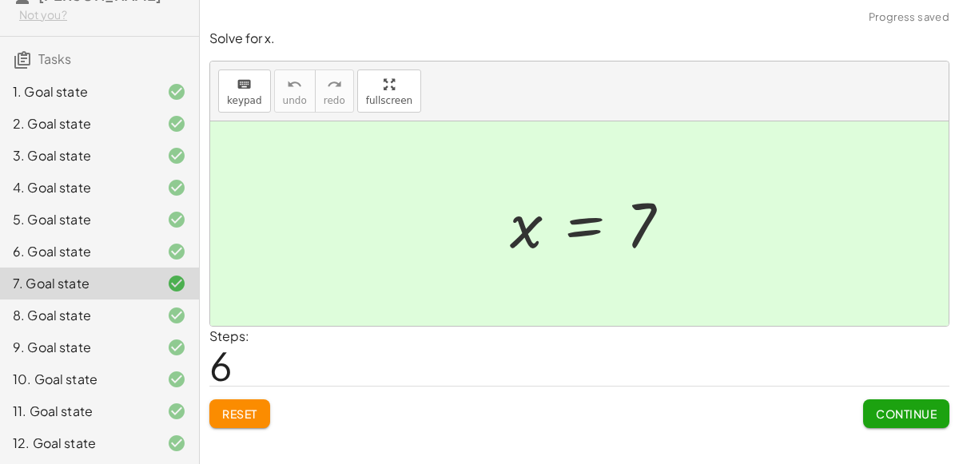
click at [237, 402] on button "Reset" at bounding box center [239, 414] width 61 height 29
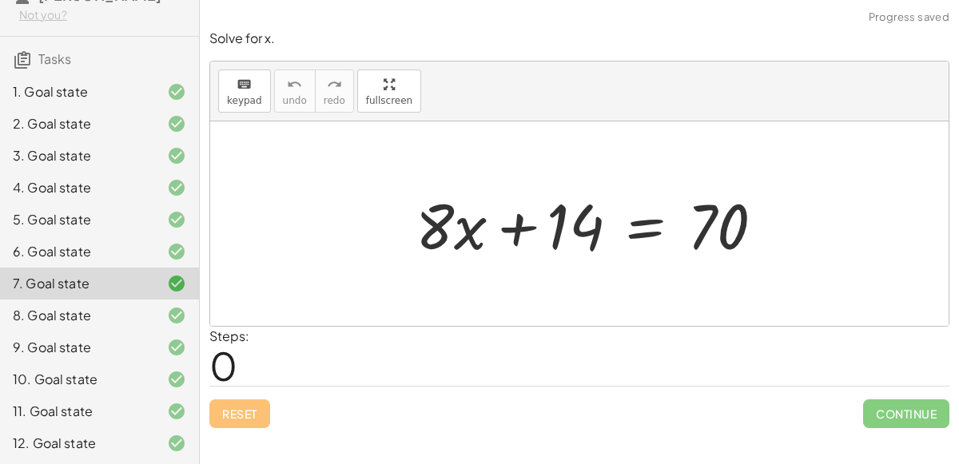
click at [491, 233] on div at bounding box center [596, 224] width 376 height 82
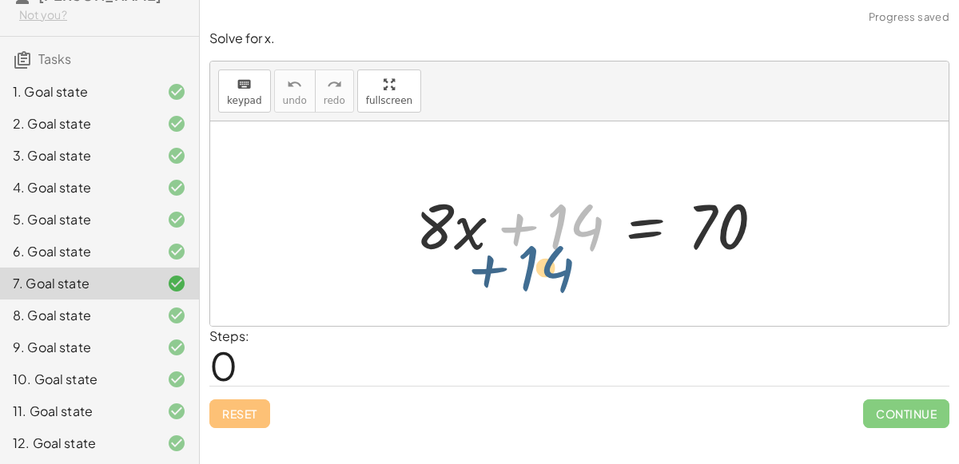
drag, startPoint x: 551, startPoint y: 224, endPoint x: 571, endPoint y: 233, distance: 22.9
click at [571, 233] on div at bounding box center [596, 224] width 376 height 82
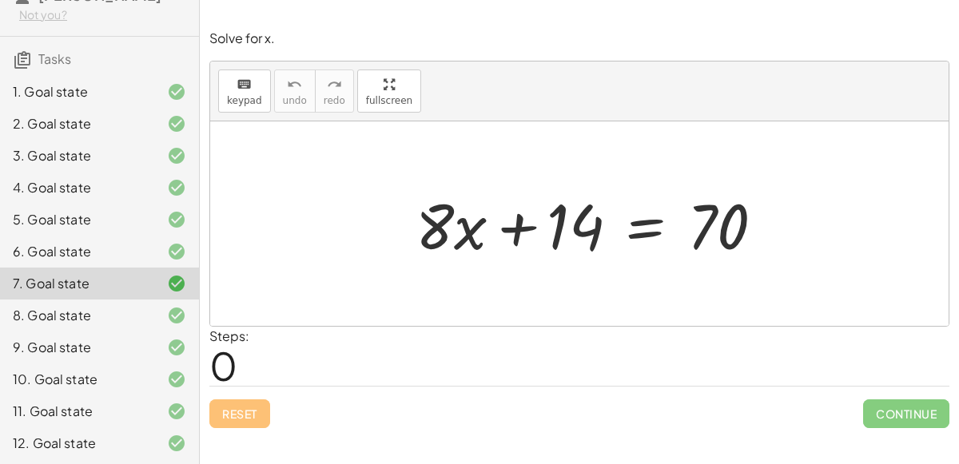
click at [647, 232] on div at bounding box center [596, 224] width 376 height 82
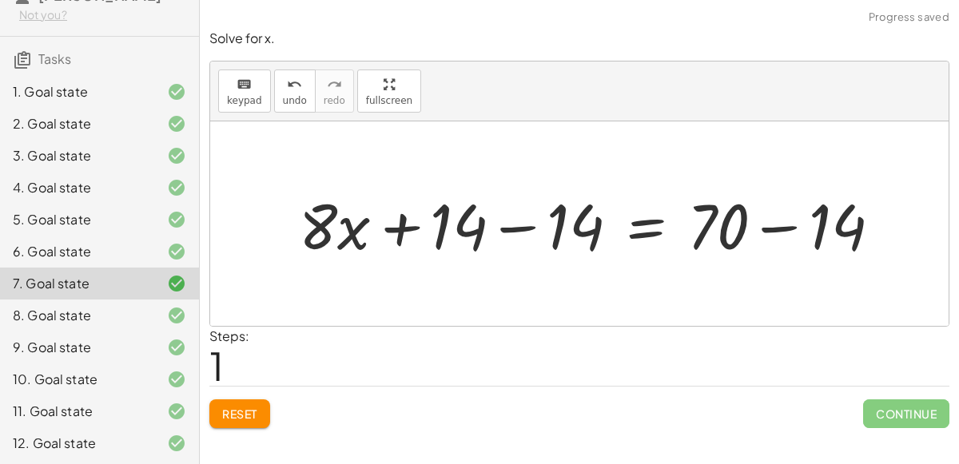
click at [495, 234] on div at bounding box center [596, 224] width 611 height 82
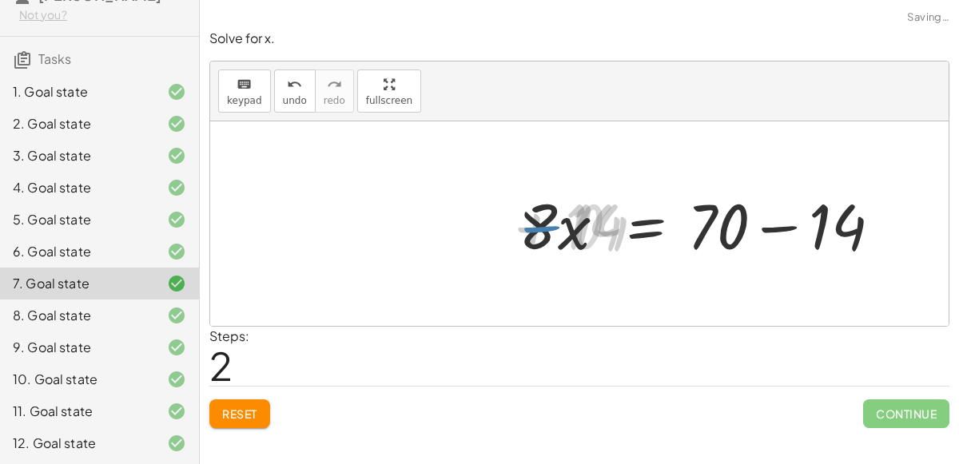
click at [770, 237] on div at bounding box center [713, 224] width 376 height 82
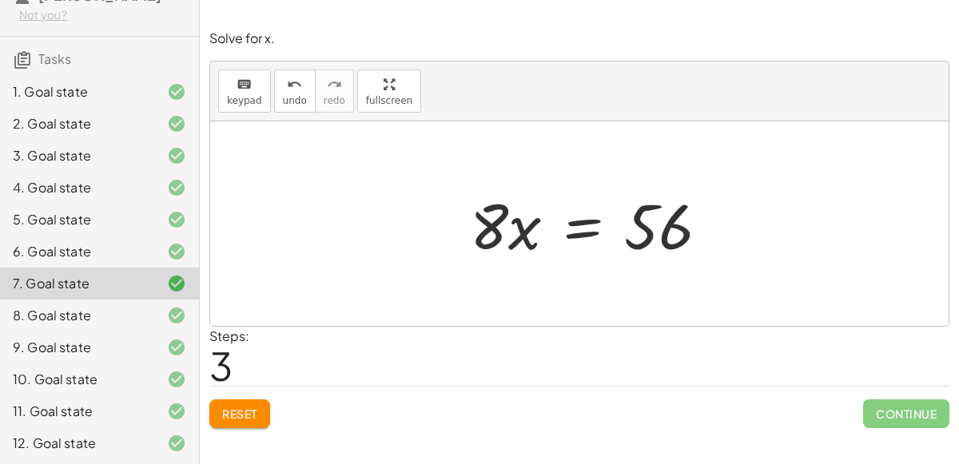
click at [115, 332] on div "9. Goal state" at bounding box center [99, 348] width 199 height 32
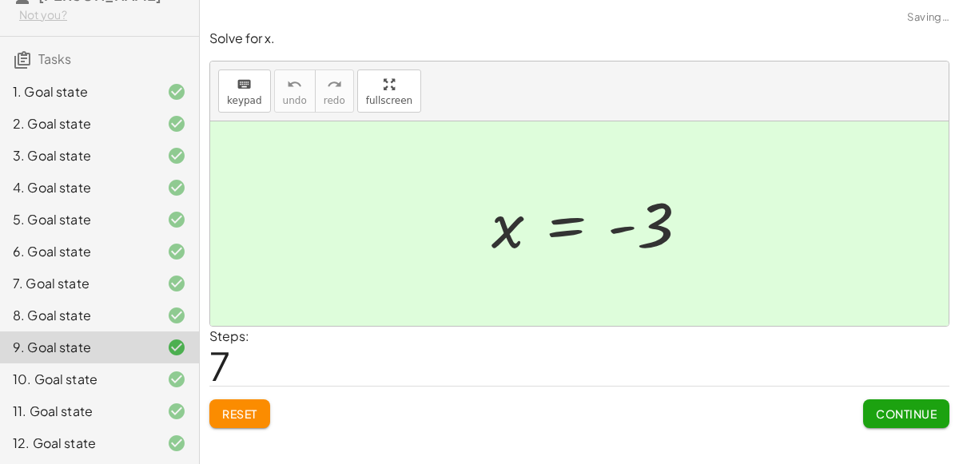
click at [105, 306] on div "8. Goal state" at bounding box center [77, 315] width 129 height 19
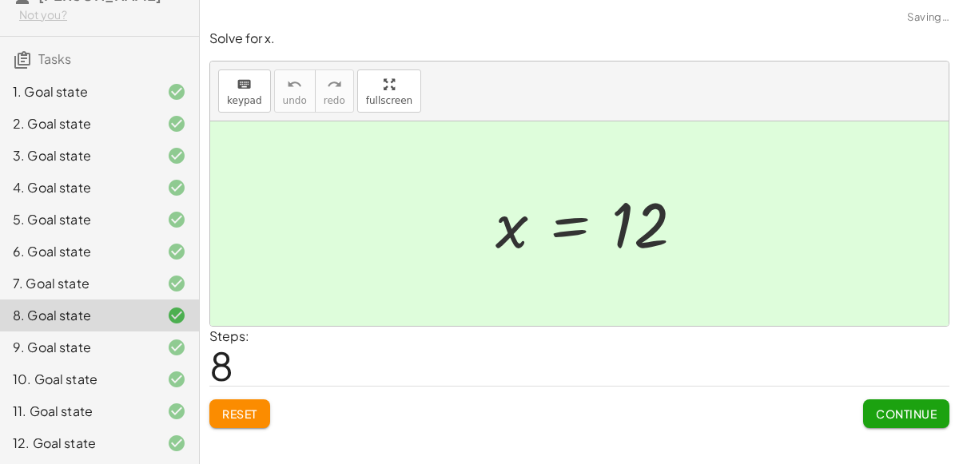
click at [111, 274] on div "7. Goal state" at bounding box center [77, 283] width 129 height 19
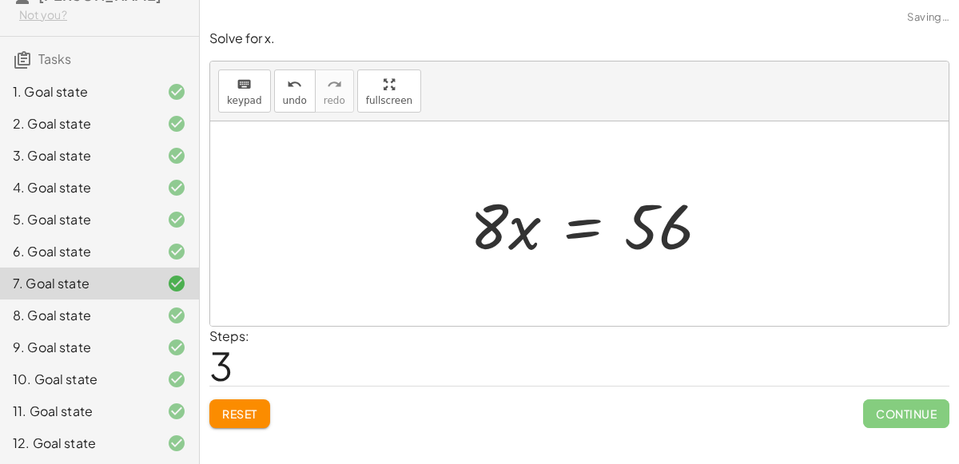
click at [523, 249] on div at bounding box center [596, 224] width 269 height 82
click at [574, 233] on div at bounding box center [596, 224] width 269 height 82
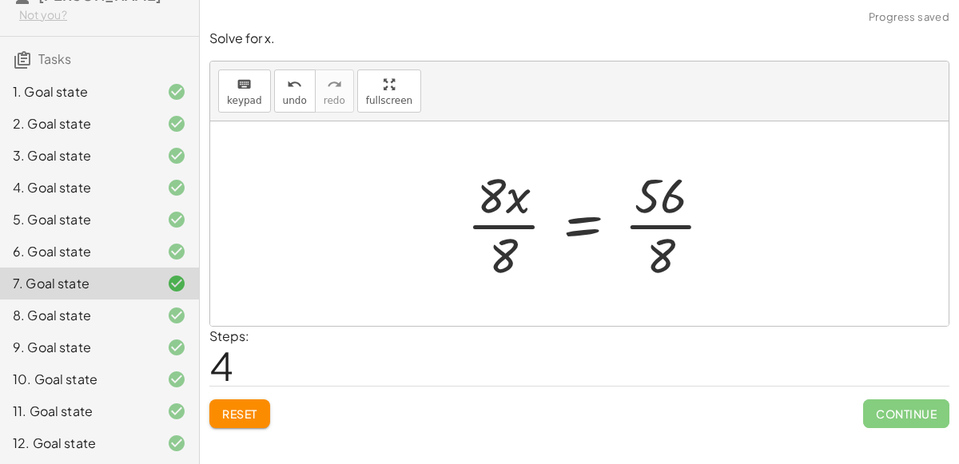
click at [527, 225] on div at bounding box center [596, 223] width 274 height 123
click at [643, 227] on div at bounding box center [616, 223] width 233 height 123
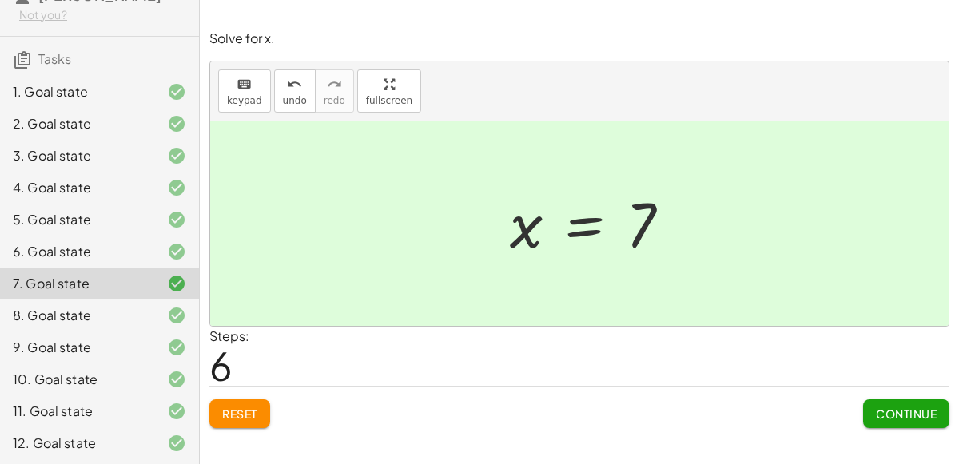
click at [87, 413] on div "11. Goal state" at bounding box center [77, 411] width 129 height 19
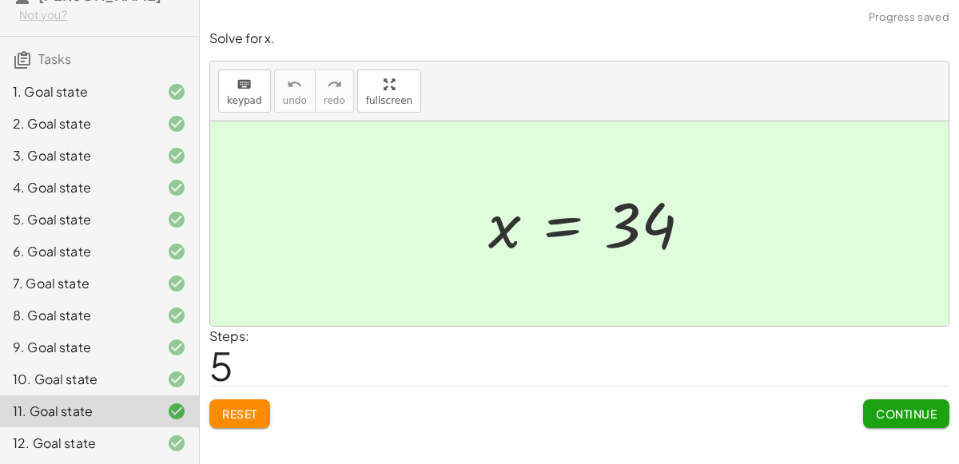
click at [198, 424] on div "11. Goal state" at bounding box center [99, 412] width 199 height 32
click at [228, 412] on span "Reset" at bounding box center [239, 414] width 35 height 14
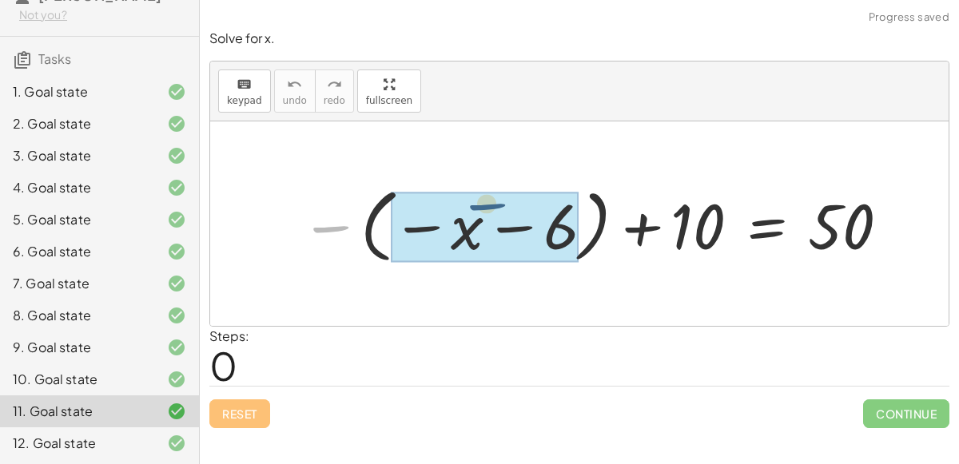
drag, startPoint x: 348, startPoint y: 232, endPoint x: 504, endPoint y: 207, distance: 158.6
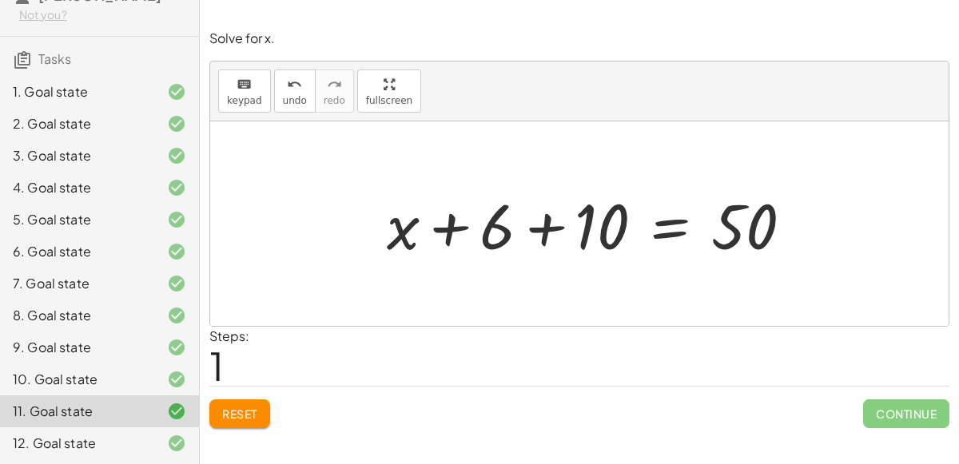
click at [679, 238] on div at bounding box center [596, 224] width 435 height 82
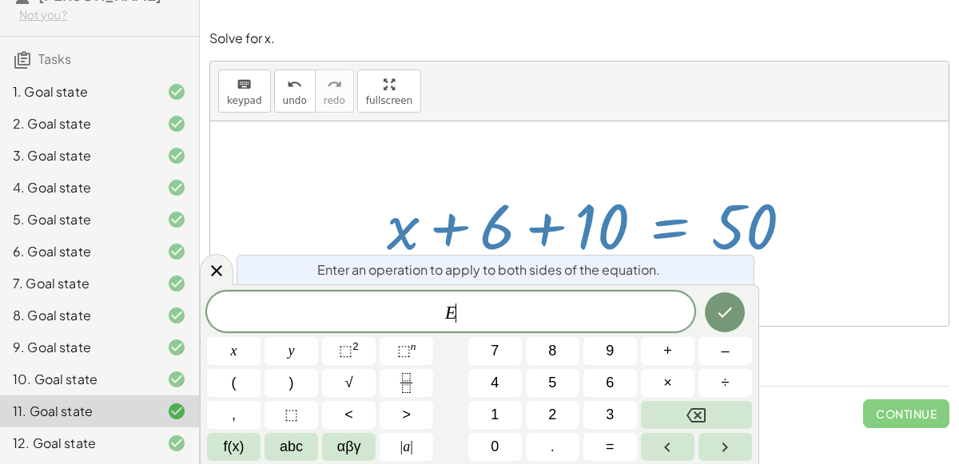
click at [462, 189] on div at bounding box center [596, 224] width 435 height 82
click at [217, 264] on icon at bounding box center [216, 270] width 19 height 19
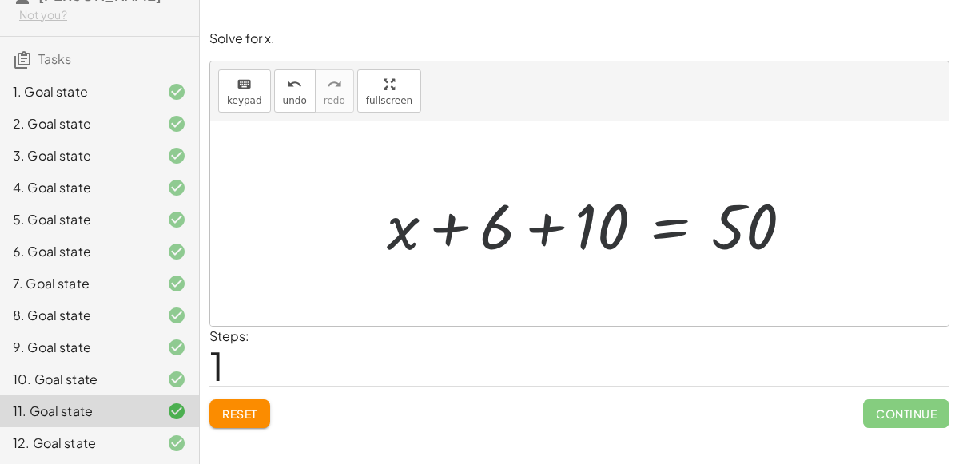
click at [541, 223] on div at bounding box center [596, 224] width 435 height 82
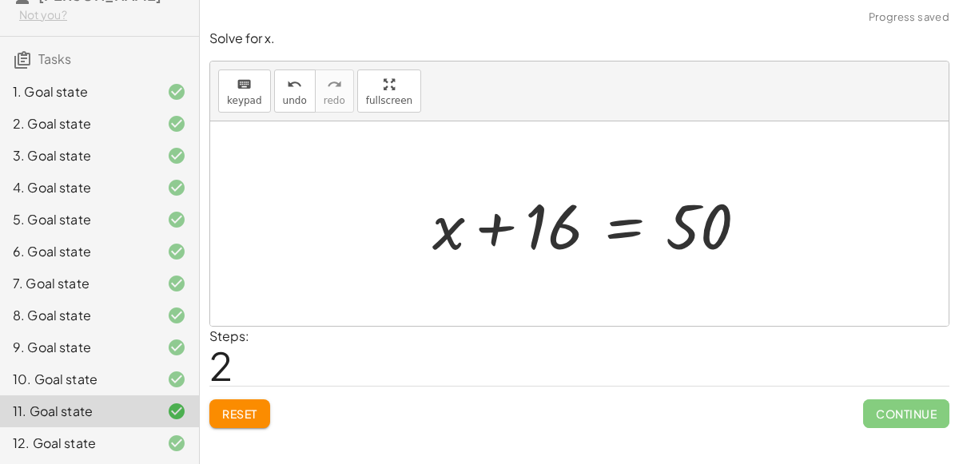
click at [619, 234] on div at bounding box center [596, 224] width 344 height 82
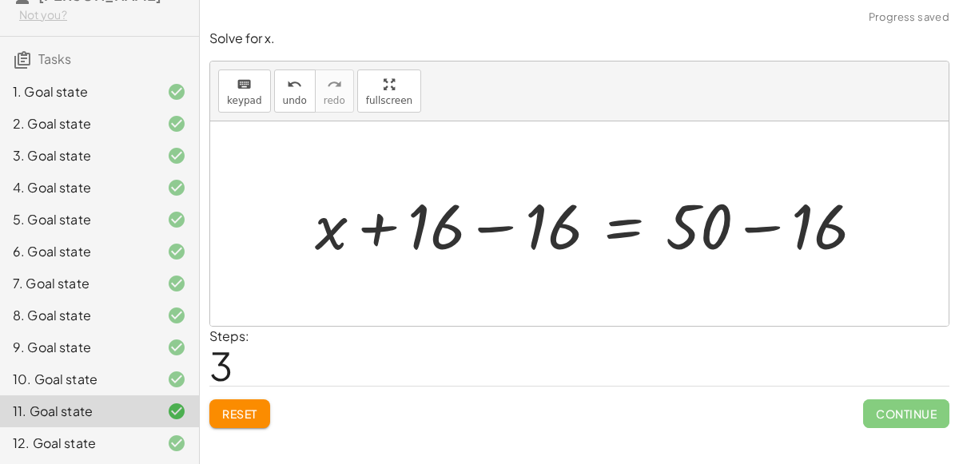
click at [464, 233] on div at bounding box center [596, 224] width 578 height 82
click at [492, 225] on div at bounding box center [596, 224] width 578 height 82
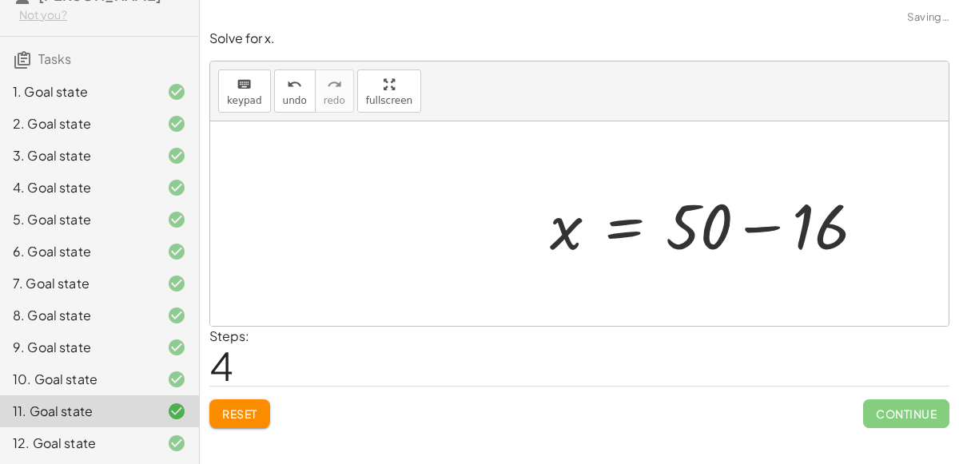
click at [754, 227] on div at bounding box center [714, 224] width 344 height 82
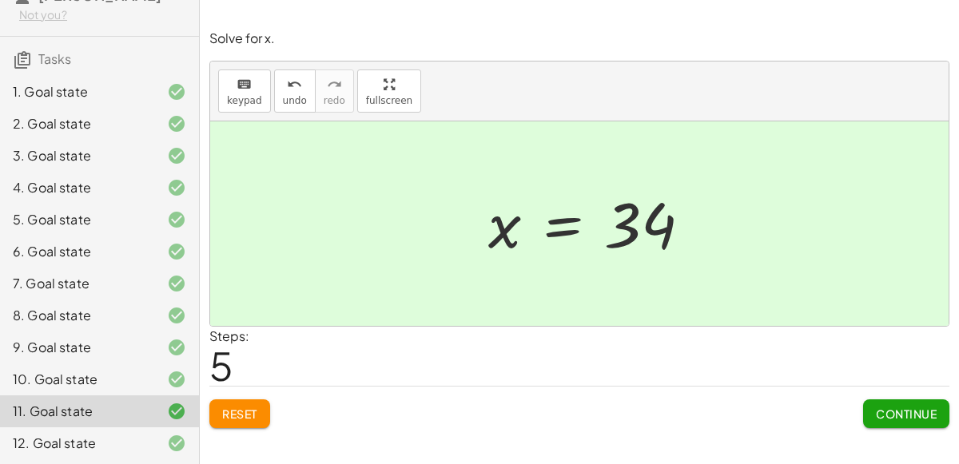
click at [135, 456] on div "12. Goal state" at bounding box center [99, 444] width 199 height 32
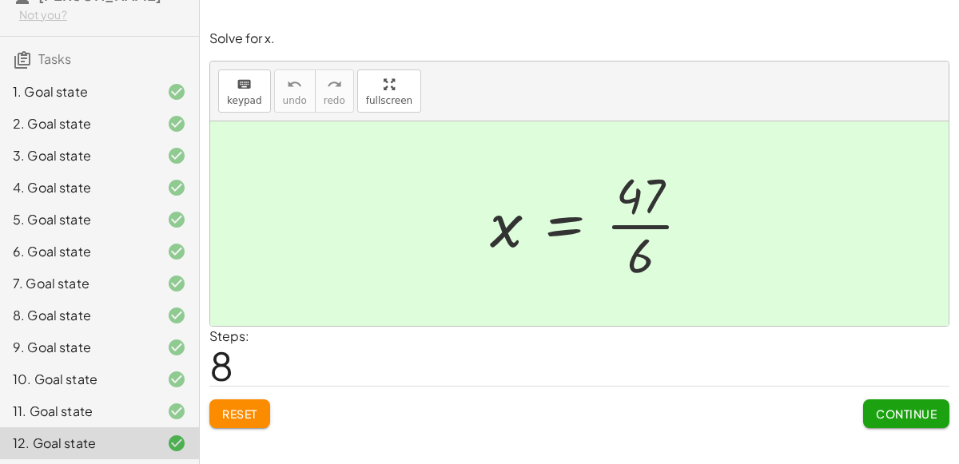
click at [265, 408] on button "Reset" at bounding box center [239, 414] width 61 height 29
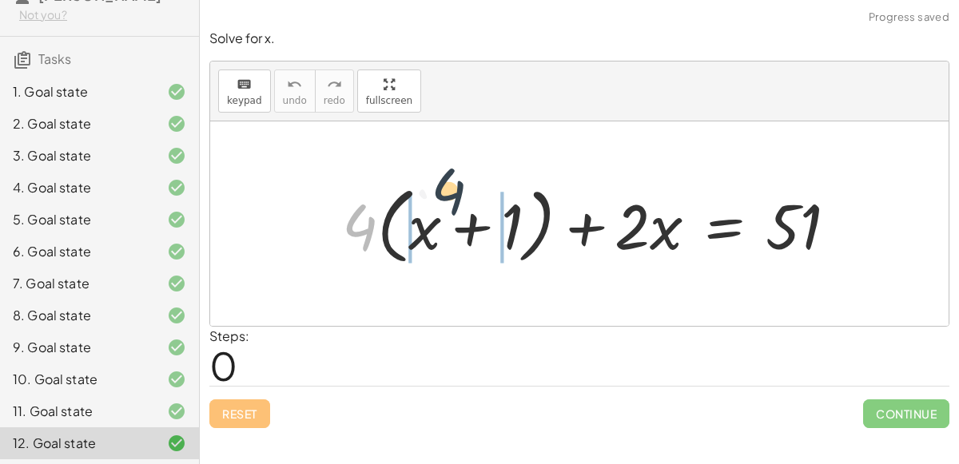
drag, startPoint x: 348, startPoint y: 244, endPoint x: 439, endPoint y: 209, distance: 96.9
click at [439, 209] on div at bounding box center [596, 224] width 524 height 92
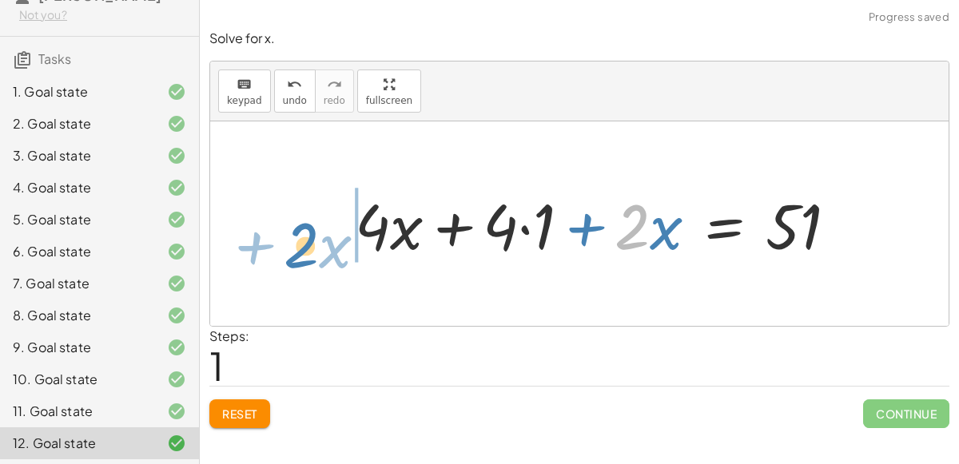
drag, startPoint x: 624, startPoint y: 225, endPoint x: 263, endPoint y: 244, distance: 361.8
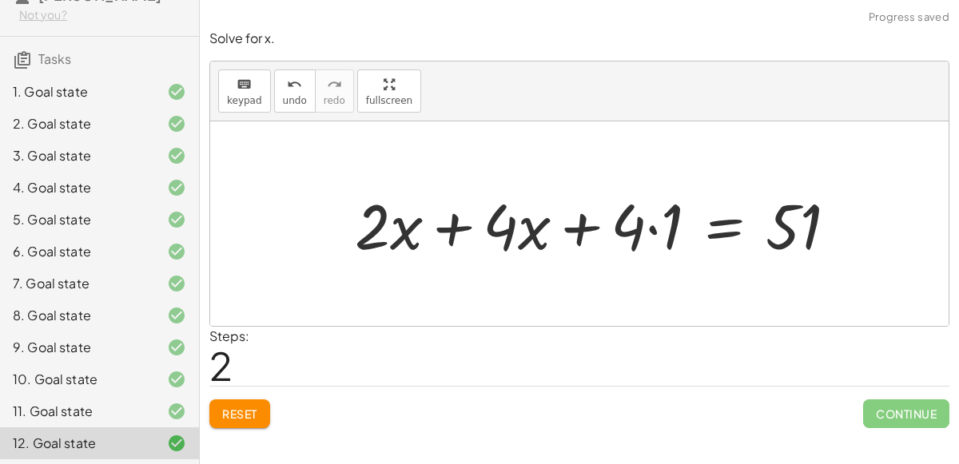
click at [444, 237] on div at bounding box center [602, 224] width 511 height 82
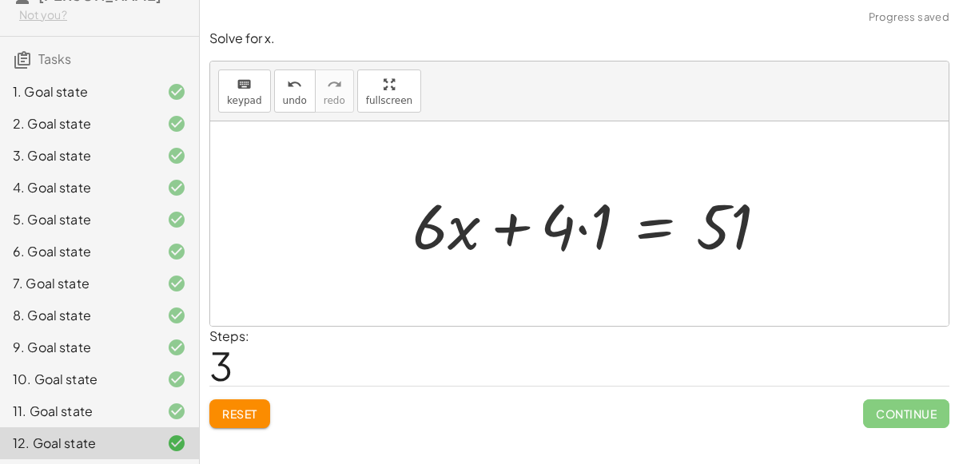
click at [555, 226] on div at bounding box center [596, 224] width 384 height 82
click at [574, 229] on div at bounding box center [596, 224] width 384 height 82
click at [579, 227] on div at bounding box center [596, 224] width 384 height 82
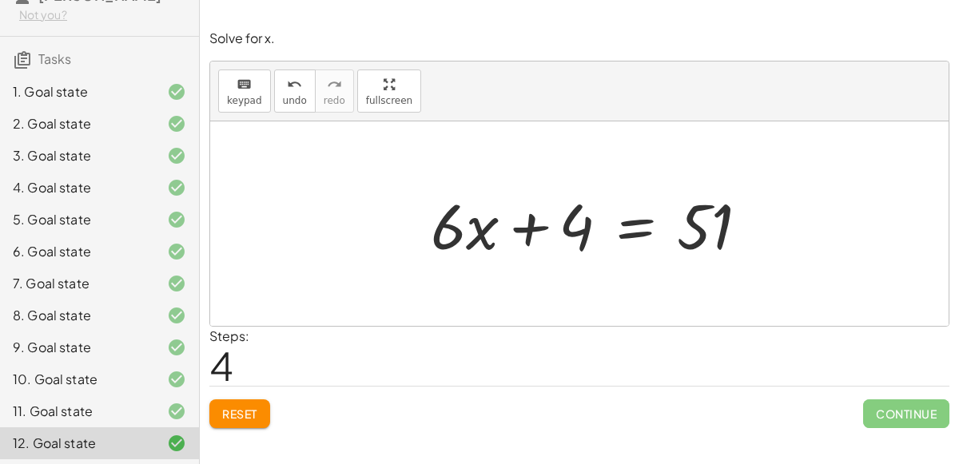
click at [623, 235] on div at bounding box center [596, 224] width 347 height 82
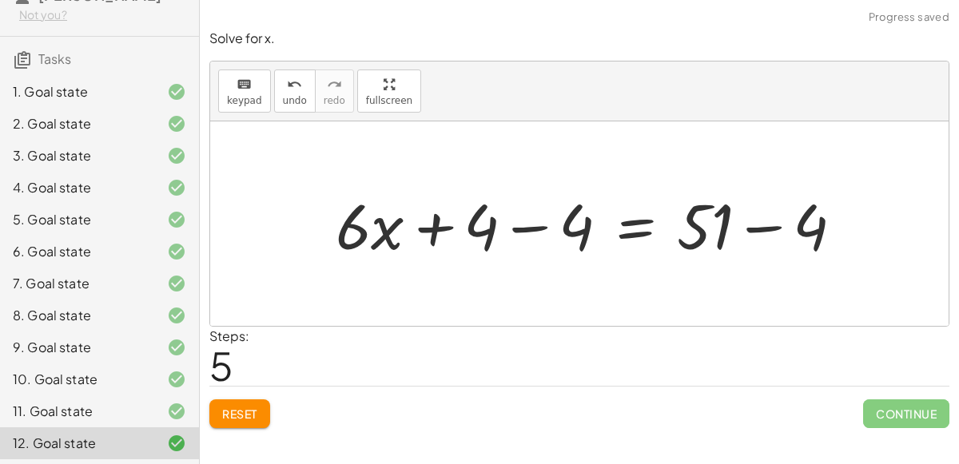
click at [499, 225] on div at bounding box center [596, 224] width 536 height 82
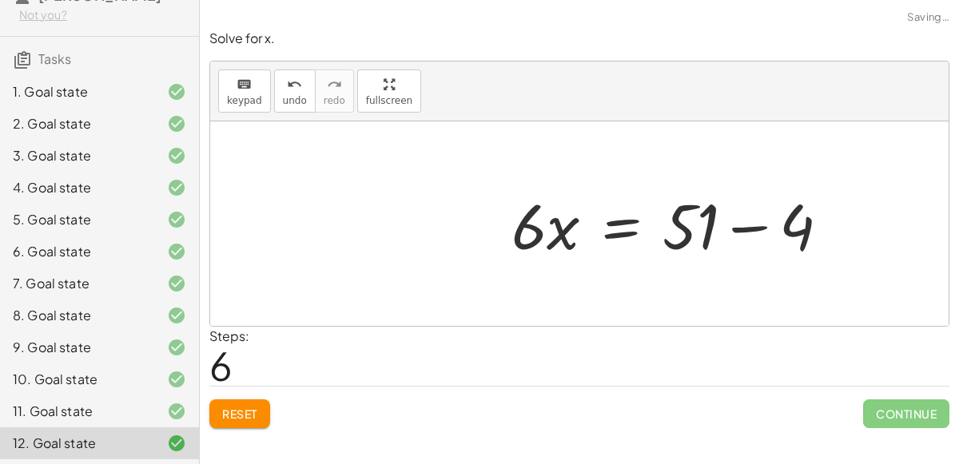
click at [769, 225] on div at bounding box center [579, 223] width 738 height 205
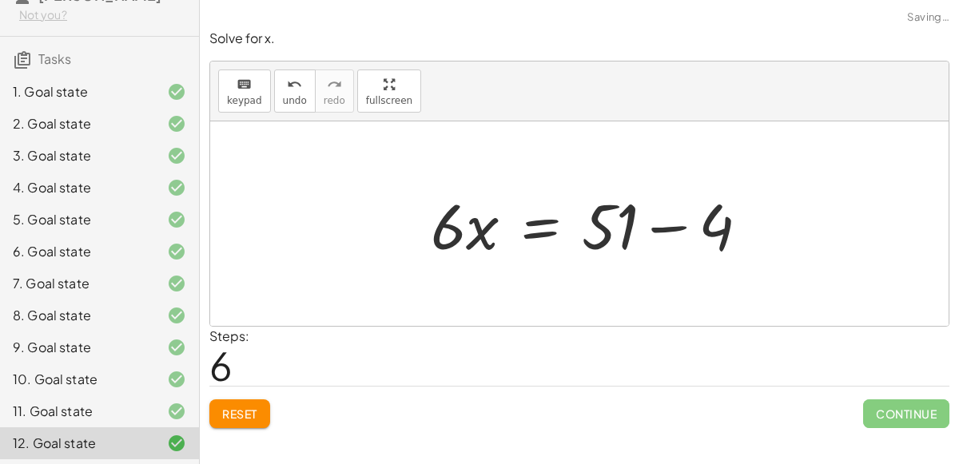
click at [679, 218] on div at bounding box center [596, 224] width 347 height 82
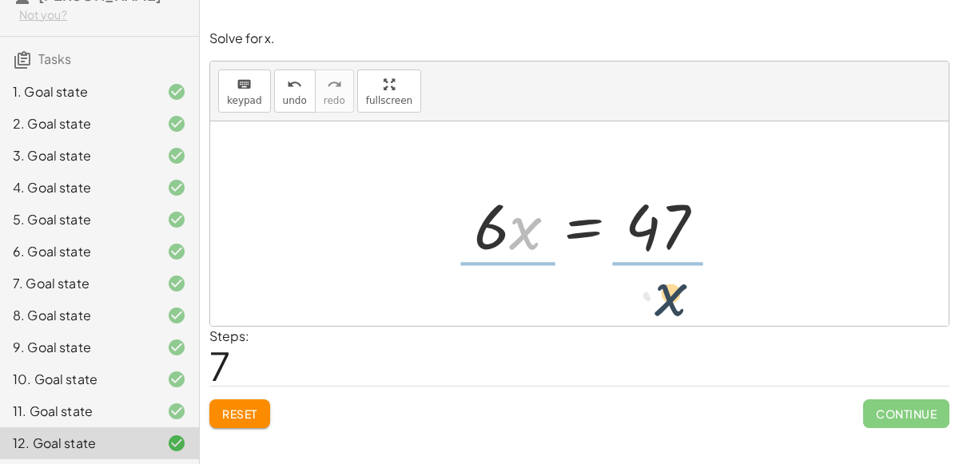
drag, startPoint x: 515, startPoint y: 244, endPoint x: 659, endPoint y: 308, distance: 157.4
click at [659, 308] on div "+ · 4 · ( + x + 1 ) + · 2 · x = 51 + · 4 · x + · 4 · 1 + · 2 · x = 51 + · 2 · x…" at bounding box center [579, 223] width 738 height 205
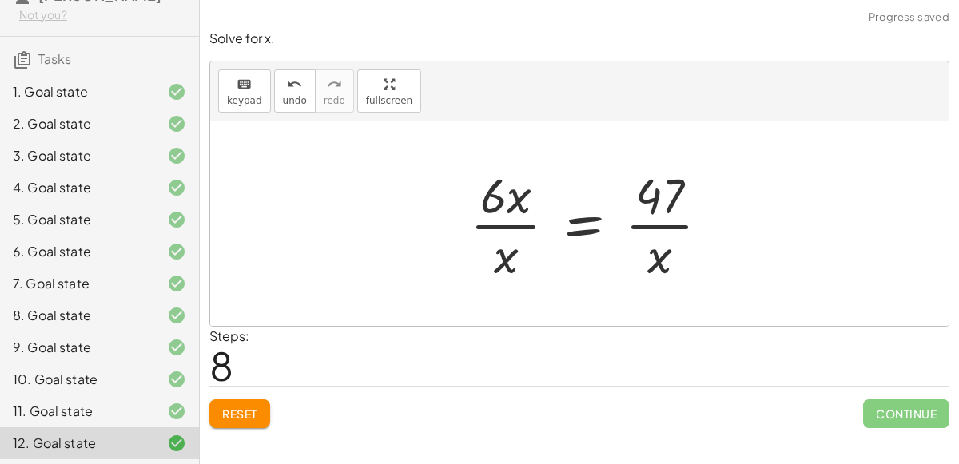
click at [503, 206] on div at bounding box center [596, 223] width 269 height 123
click at [518, 241] on div at bounding box center [596, 223] width 269 height 123
click at [501, 222] on div at bounding box center [596, 223] width 269 height 123
click at [509, 249] on div at bounding box center [596, 223] width 269 height 123
click at [574, 217] on div at bounding box center [596, 223] width 269 height 123
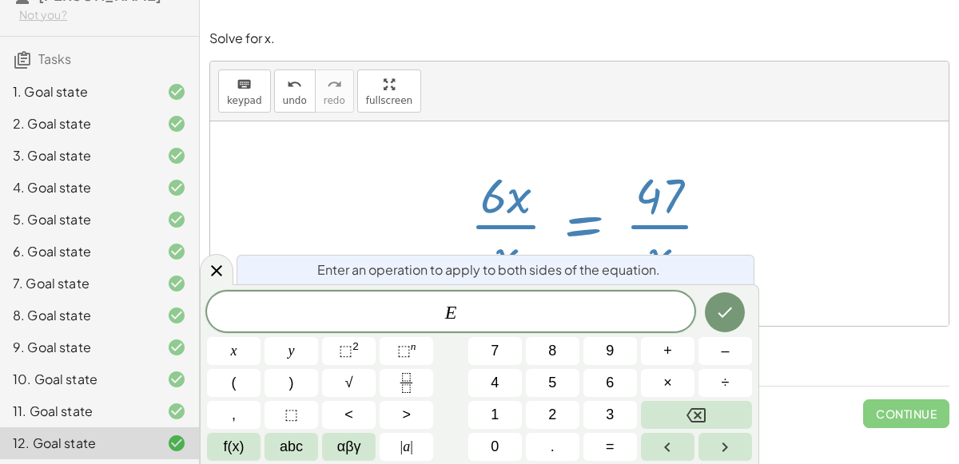
click at [616, 257] on div "Enter an operation to apply to both sides of the equation." at bounding box center [496, 270] width 518 height 30
click at [283, 101] on span "undo" at bounding box center [295, 100] width 24 height 11
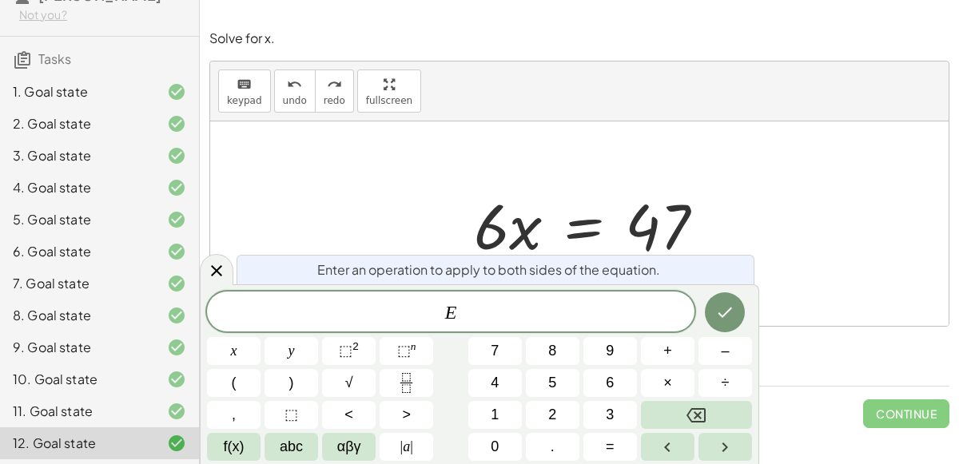
click at [524, 306] on span "E" at bounding box center [451, 313] width 488 height 22
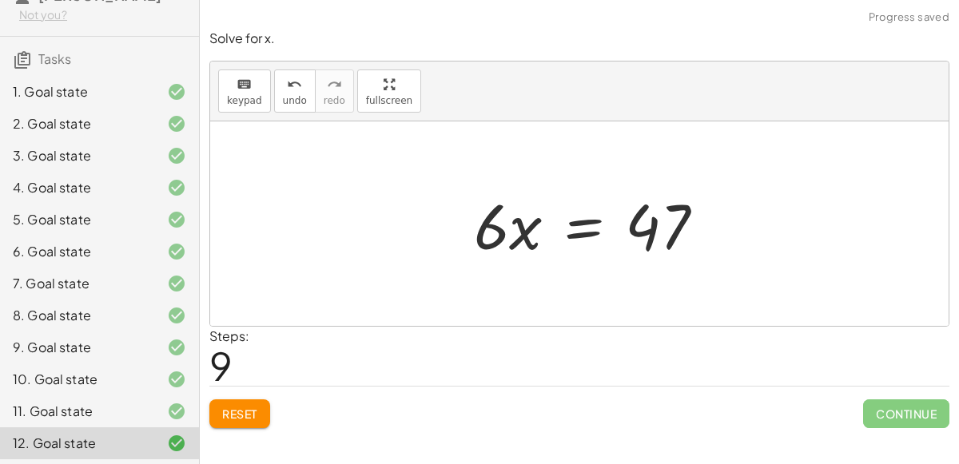
click at [571, 228] on div at bounding box center [596, 223] width 269 height 82
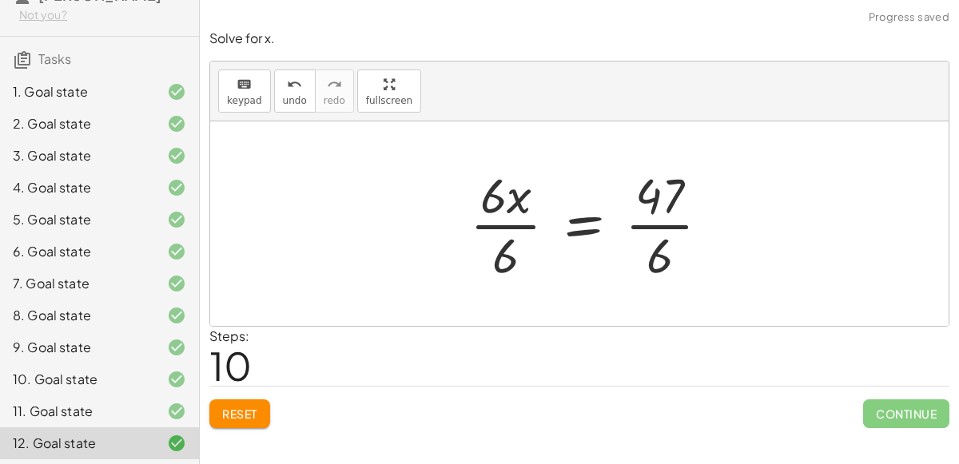
click at [502, 220] on div at bounding box center [596, 223] width 269 height 123
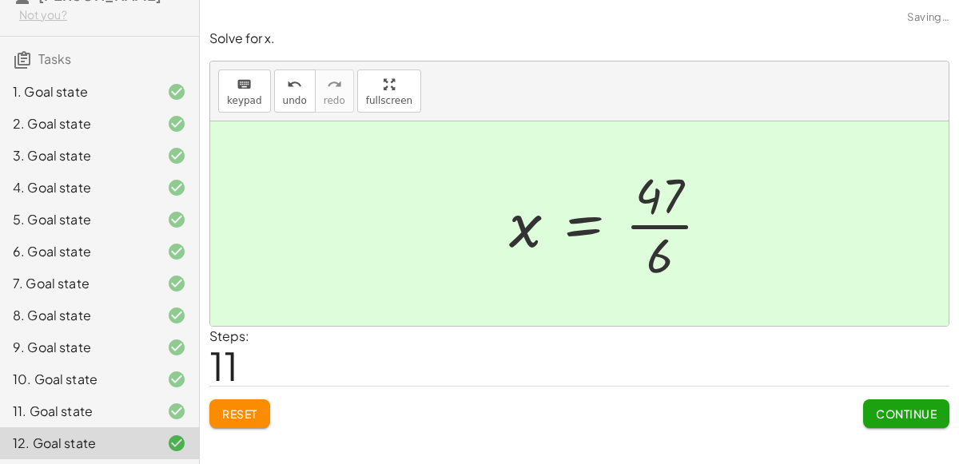
click at [647, 225] on div at bounding box center [596, 223] width 269 height 123
